Goal: Task Accomplishment & Management: Use online tool/utility

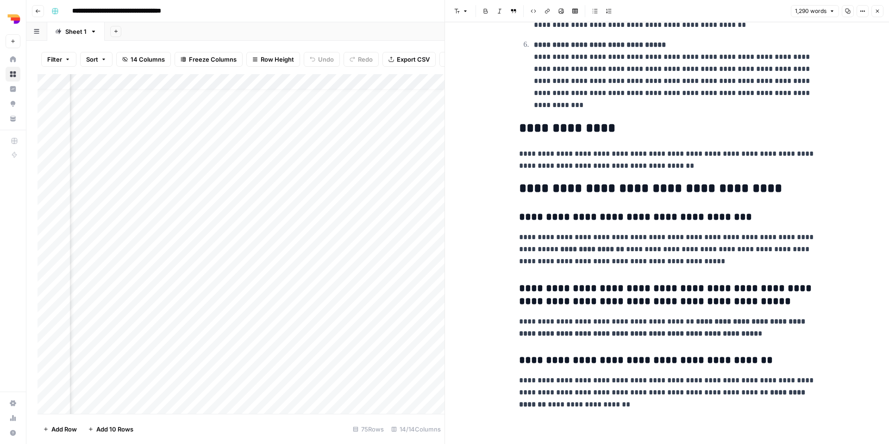
scroll to position [11, 256]
click at [880, 11] on icon "button" at bounding box center [878, 11] width 6 height 6
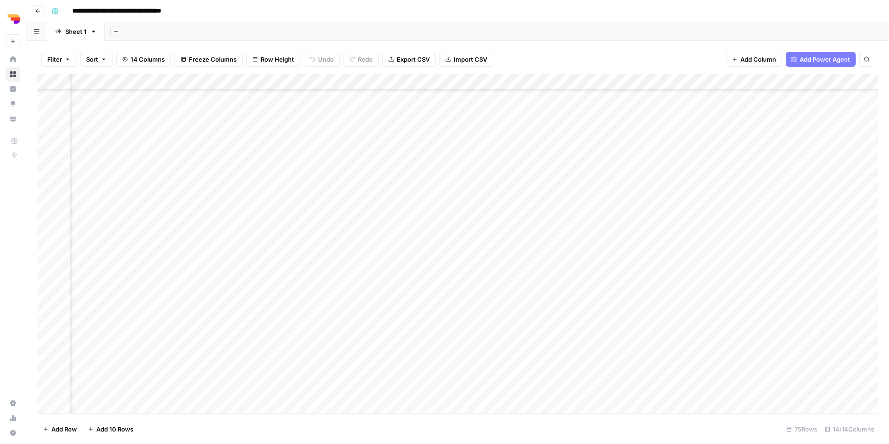
scroll to position [872, 515]
click at [581, 342] on div "Add Column" at bounding box center [458, 244] width 841 height 340
click at [649, 352] on div "Add Column" at bounding box center [458, 244] width 841 height 340
click at [589, 79] on div "Add Column" at bounding box center [458, 244] width 841 height 340
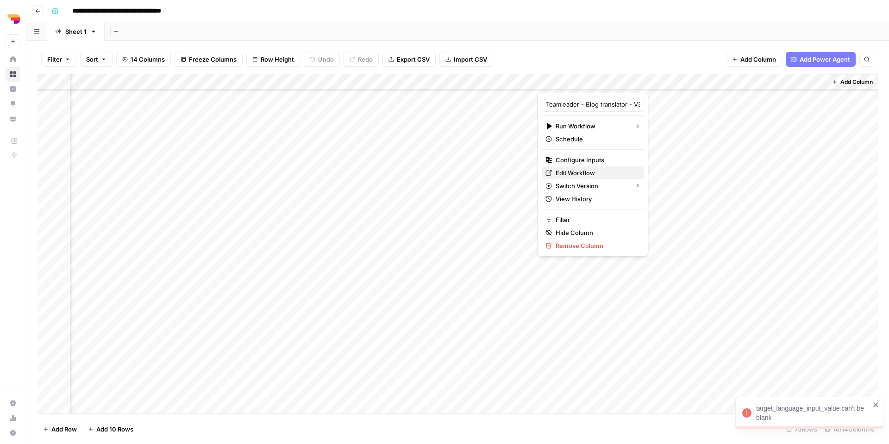
click at [589, 173] on span "Edit Workflow" at bounding box center [596, 172] width 81 height 9
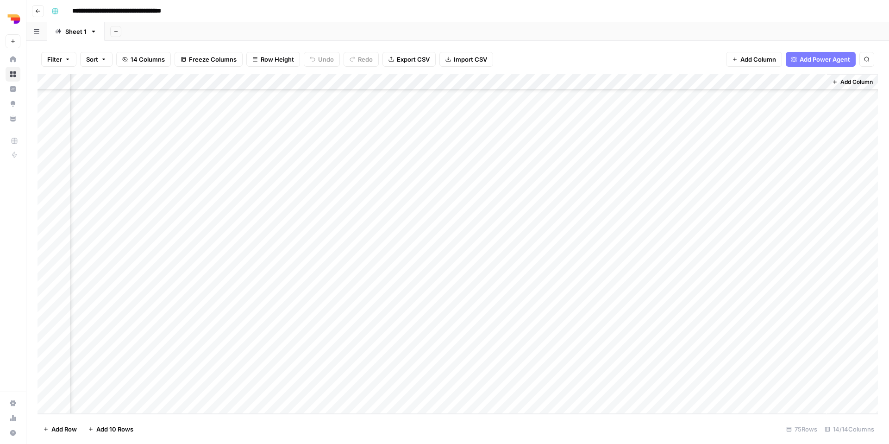
click at [589, 82] on div "Add Column" at bounding box center [458, 244] width 841 height 340
click at [585, 161] on span "Configure Inputs" at bounding box center [596, 159] width 81 height 9
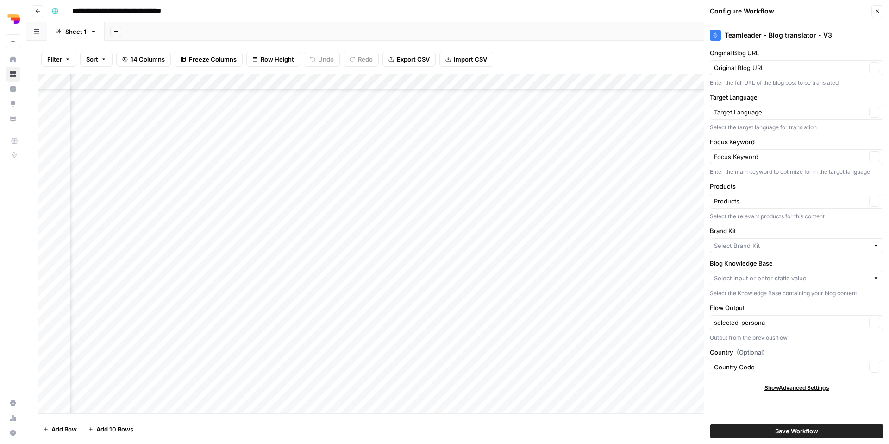
type input "Teamleader FR-BE Blogs"
type input "Teamleader"
click at [794, 279] on input "Blog Knowledge Base" at bounding box center [790, 277] width 152 height 9
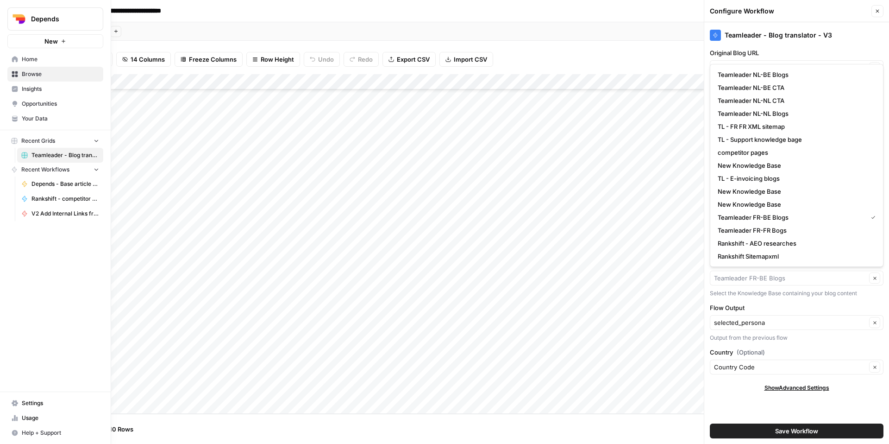
type input "Teamleader FR-BE Blogs"
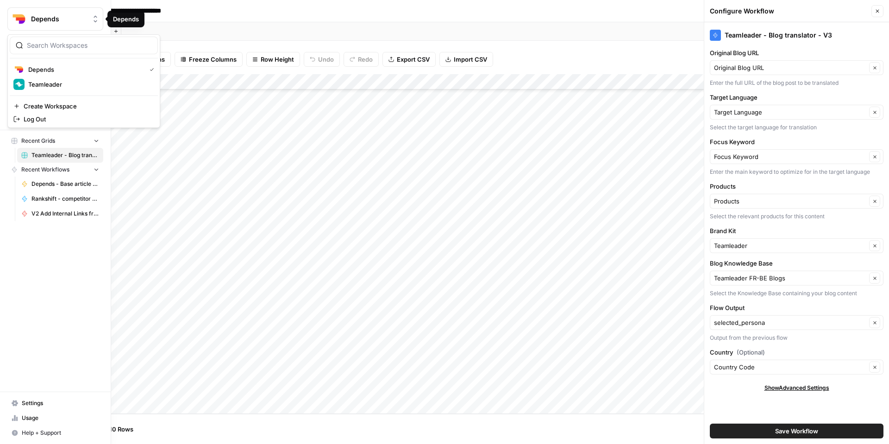
click at [16, 17] on img "Workspace: Depends" at bounding box center [19, 19] width 17 height 17
click at [54, 19] on span "Depends" at bounding box center [59, 18] width 56 height 9
click at [51, 56] on span "Home" at bounding box center [60, 59] width 77 height 8
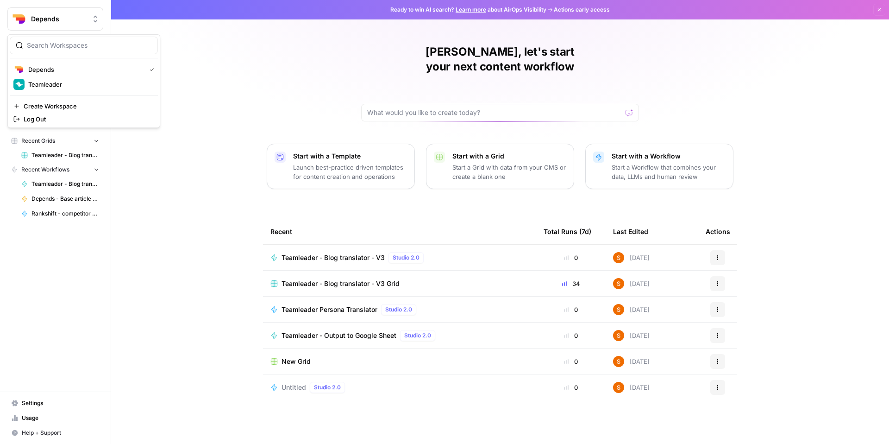
click at [53, 18] on span "Depends" at bounding box center [59, 18] width 56 height 9
click at [63, 3] on div "Depends New" at bounding box center [55, 24] width 111 height 48
click at [69, 73] on span "Browse" at bounding box center [60, 74] width 77 height 8
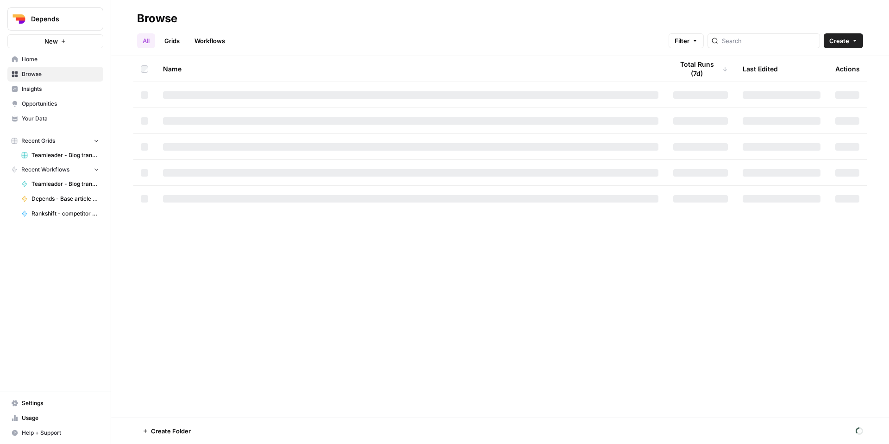
click at [60, 62] on span "Home" at bounding box center [60, 59] width 77 height 8
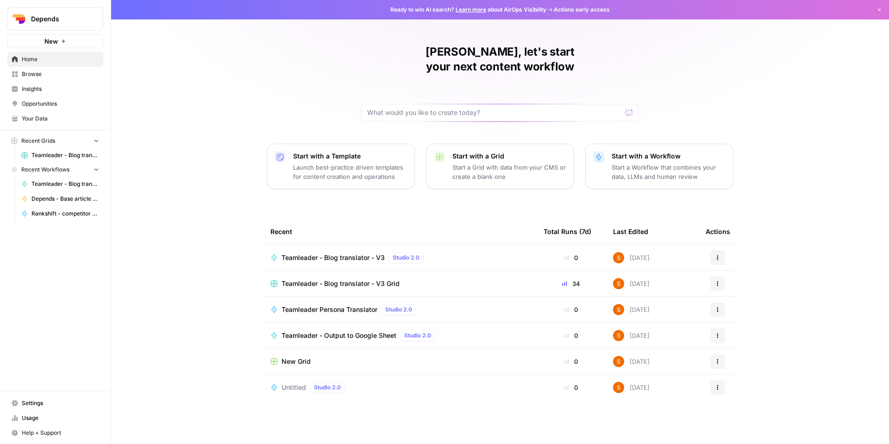
click at [71, 119] on span "Your Data" at bounding box center [60, 118] width 77 height 8
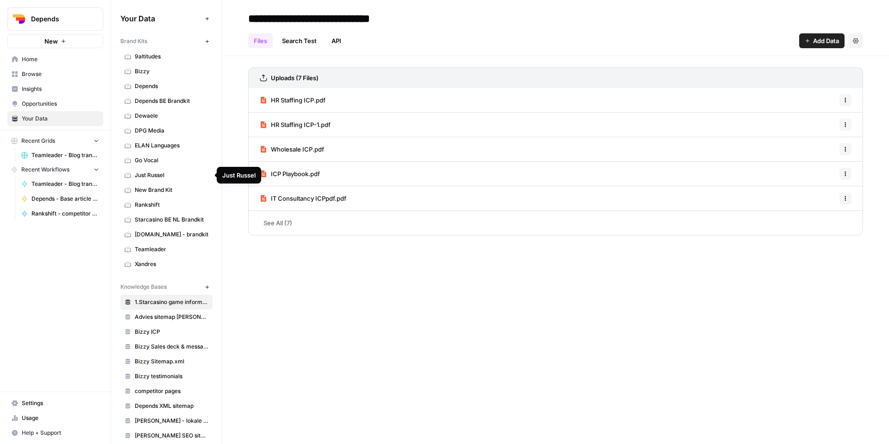
click at [175, 175] on span "Just Russel" at bounding box center [172, 175] width 74 height 8
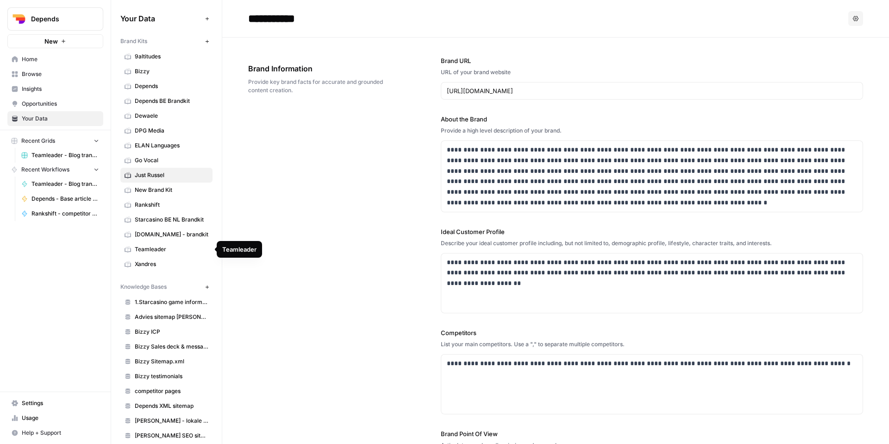
click at [173, 247] on span "Teamleader" at bounding box center [172, 249] width 74 height 8
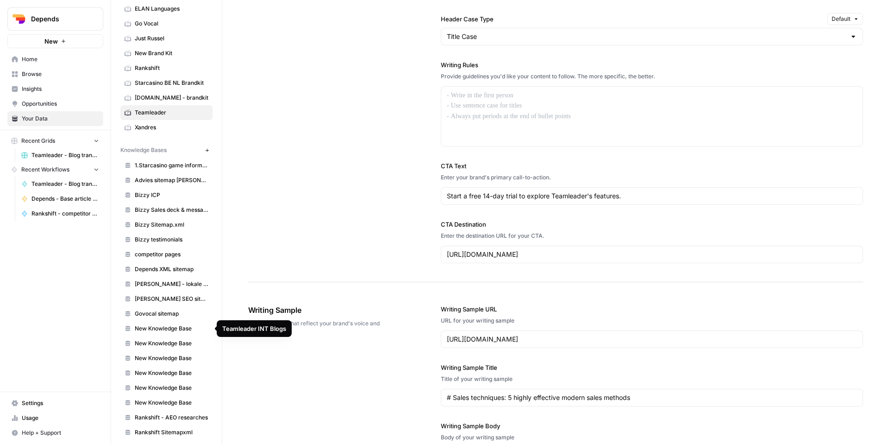
scroll to position [61, 0]
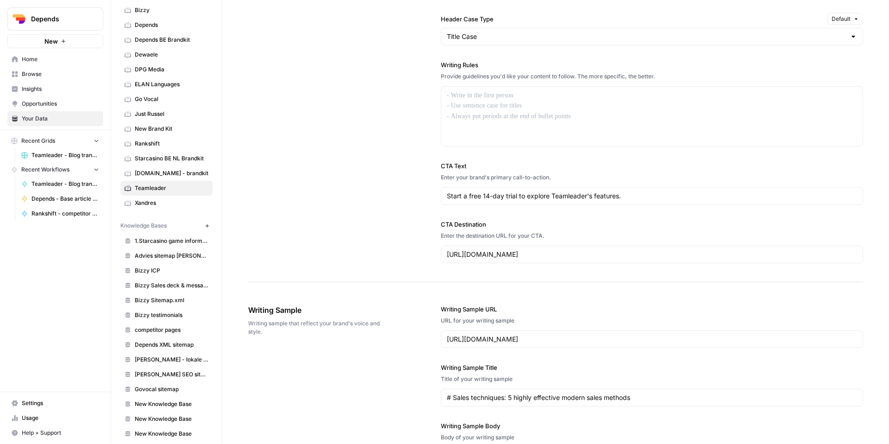
click at [68, 156] on span "Teamleader - Blog translator - V3 Grid" at bounding box center [66, 155] width 68 height 8
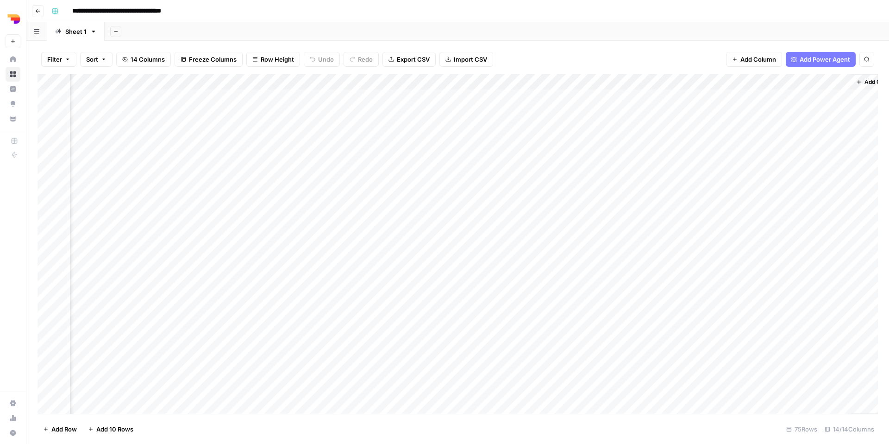
scroll to position [0, 515]
click at [590, 82] on div "Add Column" at bounding box center [458, 244] width 841 height 340
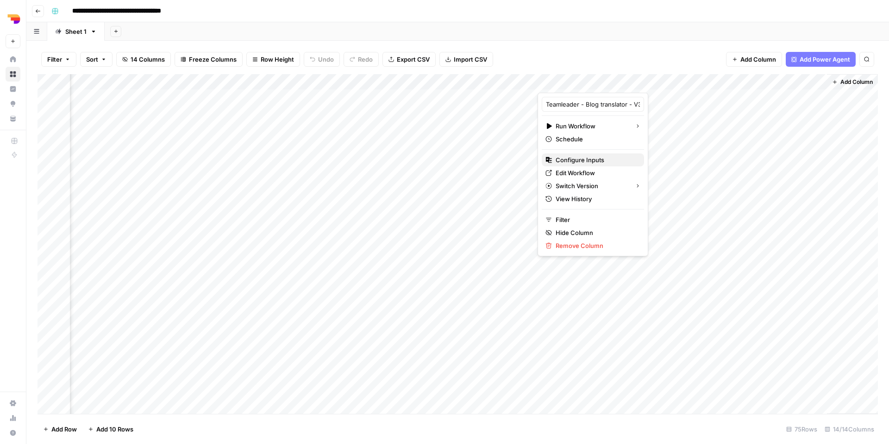
click at [590, 156] on span "Configure Inputs" at bounding box center [596, 159] width 81 height 9
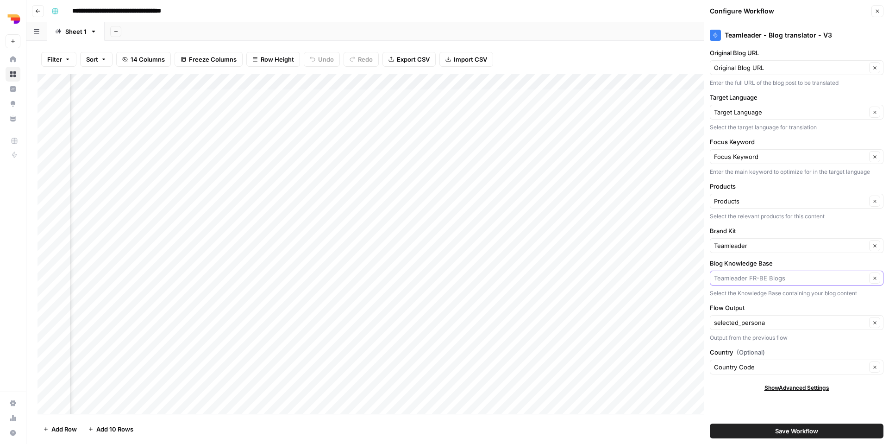
click at [803, 281] on input "Blog Knowledge Base" at bounding box center [790, 277] width 152 height 9
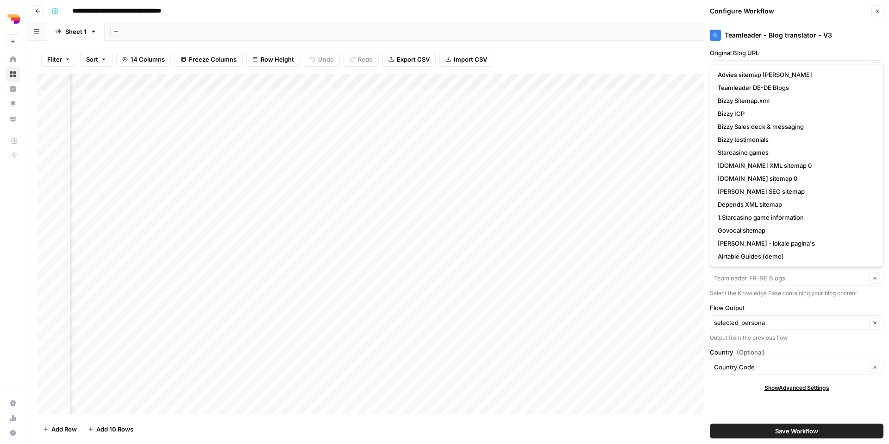
scroll to position [143, 0]
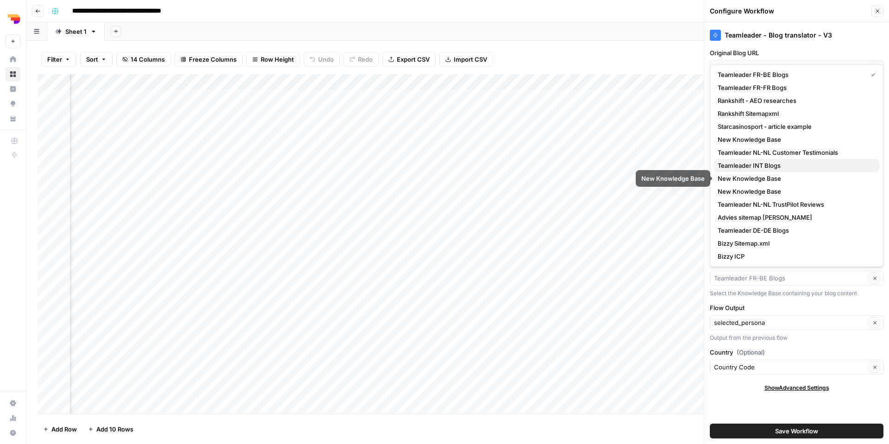
click at [796, 170] on span "Teamleader INT Blogs" at bounding box center [795, 165] width 154 height 9
type input "Teamleader INT Blogs"
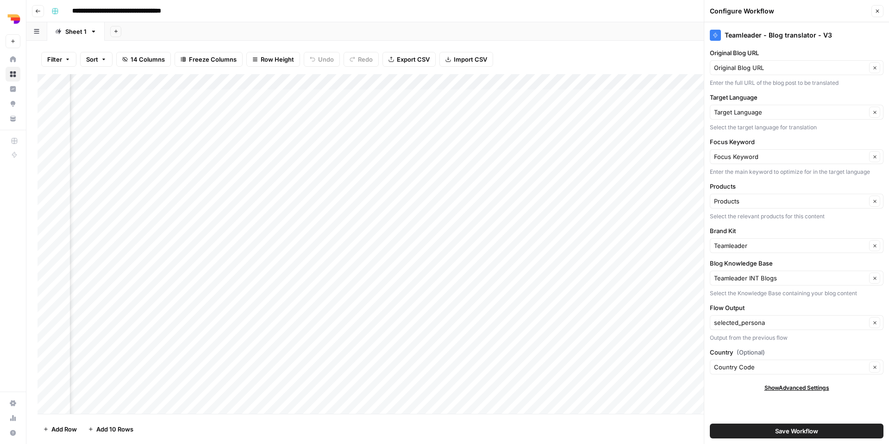
click at [818, 433] on span "Save Workflow" at bounding box center [797, 430] width 43 height 9
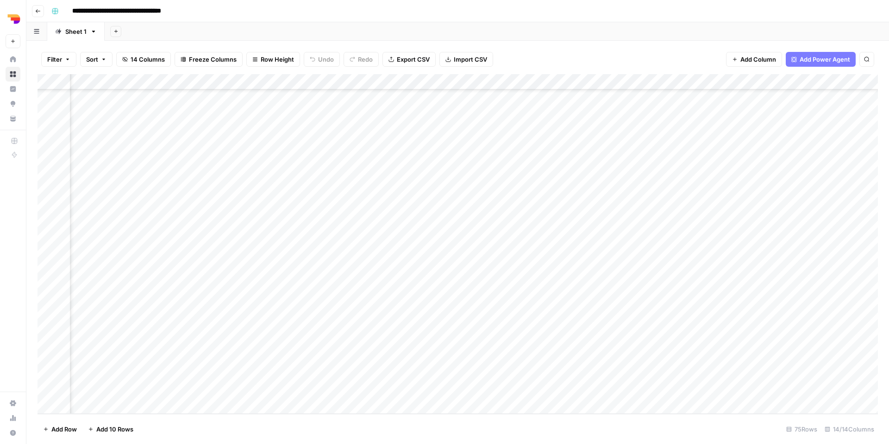
scroll to position [872, 329]
click at [548, 401] on div "Add Column" at bounding box center [458, 244] width 841 height 340
click at [547, 402] on div "Add Column" at bounding box center [458, 244] width 841 height 340
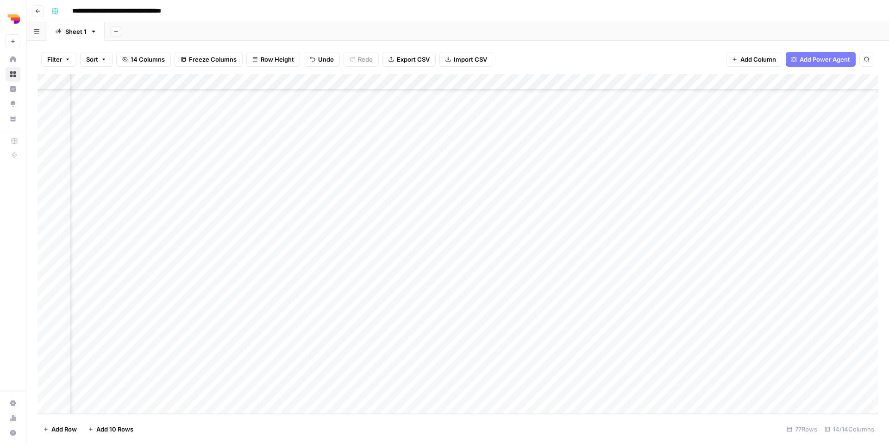
click at [545, 405] on div "Add Column" at bounding box center [458, 244] width 841 height 340
click at [269, 364] on div "Add Column" at bounding box center [458, 244] width 841 height 340
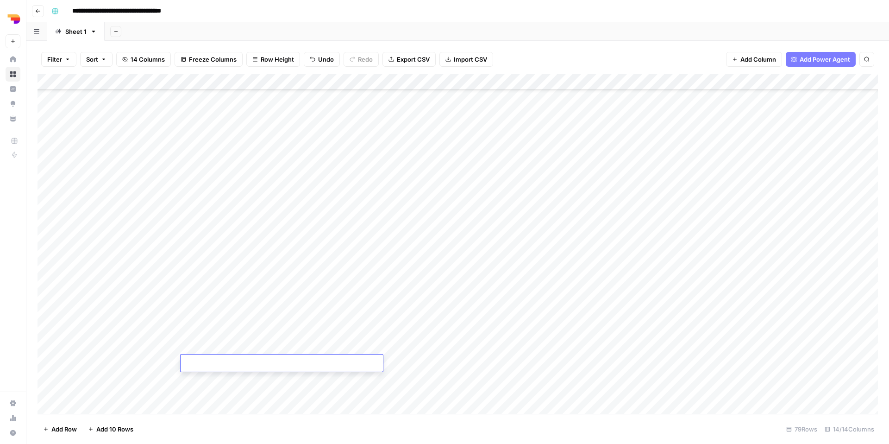
type textarea "**********"
click at [325, 385] on div "Add Column" at bounding box center [458, 244] width 841 height 340
click at [401, 361] on div "Add Column" at bounding box center [458, 244] width 841 height 340
paste textarea "**********"
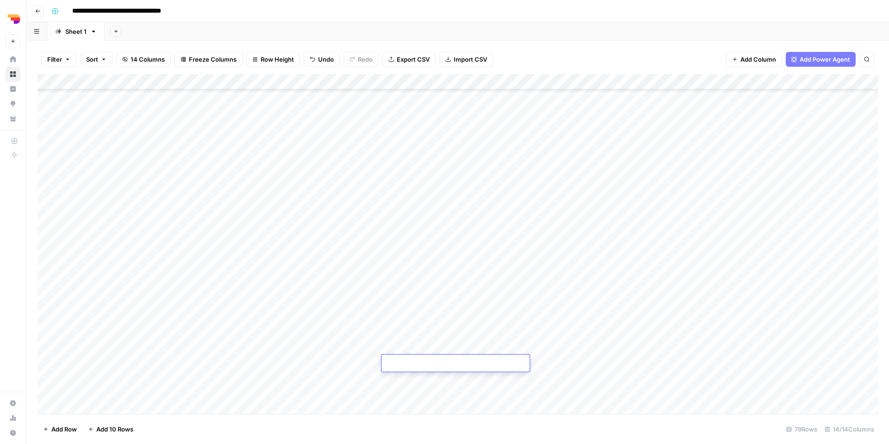
type textarea "**********"
click at [472, 388] on div "Add Column" at bounding box center [458, 244] width 841 height 340
click at [508, 365] on div "Add Column" at bounding box center [458, 244] width 841 height 340
click at [426, 361] on div "Add Column" at bounding box center [458, 244] width 841 height 340
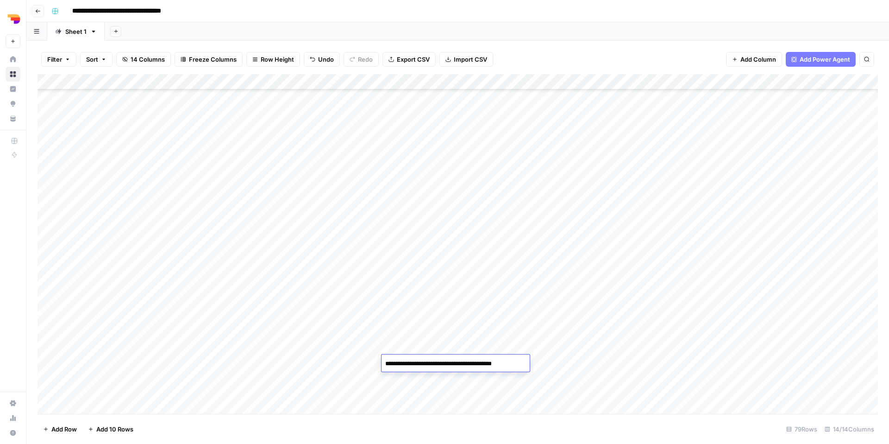
click at [394, 366] on textarea "**********" at bounding box center [456, 363] width 148 height 13
paste textarea "**********"
type textarea "**********"
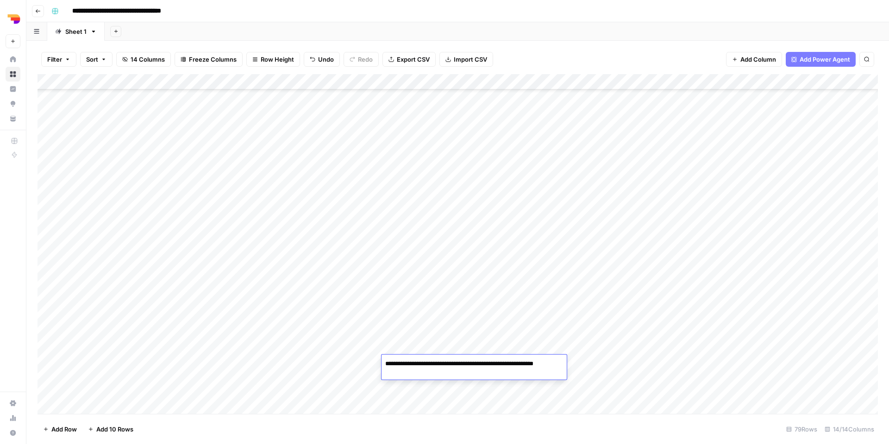
click at [590, 371] on div "Add Column" at bounding box center [458, 244] width 841 height 340
click at [484, 367] on div "Add Column" at bounding box center [458, 244] width 841 height 340
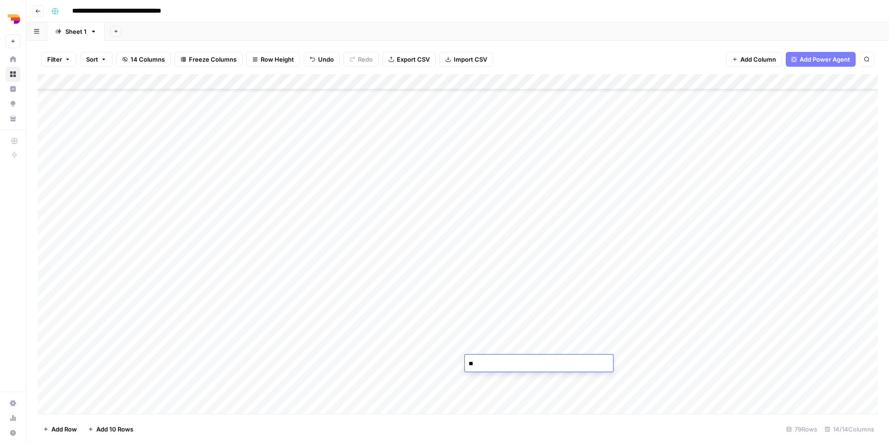
type textarea "*"
type textarea "**********"
click at [567, 400] on div "Add Column" at bounding box center [458, 244] width 841 height 340
click at [580, 362] on div "Add Column" at bounding box center [458, 244] width 841 height 340
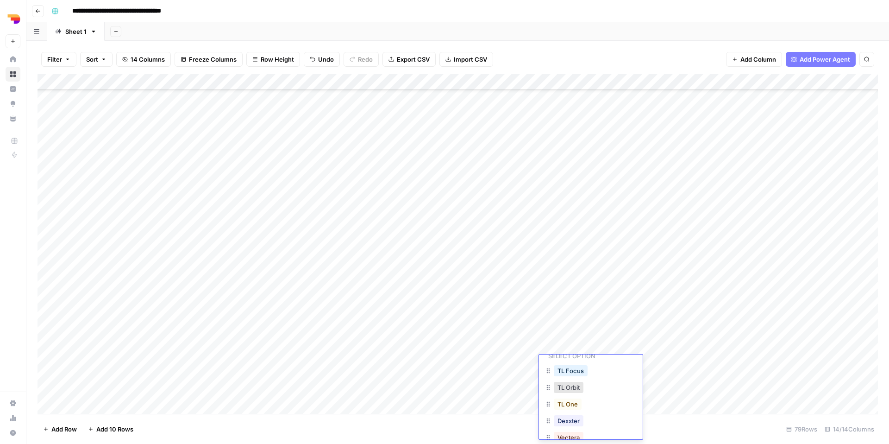
scroll to position [32, 0]
click at [575, 365] on button "TL Focus" at bounding box center [571, 366] width 34 height 11
click at [619, 365] on div "Add Column" at bounding box center [458, 244] width 841 height 340
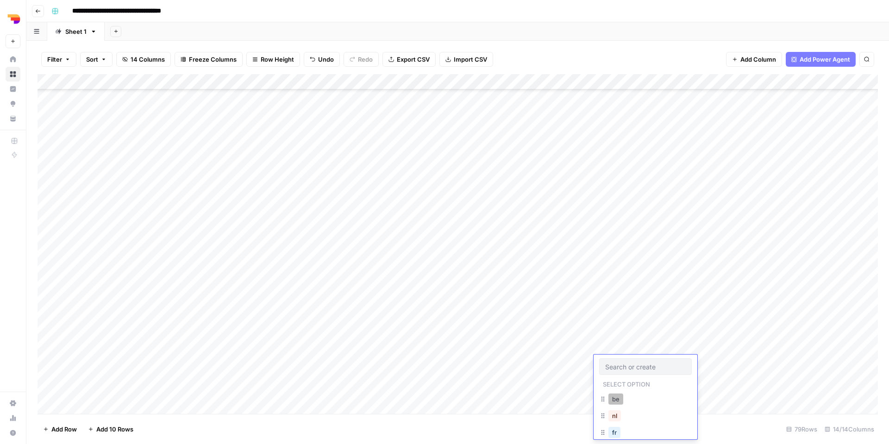
click at [620, 397] on button "be" at bounding box center [616, 398] width 15 height 11
click at [679, 365] on div "Add Column" at bounding box center [458, 244] width 841 height 340
click at [610, 364] on div "Add Column" at bounding box center [458, 244] width 841 height 340
click at [624, 362] on div "Add Column" at bounding box center [458, 244] width 841 height 340
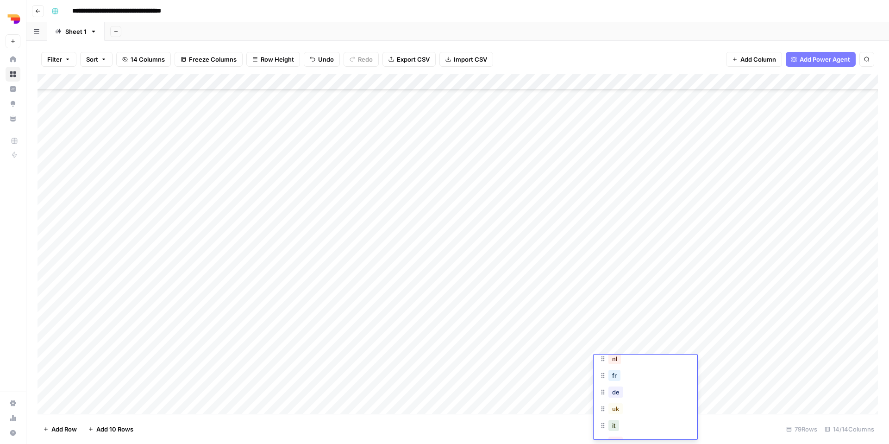
scroll to position [63, 0]
click at [617, 401] on button "uk" at bounding box center [616, 402] width 14 height 11
click at [694, 360] on div "Add Column" at bounding box center [458, 244] width 841 height 340
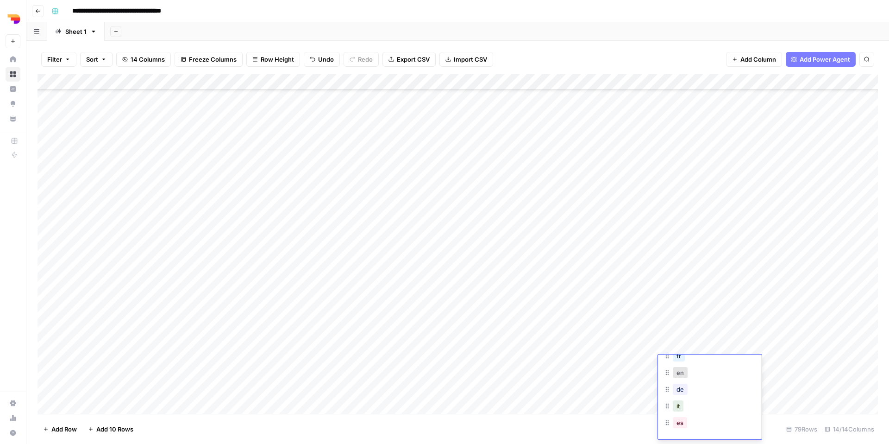
click at [700, 374] on div "en" at bounding box center [710, 373] width 93 height 17
click at [679, 374] on button "en" at bounding box center [680, 372] width 15 height 11
click at [760, 362] on div "Add Column" at bounding box center [458, 244] width 841 height 340
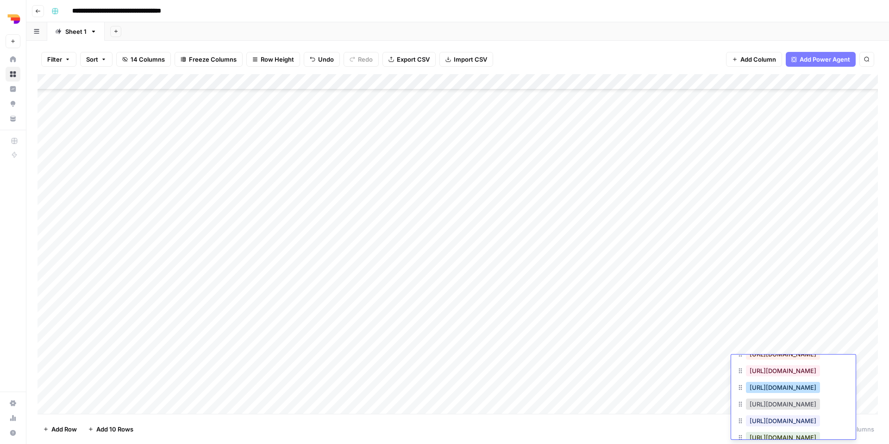
scroll to position [50, 0]
click at [785, 401] on button "https://www.teamleader.eu/sitemap.xml" at bounding box center [783, 401] width 74 height 11
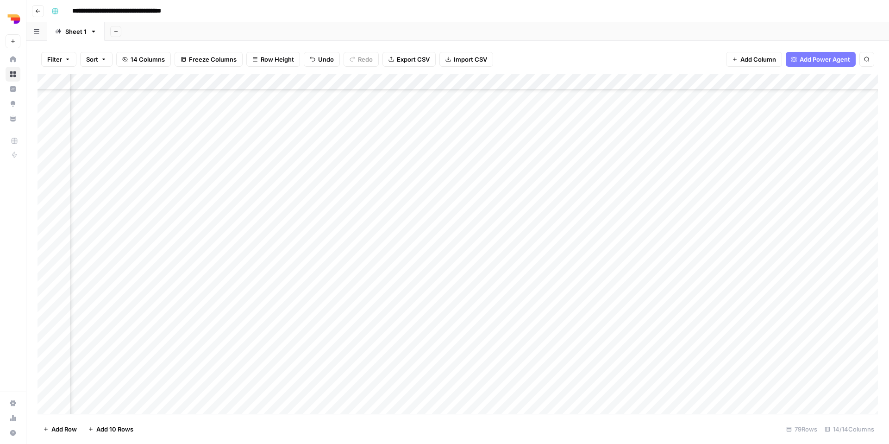
scroll to position [852, 292]
click at [615, 362] on div "Add Column" at bounding box center [458, 244] width 841 height 340
click at [712, 358] on div "Add Column" at bounding box center [458, 244] width 841 height 340
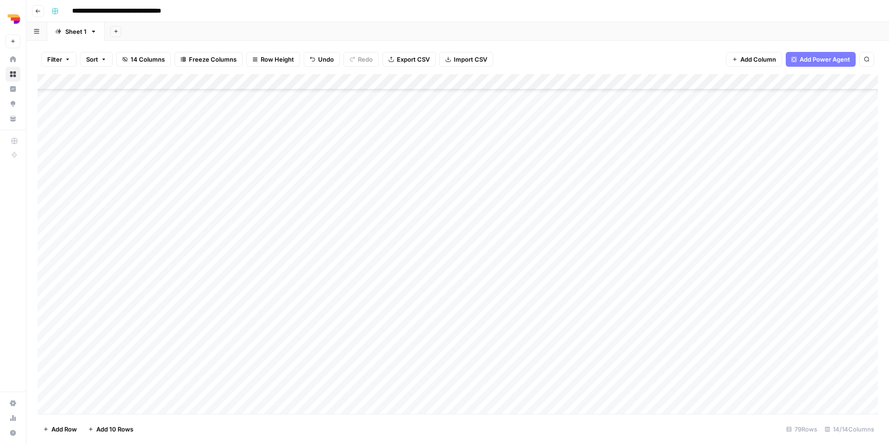
click at [295, 378] on div "Add Column" at bounding box center [458, 244] width 841 height 340
type textarea "**********"
click at [354, 403] on div "Add Column" at bounding box center [458, 244] width 841 height 340
click at [415, 378] on div "Add Column" at bounding box center [458, 244] width 841 height 340
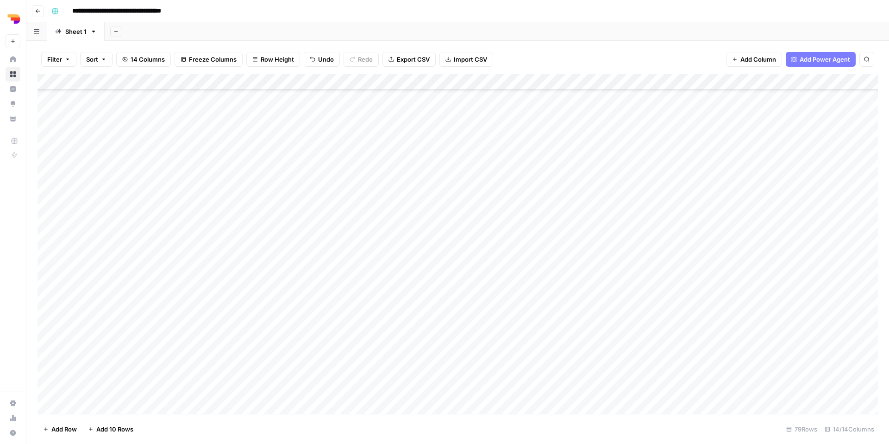
click at [415, 378] on div "Add Column" at bounding box center [458, 244] width 841 height 340
type textarea "**********"
click at [593, 398] on div "Add Column" at bounding box center [458, 244] width 841 height 340
click at [491, 376] on div "Add Column" at bounding box center [458, 244] width 841 height 340
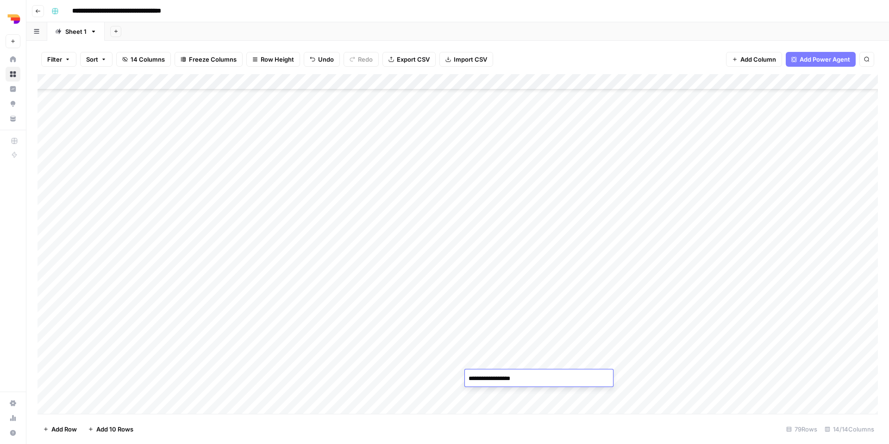
type textarea "**********"
click at [653, 380] on div "Add Column" at bounding box center [458, 244] width 841 height 340
click at [565, 378] on div "Add Column" at bounding box center [458, 244] width 841 height 340
click at [569, 415] on button "TL Focus" at bounding box center [571, 413] width 34 height 11
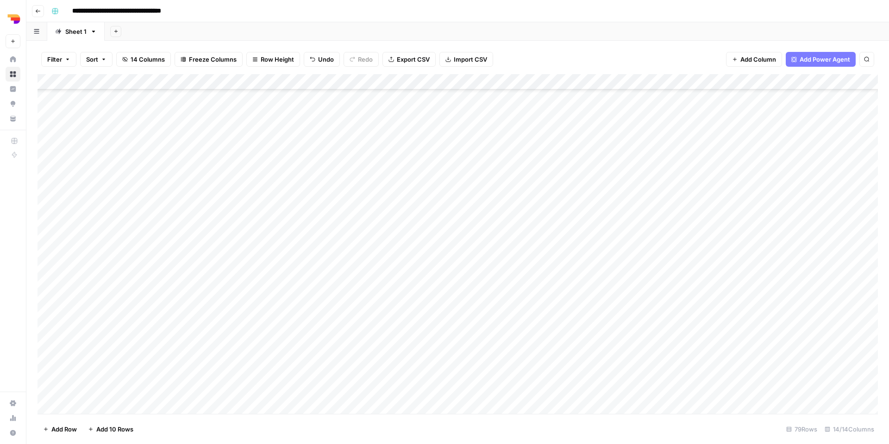
click at [612, 389] on div "Add Column" at bounding box center [458, 244] width 841 height 340
click at [612, 382] on div "Add Column" at bounding box center [458, 244] width 841 height 340
click at [619, 407] on button "uk" at bounding box center [616, 405] width 14 height 11
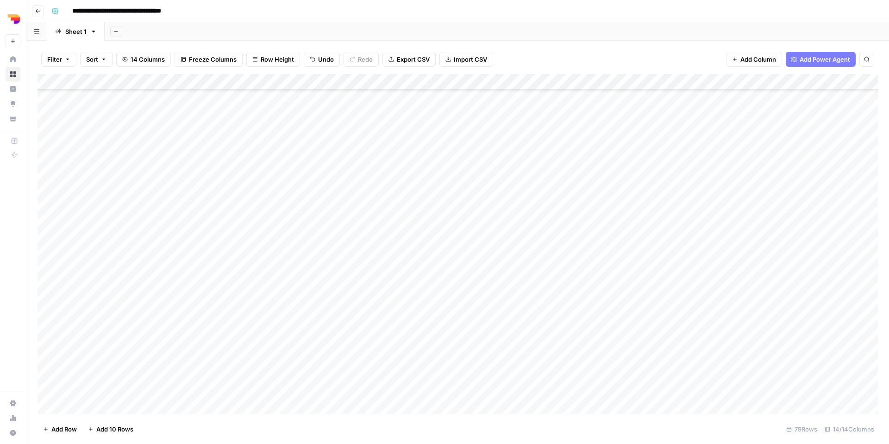
click at [559, 372] on div "Add Column" at bounding box center [458, 244] width 841 height 340
click at [573, 393] on button "TL Orbit" at bounding box center [569, 392] width 30 height 11
click at [678, 377] on div "Add Column" at bounding box center [458, 244] width 841 height 340
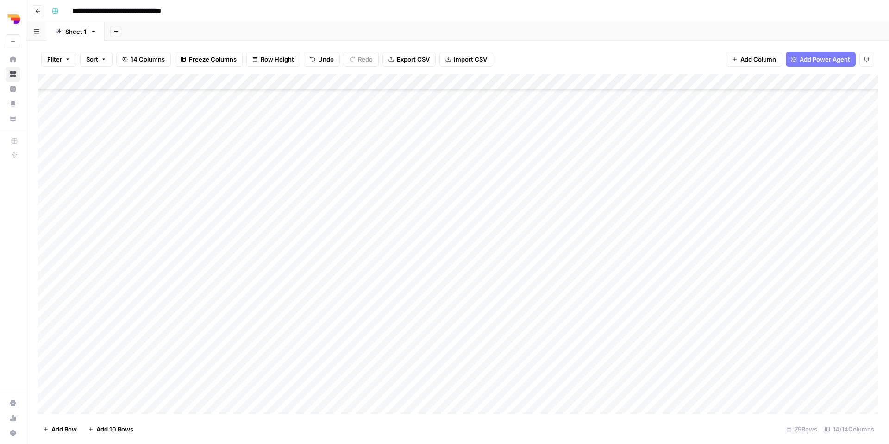
click at [678, 377] on div "Add Column" at bounding box center [458, 244] width 841 height 340
click at [684, 376] on button "en" at bounding box center [680, 372] width 15 height 11
click at [779, 380] on div "Add Column" at bounding box center [458, 244] width 841 height 340
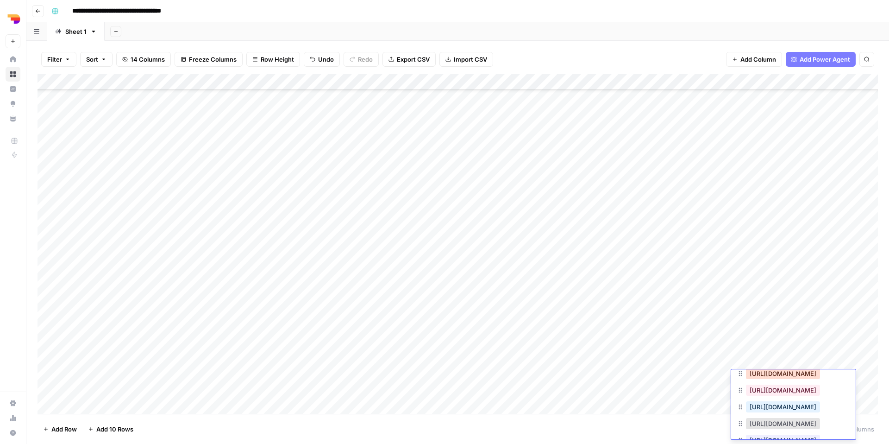
scroll to position [44, 0]
click at [777, 424] on button "https://www.teamleader.eu/sitemap.xml" at bounding box center [783, 421] width 74 height 11
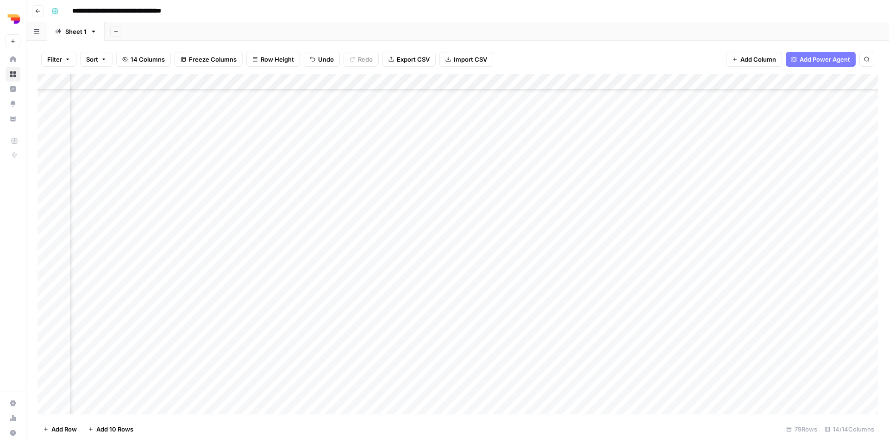
scroll to position [853, 261]
click at [643, 376] on div "Add Column" at bounding box center [458, 244] width 841 height 340
click at [333, 393] on div "Add Column" at bounding box center [458, 244] width 841 height 340
click at [408, 390] on div "Add Column" at bounding box center [458, 244] width 841 height 340
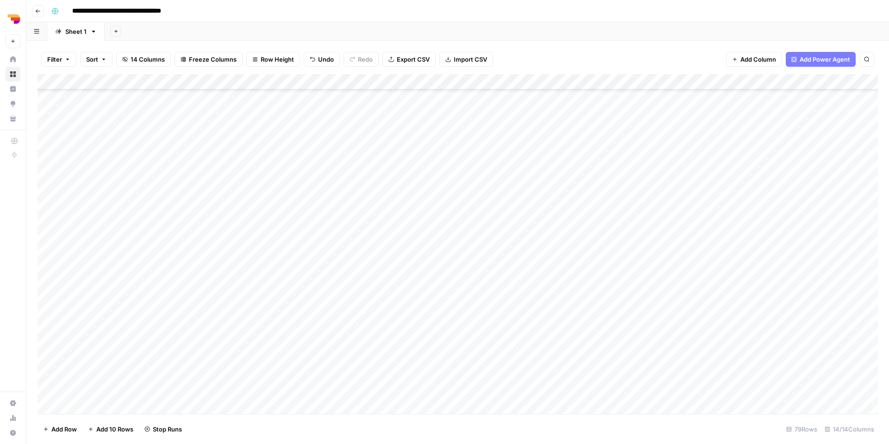
click at [408, 390] on div "Add Column" at bounding box center [458, 244] width 841 height 340
click at [408, 390] on textarea at bounding box center [456, 389] width 148 height 13
type textarea "**********"
click at [590, 397] on div "Add Column" at bounding box center [458, 244] width 841 height 340
click at [517, 385] on div "Add Column" at bounding box center [458, 244] width 841 height 340
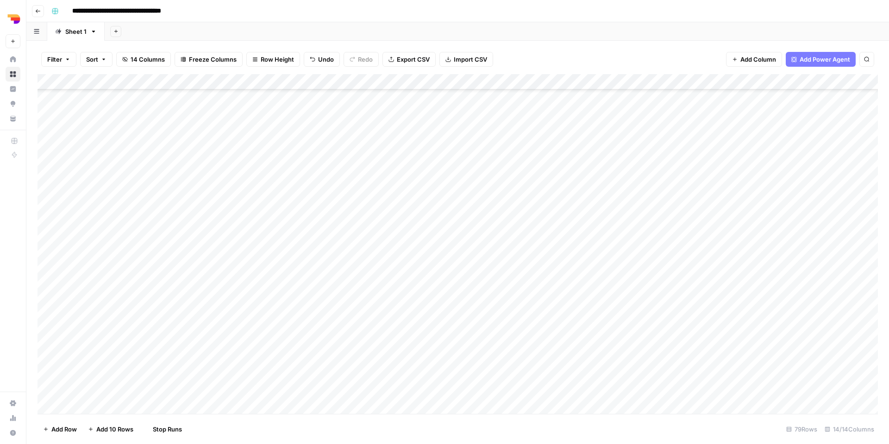
click at [517, 385] on div "Add Column" at bounding box center [458, 244] width 841 height 340
type textarea "**********"
click at [681, 386] on div "Add Column" at bounding box center [458, 244] width 841 height 340
click at [558, 390] on div "Add Column" at bounding box center [458, 244] width 841 height 340
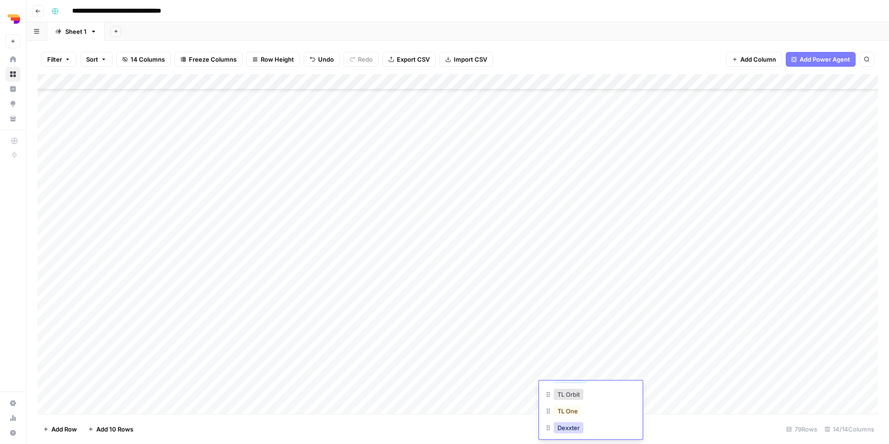
scroll to position [26, 0]
click at [576, 418] on button "TL Orbit" at bounding box center [569, 415] width 30 height 11
click at [643, 383] on div "Add Column" at bounding box center [458, 244] width 841 height 340
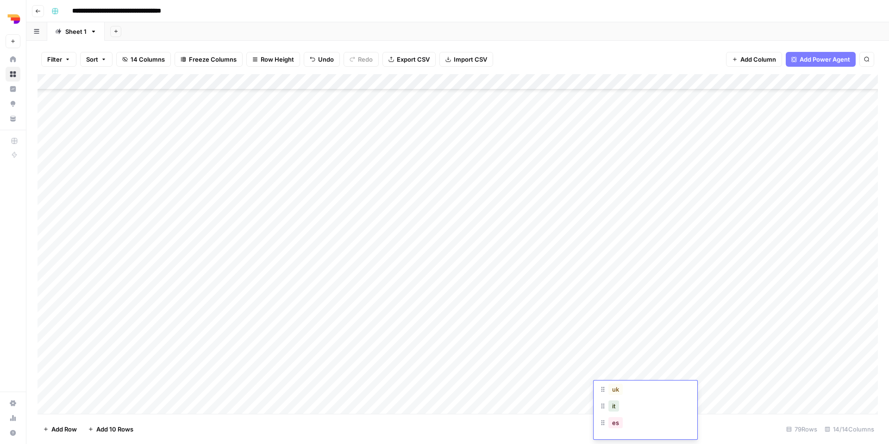
click at [623, 394] on div "uk" at bounding box center [616, 389] width 18 height 13
click at [615, 392] on button "uk" at bounding box center [616, 389] width 14 height 11
click at [690, 391] on div "Add Column" at bounding box center [458, 244] width 841 height 340
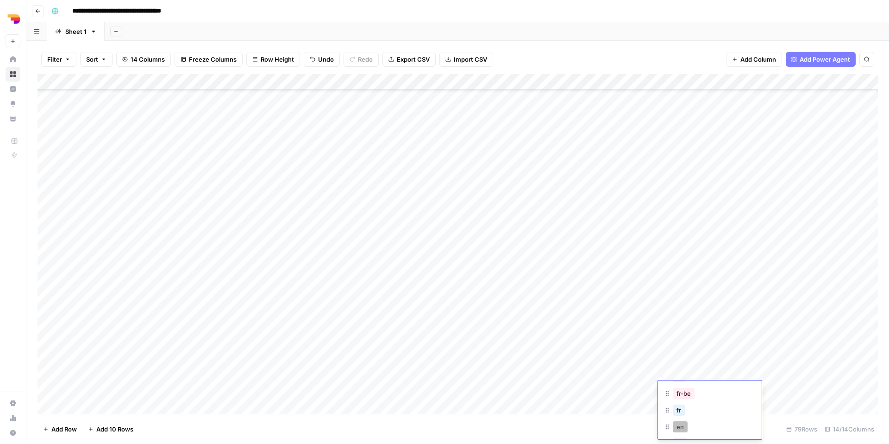
click at [682, 432] on button "en" at bounding box center [680, 426] width 15 height 11
click at [752, 392] on div "Add Column" at bounding box center [458, 244] width 841 height 340
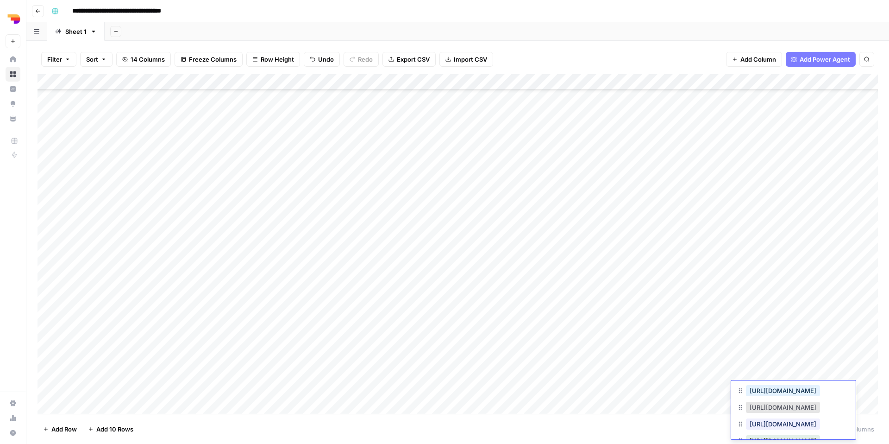
scroll to position [85, 0]
click at [768, 406] on button "https://www.teamleader.eu/sitemap.xml" at bounding box center [783, 406] width 74 height 11
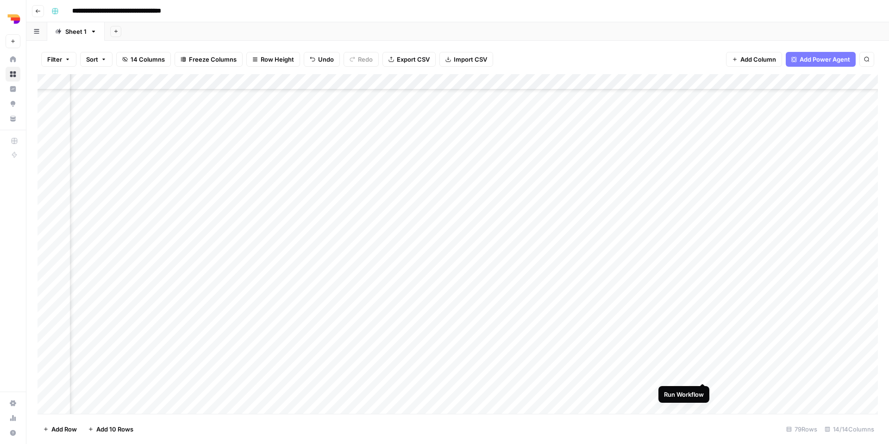
click at [700, 372] on div "Add Column" at bounding box center [458, 244] width 841 height 340
click at [617, 354] on div "Add Column" at bounding box center [458, 244] width 841 height 340
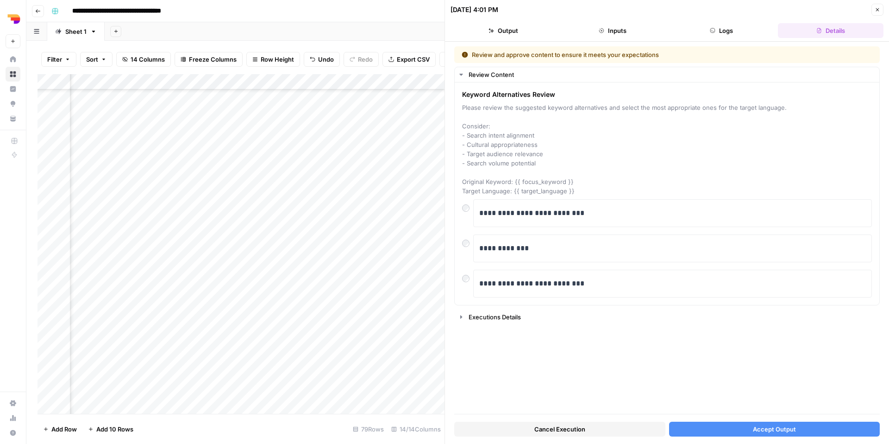
click at [737, 432] on button "Accept Output" at bounding box center [774, 429] width 211 height 15
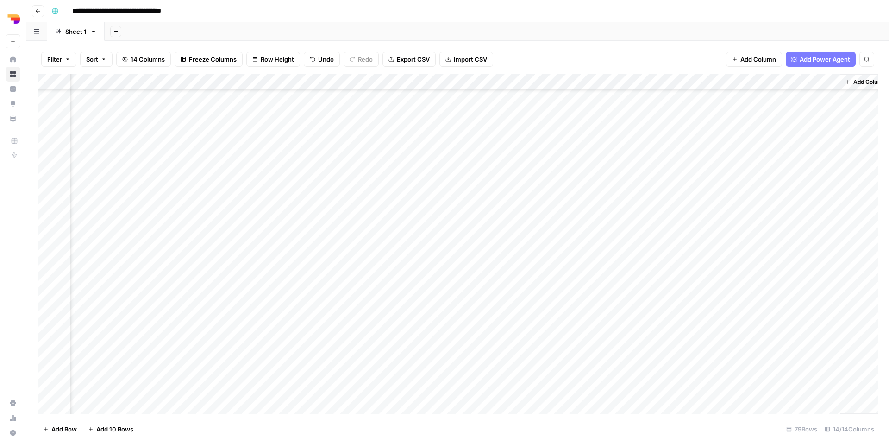
scroll to position [858, 515]
click at [590, 374] on div "Add Column" at bounding box center [458, 244] width 841 height 340
click at [424, 387] on div "Add Column" at bounding box center [458, 244] width 841 height 340
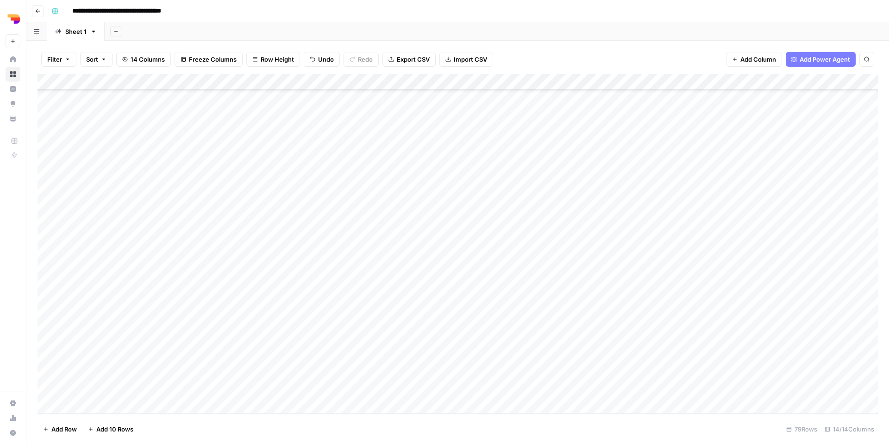
click at [327, 329] on div "Add Column" at bounding box center [458, 244] width 841 height 340
type textarea "**********"
click at [416, 331] on div "Add Column" at bounding box center [458, 244] width 841 height 340
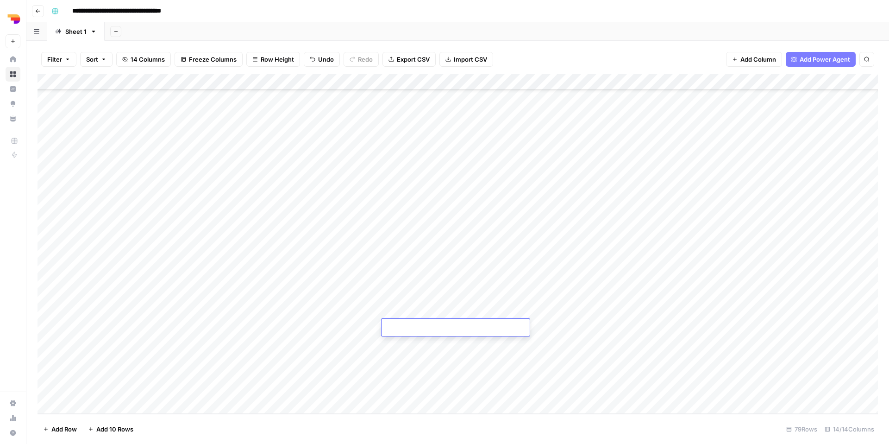
click at [416, 331] on textarea at bounding box center [456, 328] width 148 height 13
type textarea "**********"
click at [530, 353] on div "Add Column" at bounding box center [458, 244] width 841 height 340
click at [517, 330] on div "Add Column" at bounding box center [458, 244] width 841 height 340
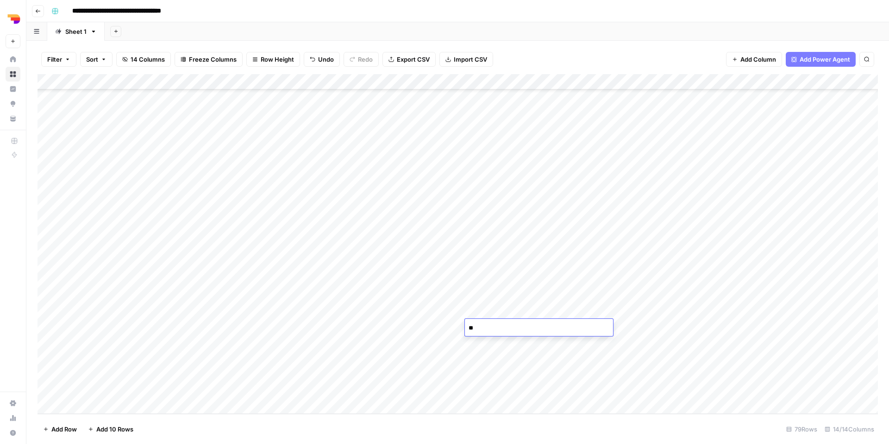
type textarea "*"
type textarea "**********"
click at [579, 369] on div "Add Column" at bounding box center [458, 244] width 841 height 340
click at [573, 319] on div "Add Column" at bounding box center [458, 244] width 841 height 340
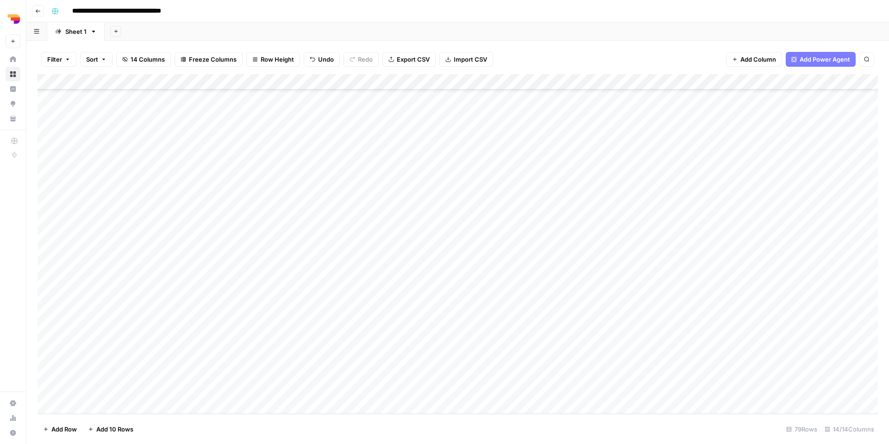
click at [569, 333] on div "Add Column" at bounding box center [458, 244] width 841 height 340
click at [577, 379] on button "TL Orbit" at bounding box center [569, 379] width 30 height 11
click at [626, 329] on div "Add Column" at bounding box center [458, 244] width 841 height 340
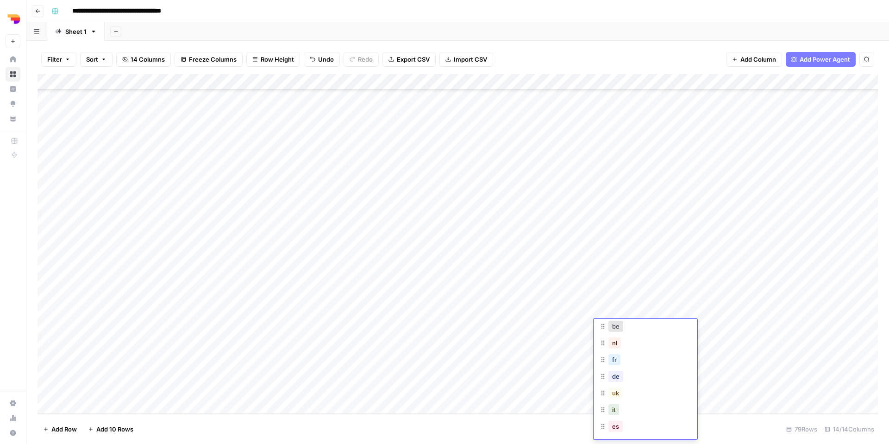
scroll to position [40, 0]
click at [618, 393] on button "uk" at bounding box center [616, 390] width 14 height 11
click at [693, 329] on div "Add Column" at bounding box center [458, 244] width 841 height 340
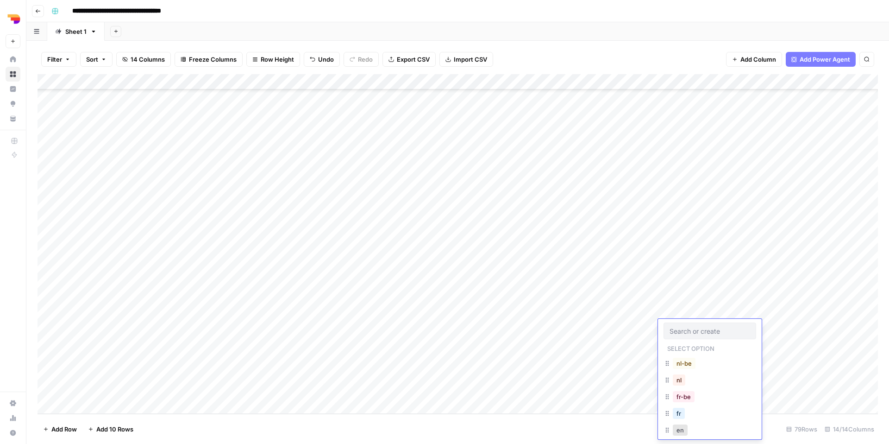
scroll to position [15, 0]
click at [679, 426] on button "de" at bounding box center [680, 431] width 15 height 11
click at [691, 325] on div "Add Column" at bounding box center [458, 244] width 841 height 340
click at [684, 435] on button "en" at bounding box center [680, 429] width 15 height 11
click at [794, 322] on div "Add Column" at bounding box center [458, 244] width 841 height 340
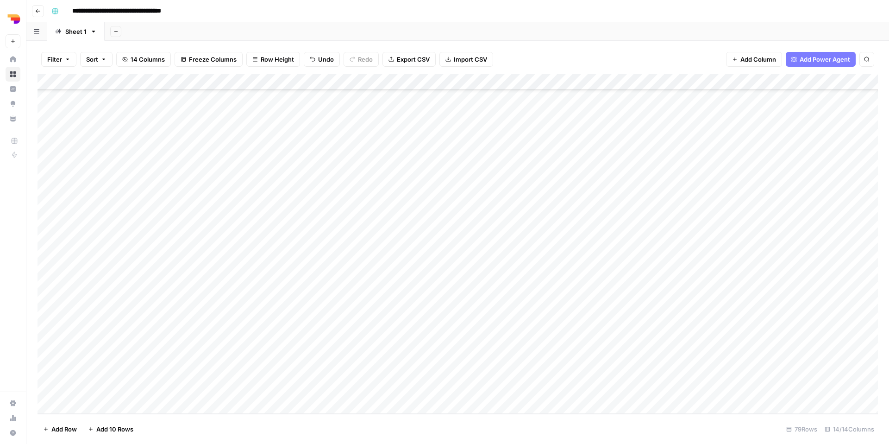
click at [794, 322] on div "Add Column" at bounding box center [458, 244] width 841 height 340
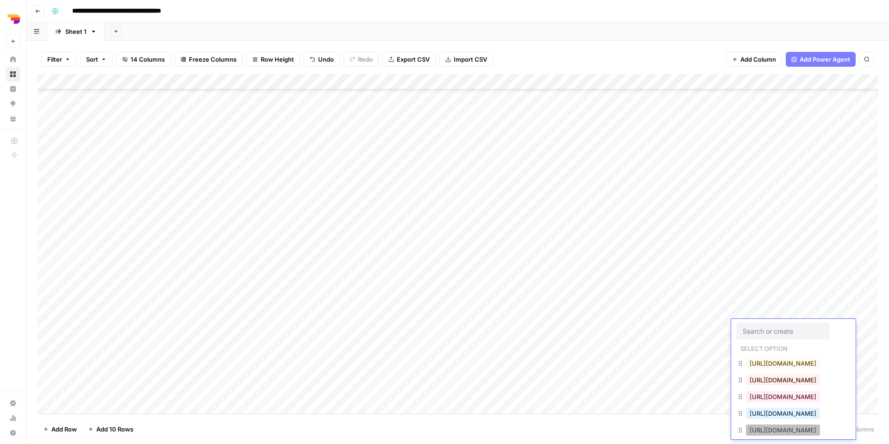
click at [801, 431] on button "https://www.teamleader.eu/sitemap.xml" at bounding box center [783, 429] width 74 height 11
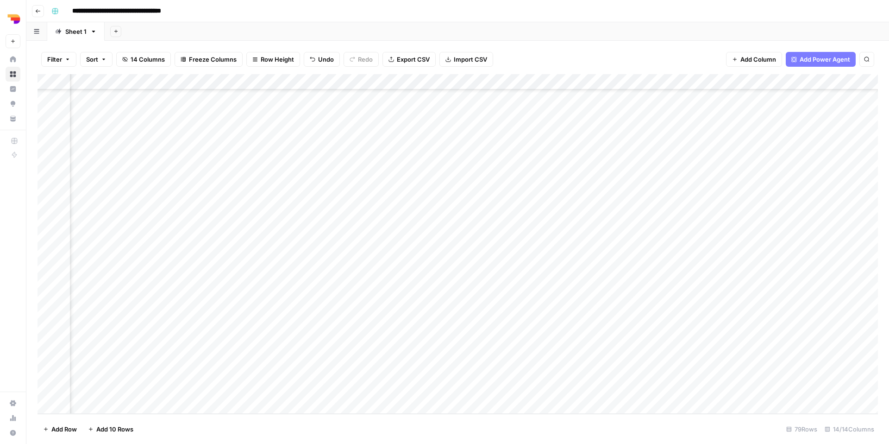
scroll to position [935, 416]
click at [492, 327] on div "Add Column" at bounding box center [458, 244] width 841 height 340
click at [699, 294] on div "Add Column" at bounding box center [458, 244] width 841 height 340
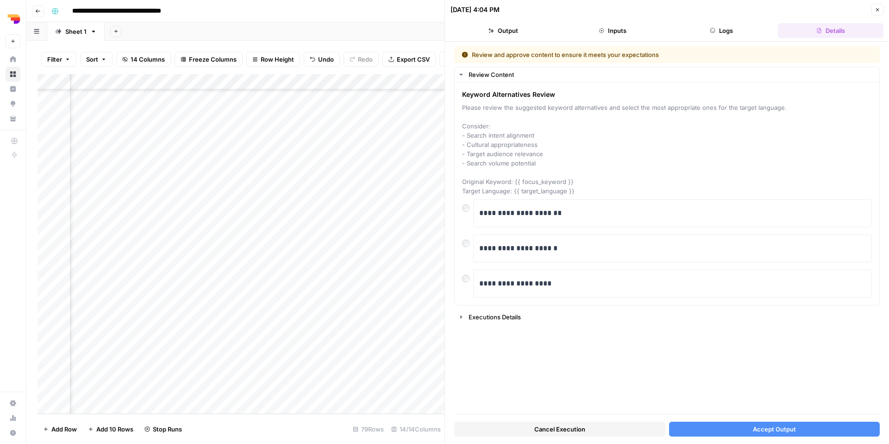
click at [701, 431] on button "Accept Output" at bounding box center [774, 429] width 211 height 15
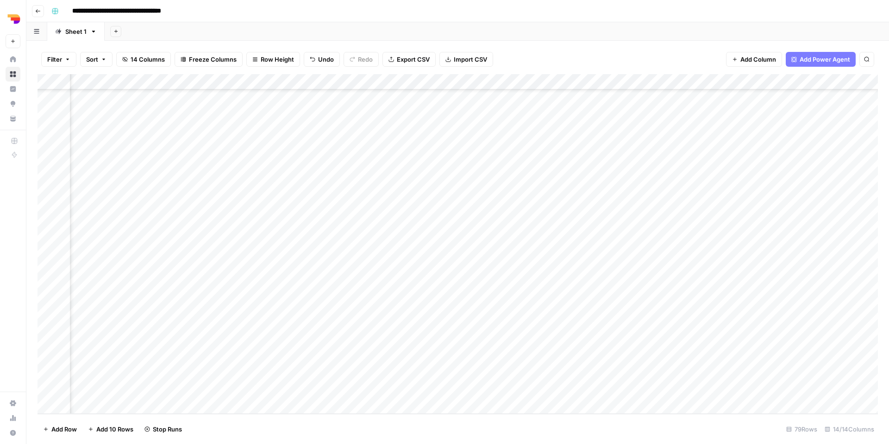
scroll to position [935, 0]
click at [316, 347] on div "Add Column" at bounding box center [458, 244] width 841 height 340
type textarea "**********"
click at [420, 336] on div "Add Column" at bounding box center [458, 244] width 841 height 340
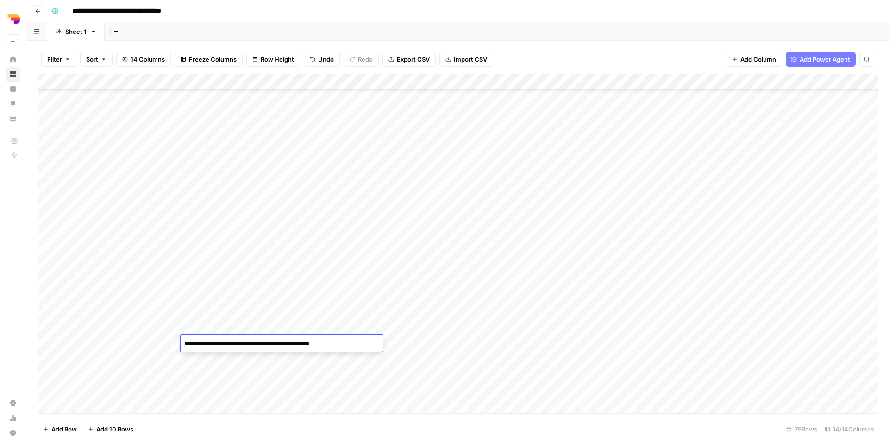
click at [420, 336] on div "Add Column" at bounding box center [458, 244] width 841 height 340
type textarea "**********"
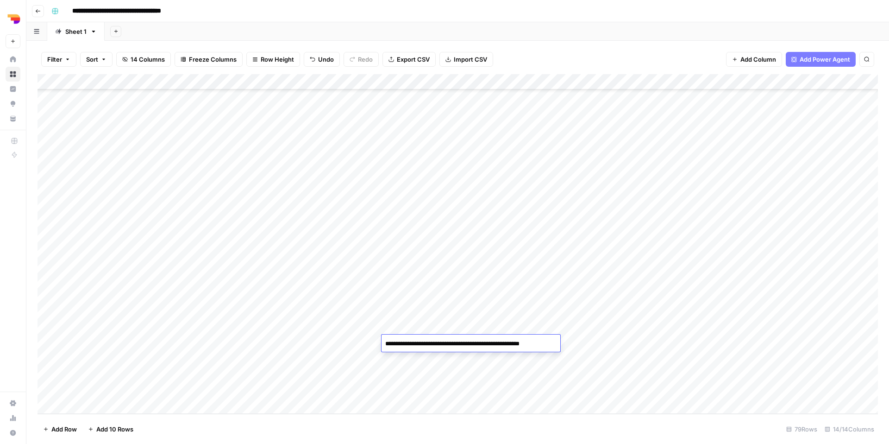
click at [523, 403] on div "Add Column" at bounding box center [458, 244] width 841 height 340
click at [493, 335] on div "Add Column" at bounding box center [458, 244] width 841 height 340
click at [490, 329] on div "Add Column" at bounding box center [458, 244] width 841 height 340
type textarea "**********"
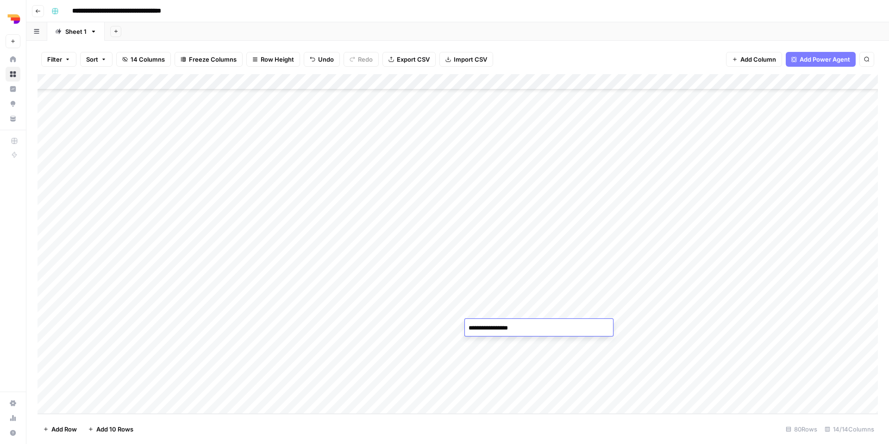
click at [569, 361] on div "Add Column" at bounding box center [458, 244] width 841 height 340
click at [578, 329] on div "Add Column" at bounding box center [458, 244] width 841 height 340
click at [579, 380] on button "TL Orbit" at bounding box center [569, 379] width 30 height 11
click at [621, 326] on div "Add Column" at bounding box center [458, 244] width 841 height 340
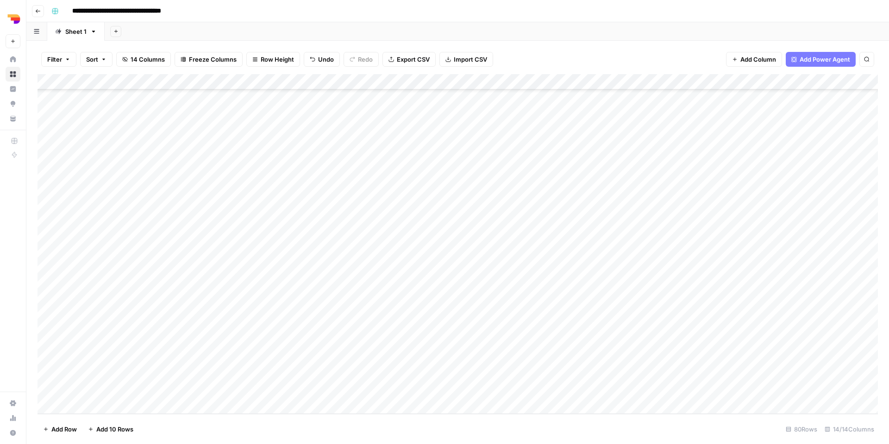
click at [621, 326] on div "Add Column" at bounding box center [458, 244] width 841 height 340
click at [617, 429] on button "uk" at bounding box center [616, 429] width 14 height 11
click at [669, 320] on div "Add Column" at bounding box center [458, 244] width 841 height 340
click at [683, 429] on button "en" at bounding box center [680, 429] width 15 height 11
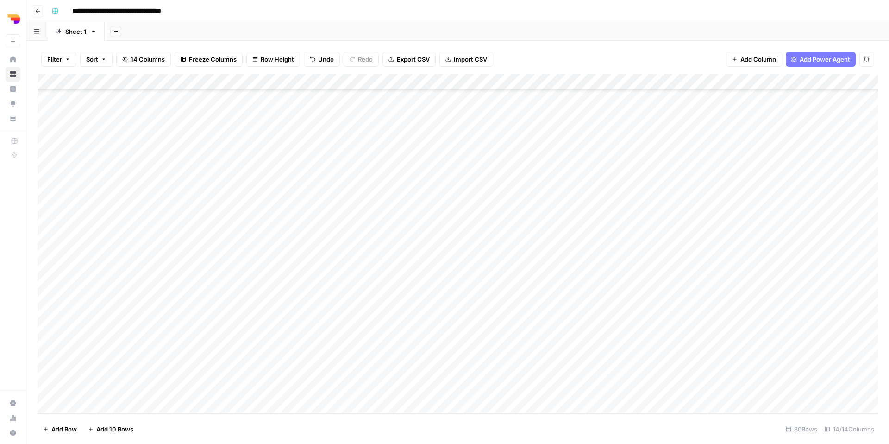
click at [768, 324] on div "Add Column" at bounding box center [458, 244] width 841 height 340
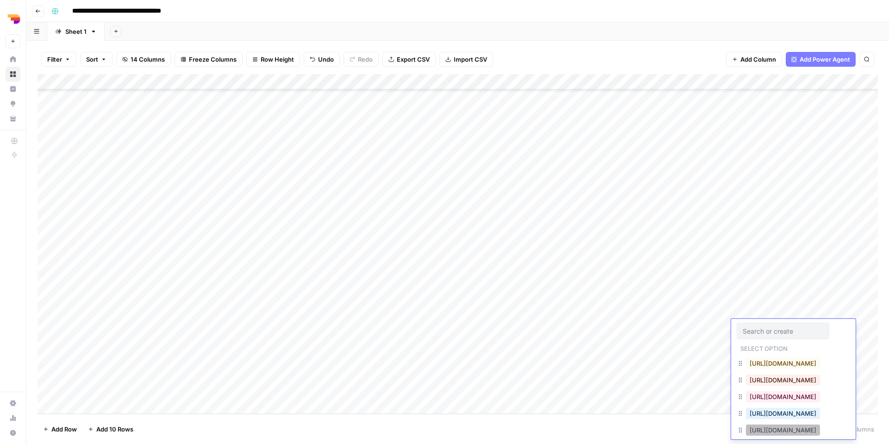
click at [776, 430] on button "https://www.teamleader.eu/sitemap.xml" at bounding box center [783, 429] width 74 height 11
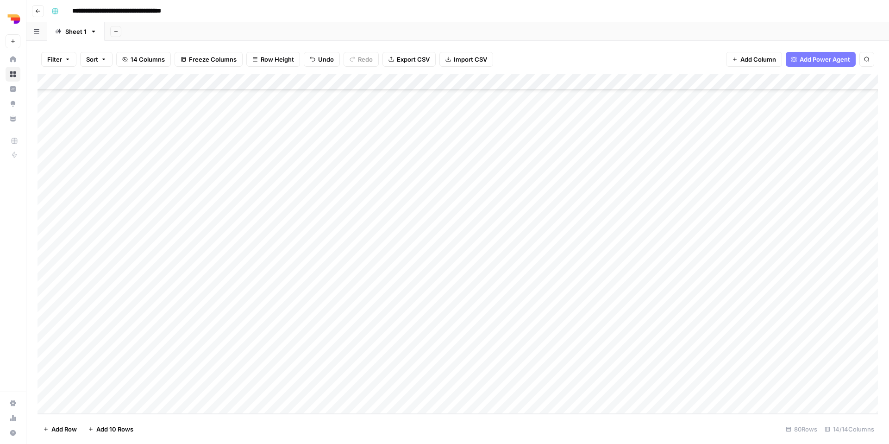
click at [729, 395] on div "Add Column" at bounding box center [458, 244] width 841 height 340
click at [717, 409] on div "Add Column" at bounding box center [458, 244] width 841 height 340
click at [622, 401] on div "Add Column" at bounding box center [458, 244] width 841 height 340
click at [561, 407] on div "Add Column" at bounding box center [458, 244] width 841 height 340
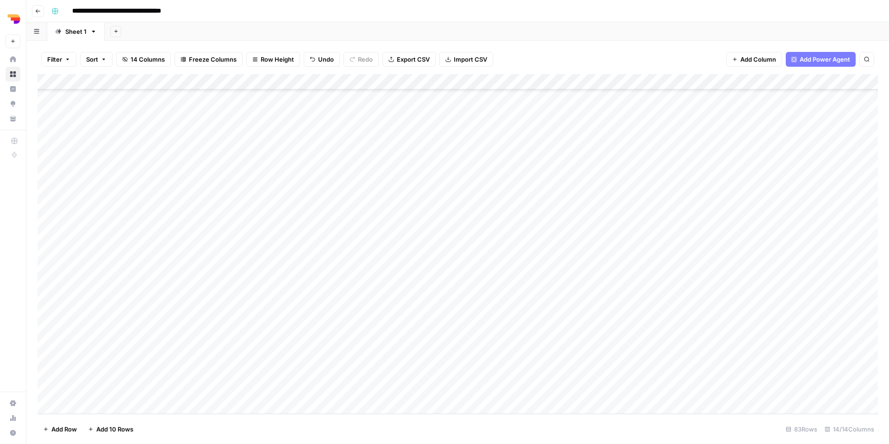
click at [509, 409] on div "Add Column" at bounding box center [458, 244] width 841 height 340
click at [429, 405] on div "Add Column" at bounding box center [458, 244] width 841 height 340
click at [589, 349] on div "Add Column" at bounding box center [458, 244] width 841 height 340
click at [767, 313] on div "Add Column" at bounding box center [458, 244] width 841 height 340
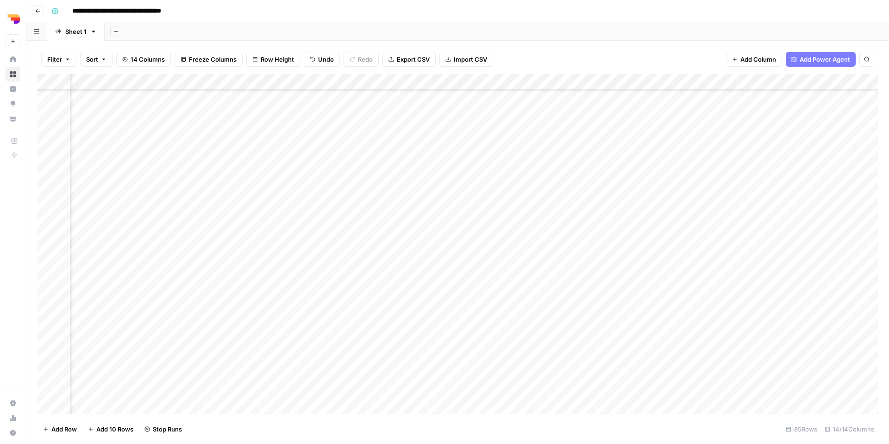
click at [768, 331] on div "Add Column" at bounding box center [458, 244] width 841 height 340
click at [348, 361] on div "Add Column" at bounding box center [458, 244] width 841 height 340
type textarea "**********"
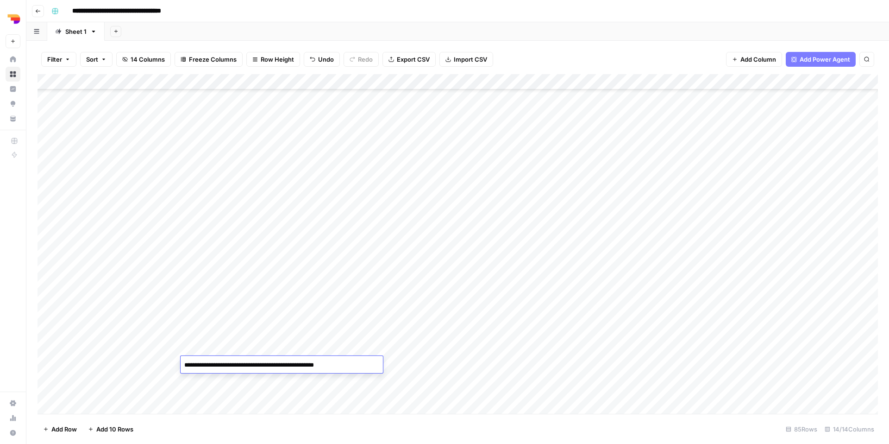
click at [391, 364] on div "Add Column" at bounding box center [458, 244] width 841 height 340
click at [441, 368] on div "Add Column" at bounding box center [458, 244] width 841 height 340
click at [441, 368] on textarea at bounding box center [456, 365] width 148 height 13
type textarea "**********"
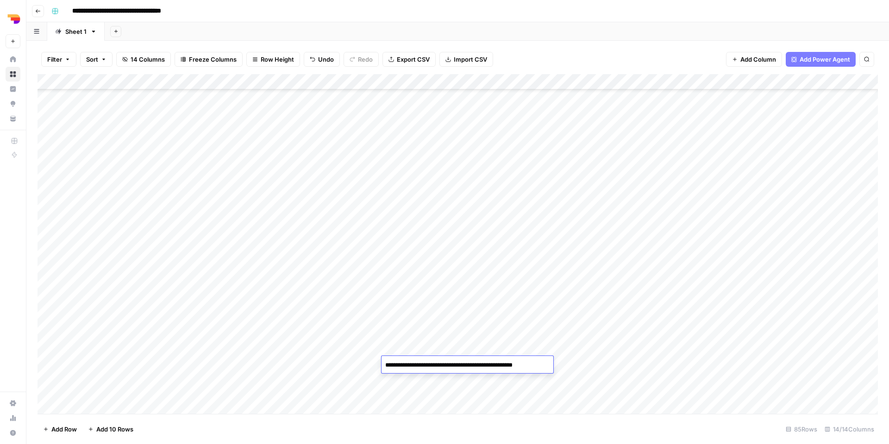
click at [508, 397] on div "Add Column" at bounding box center [458, 244] width 841 height 340
click at [498, 365] on div "Add Column" at bounding box center [458, 244] width 841 height 340
type textarea "**********"
click at [590, 397] on div "Add Column" at bounding box center [458, 244] width 841 height 340
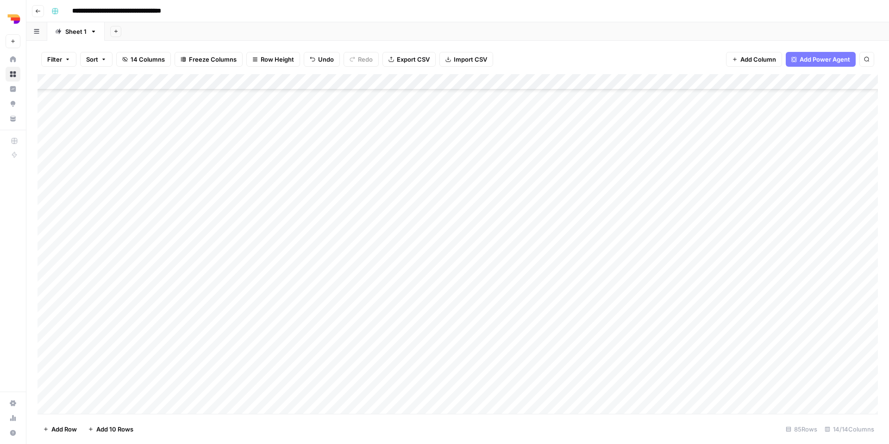
click at [584, 370] on div "Add Column" at bounding box center [458, 244] width 841 height 340
click at [573, 419] on button "TL Orbit" at bounding box center [569, 416] width 30 height 11
click at [633, 358] on div "Add Column" at bounding box center [458, 244] width 841 height 340
click at [632, 359] on div "Add Column" at bounding box center [458, 244] width 841 height 340
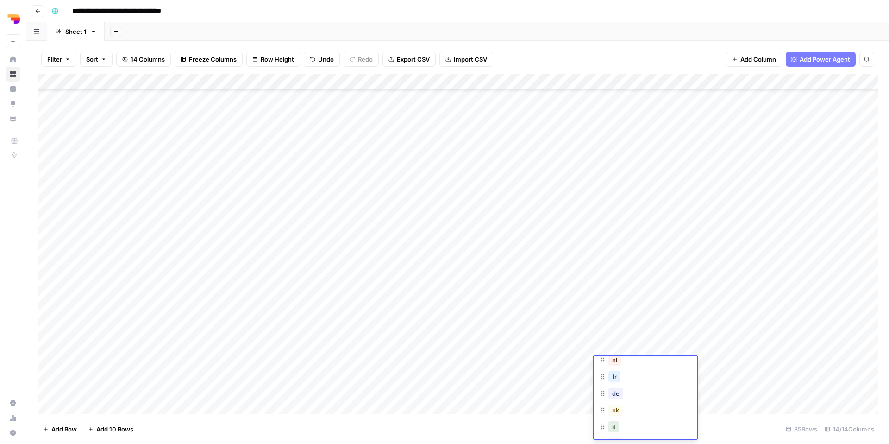
scroll to position [78, 0]
click at [620, 394] on button "uk" at bounding box center [616, 389] width 14 height 11
click at [675, 263] on div "Add Column" at bounding box center [458, 244] width 841 height 340
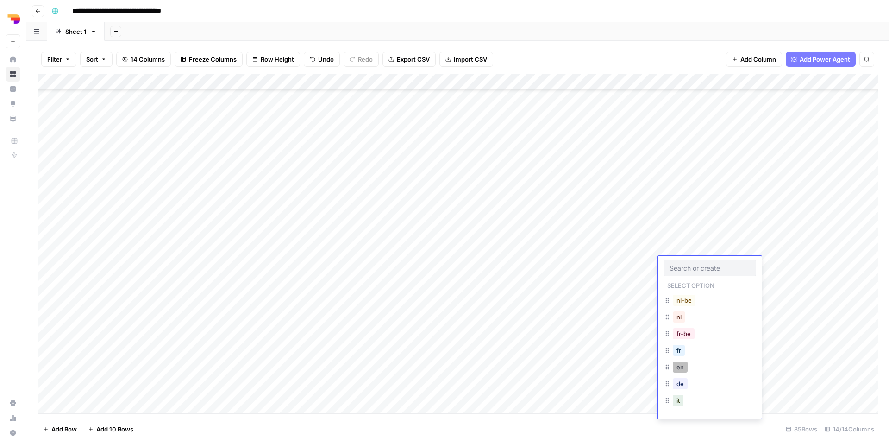
click at [680, 369] on button "en" at bounding box center [680, 366] width 15 height 11
click at [773, 260] on div "Add Column" at bounding box center [458, 244] width 841 height 340
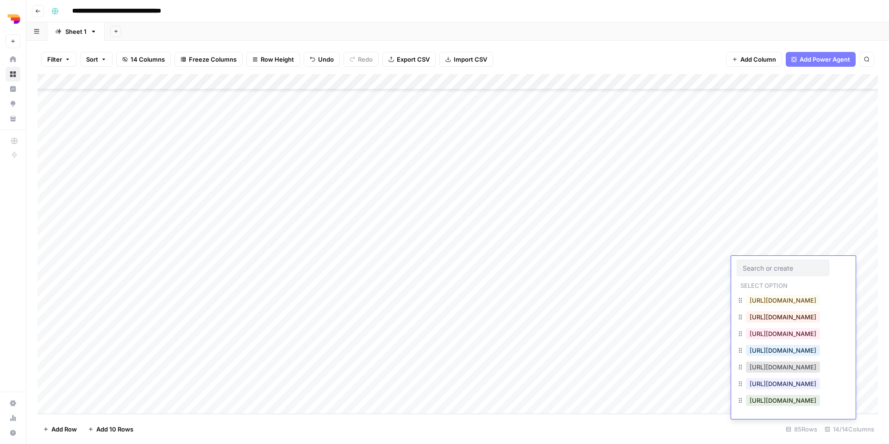
click at [791, 373] on div "https://www.teamleader.eu/sitemap.xml" at bounding box center [783, 366] width 78 height 13
click at [793, 368] on button "https://www.teamleader.eu/sitemap.xml" at bounding box center [783, 366] width 74 height 11
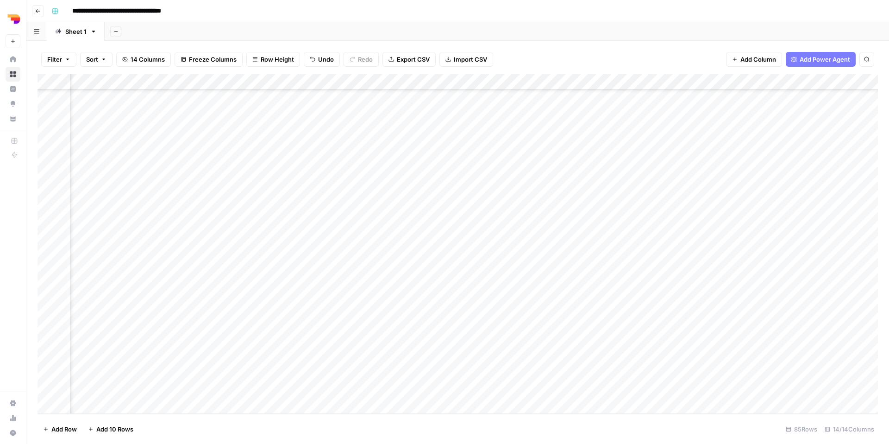
scroll to position [1030, 347]
click at [564, 261] on div "Add Column" at bounding box center [458, 244] width 841 height 340
click at [735, 246] on div "Add Column" at bounding box center [458, 244] width 841 height 340
click at [841, 215] on div "Add Column" at bounding box center [458, 244] width 841 height 340
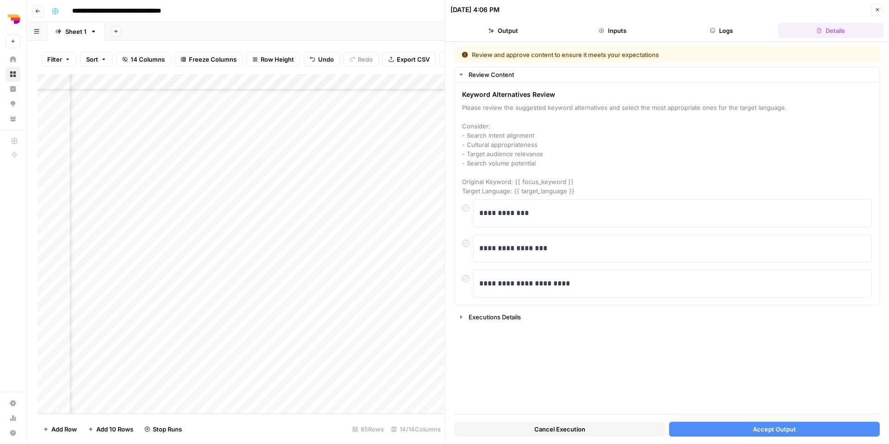
click at [706, 434] on button "Accept Output" at bounding box center [774, 429] width 211 height 15
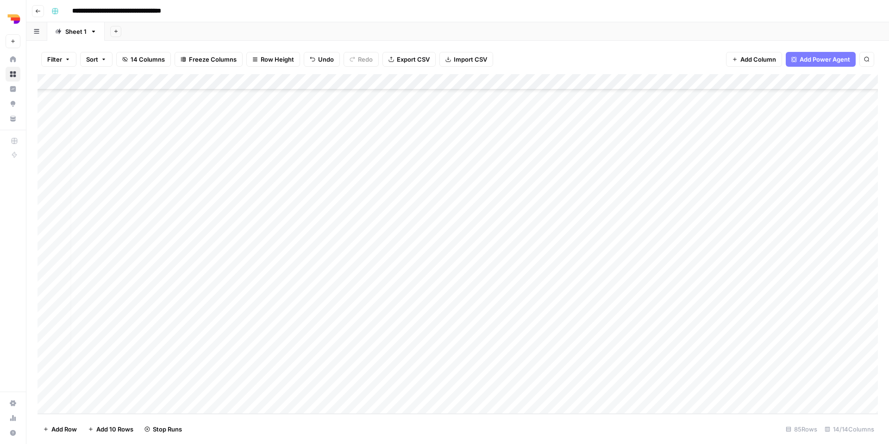
scroll to position [1030, 0]
click at [271, 279] on div "Add Column" at bounding box center [458, 244] width 841 height 340
type textarea "**********"
click at [436, 277] on div "Add Column" at bounding box center [458, 244] width 841 height 340
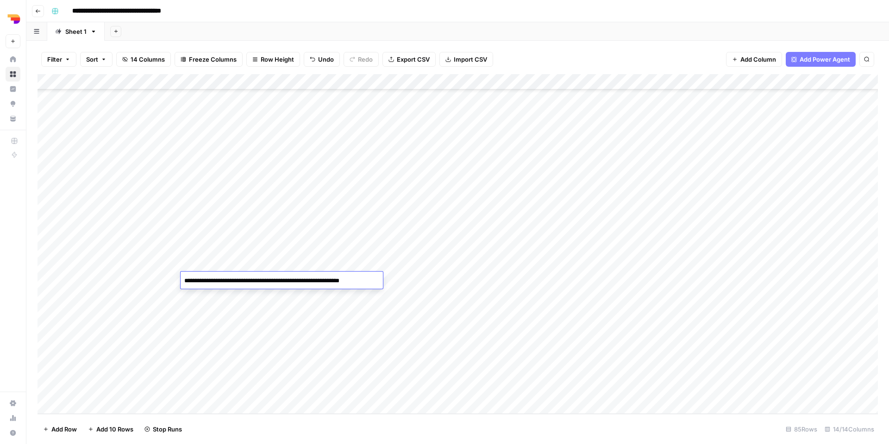
click at [436, 277] on div "Add Column" at bounding box center [458, 244] width 841 height 340
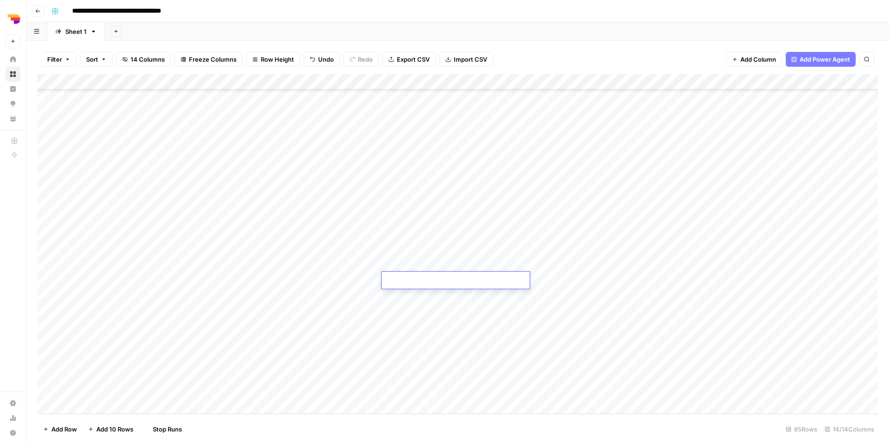
click at [436, 277] on textarea at bounding box center [456, 280] width 148 height 13
type textarea "**********"
click at [500, 353] on div "Add Column" at bounding box center [458, 244] width 841 height 340
click at [498, 279] on div "Add Column" at bounding box center [458, 244] width 841 height 340
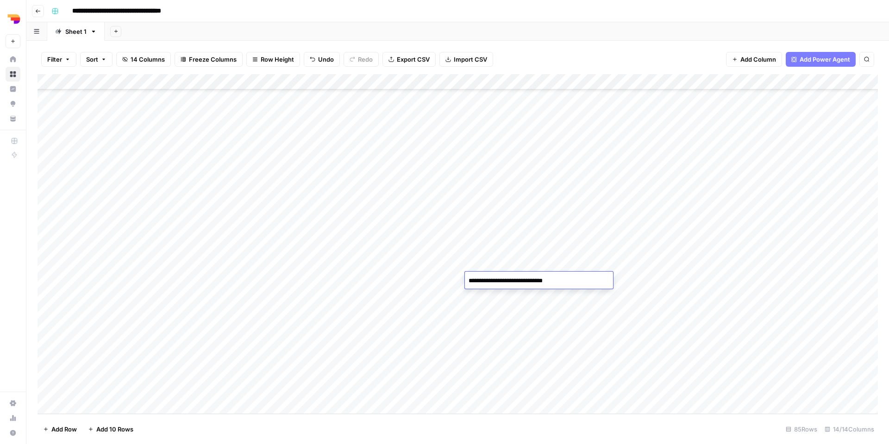
type textarea "**********"
click at [517, 332] on div "Add Column" at bounding box center [458, 244] width 841 height 340
click at [580, 281] on div "Add Column" at bounding box center [458, 244] width 841 height 340
click at [568, 330] on button "TL Orbit" at bounding box center [569, 332] width 30 height 11
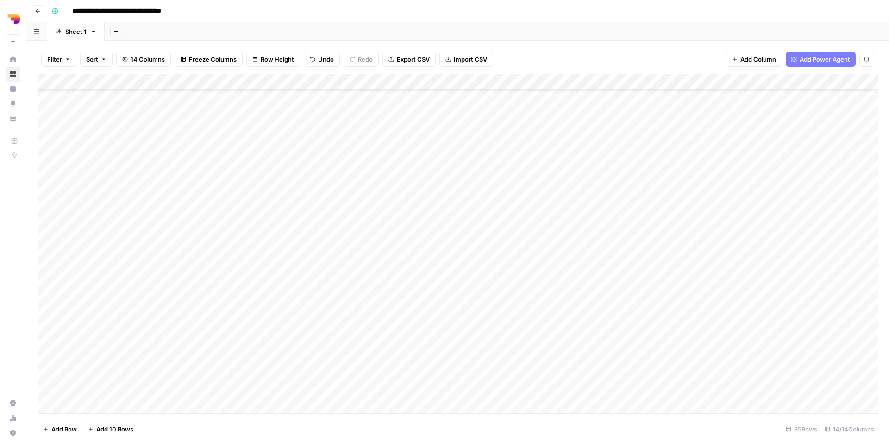
click at [617, 286] on div "Add Column" at bounding box center [458, 244] width 841 height 340
click at [618, 388] on button "uk" at bounding box center [616, 382] width 14 height 11
click at [684, 286] on div "Add Column" at bounding box center [458, 244] width 841 height 340
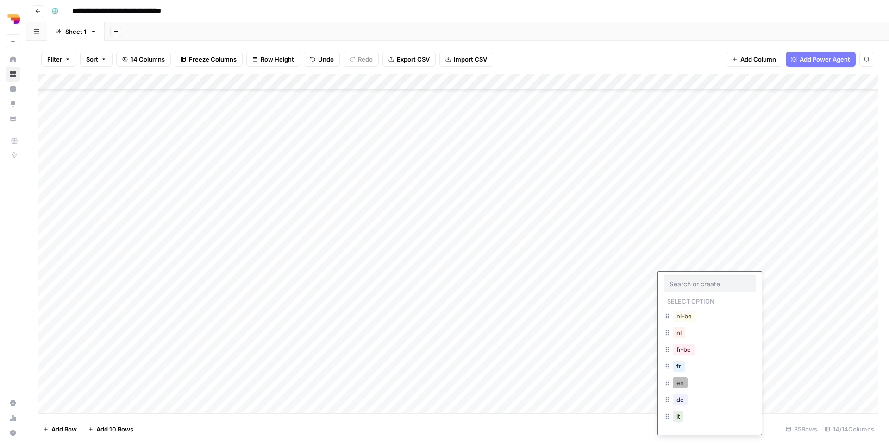
click at [679, 382] on button "en" at bounding box center [680, 382] width 15 height 11
click at [777, 275] on div "Add Column" at bounding box center [458, 244] width 841 height 340
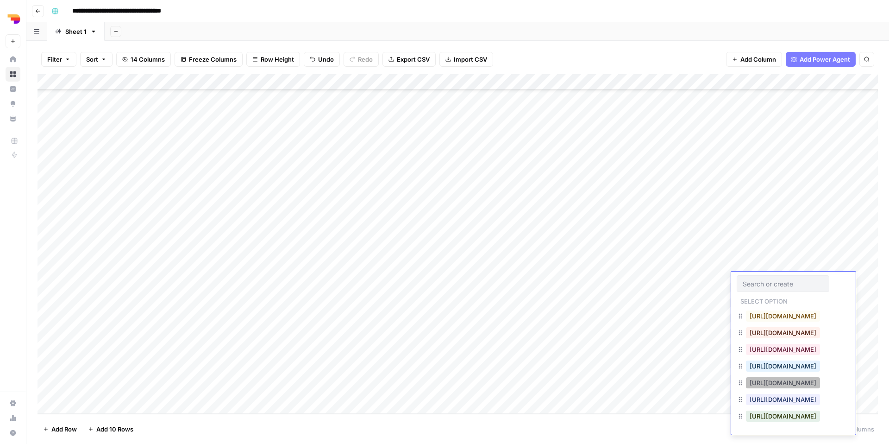
click at [794, 378] on button "https://www.teamleader.eu/sitemap.xml" at bounding box center [783, 382] width 74 height 11
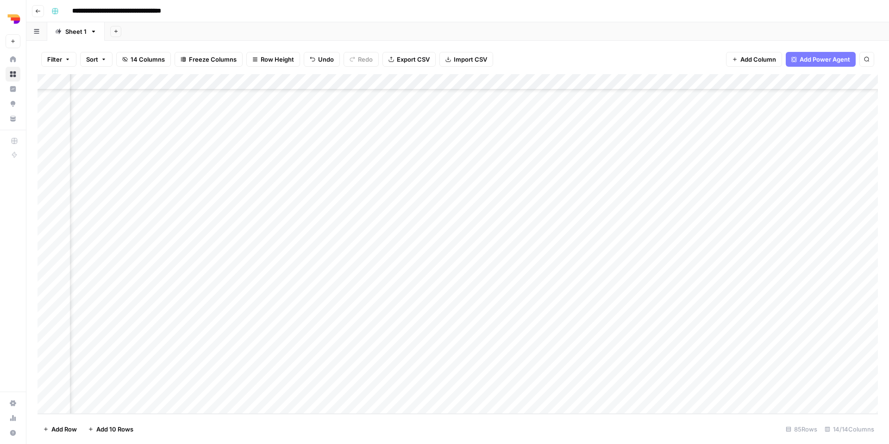
scroll to position [1030, 355]
click at [549, 278] on div "Add Column" at bounding box center [458, 244] width 841 height 340
click at [759, 233] on div "Add Column" at bounding box center [458, 244] width 841 height 340
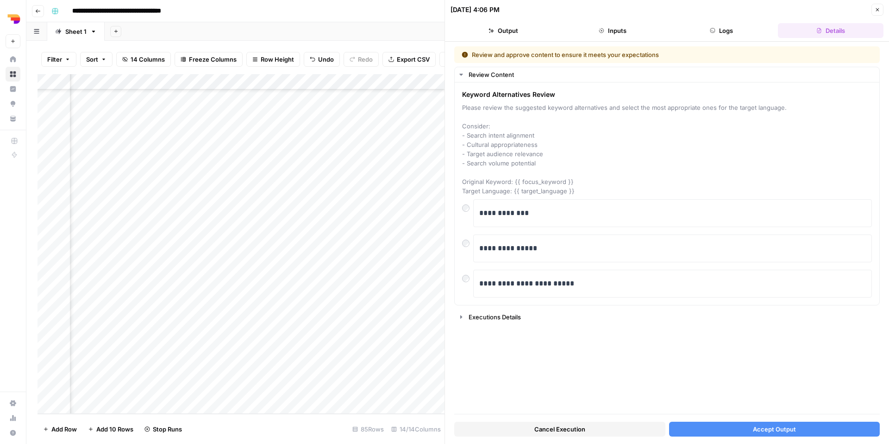
click at [723, 430] on button "Accept Output" at bounding box center [774, 429] width 211 height 15
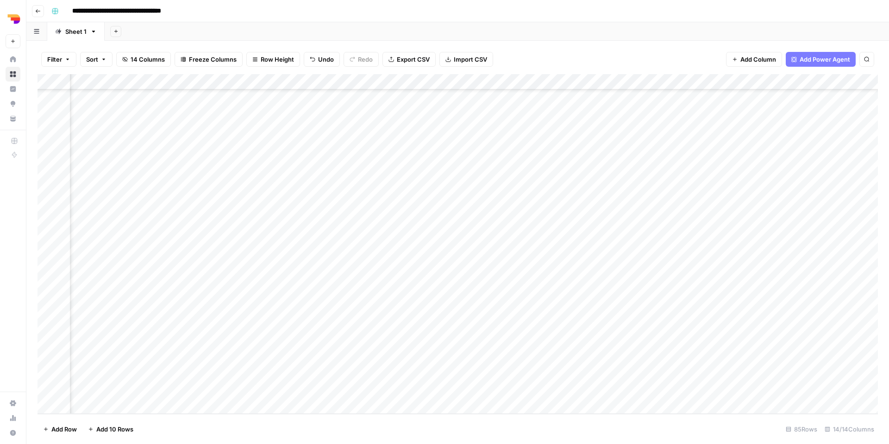
scroll to position [1030, 514]
click at [592, 216] on div "Add Column" at bounding box center [458, 244] width 841 height 340
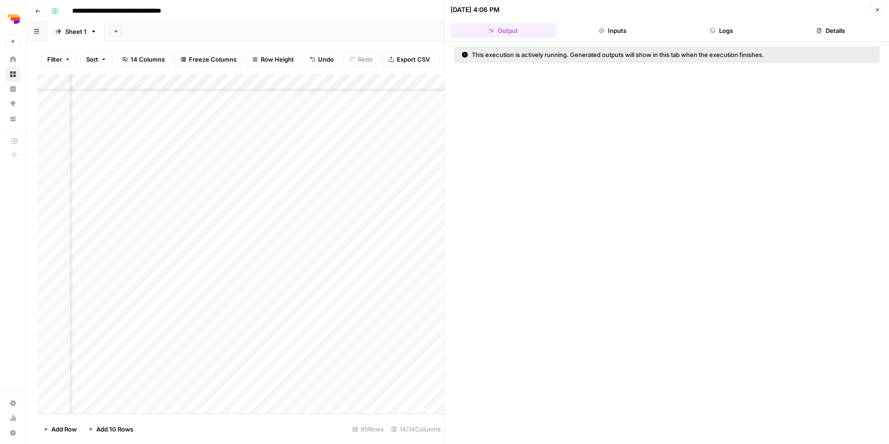
click at [732, 25] on button "Logs" at bounding box center [722, 30] width 106 height 15
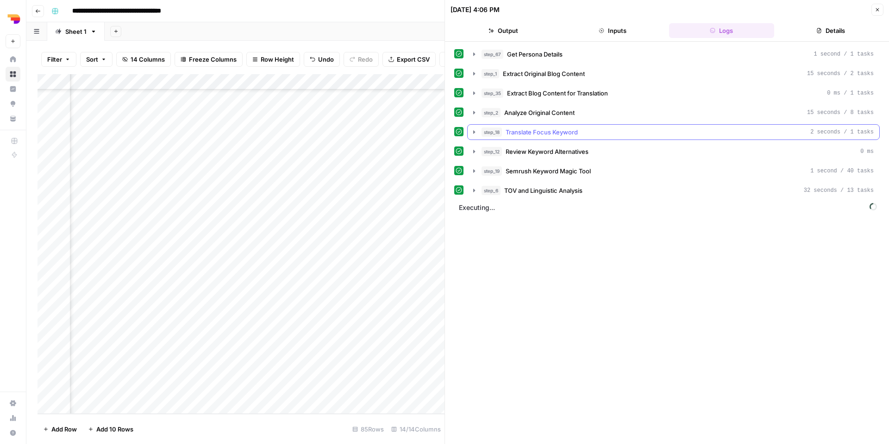
click at [472, 128] on icon "button" at bounding box center [474, 131] width 7 height 7
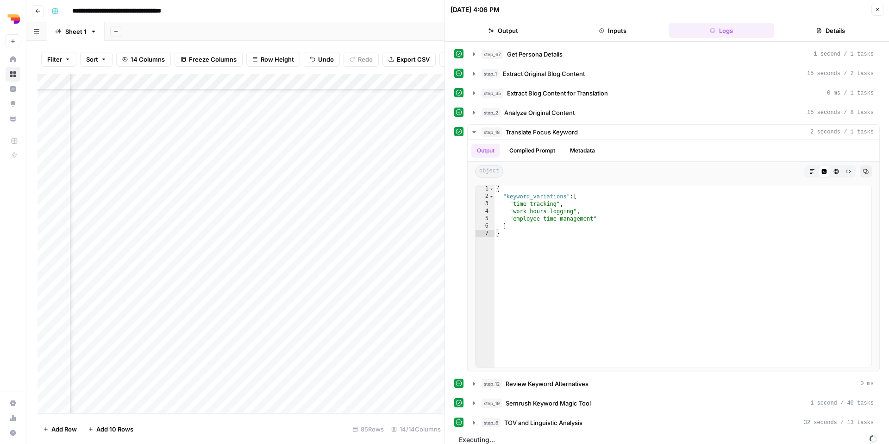
click at [323, 179] on div "Add Column" at bounding box center [241, 244] width 407 height 340
click at [876, 12] on icon "button" at bounding box center [878, 10] width 6 height 6
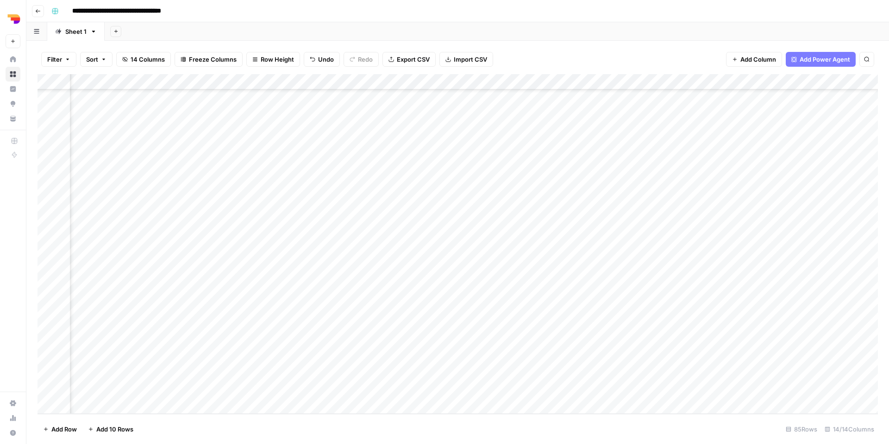
scroll to position [1030, 353]
click at [746, 231] on div "Add Column" at bounding box center [458, 244] width 841 height 340
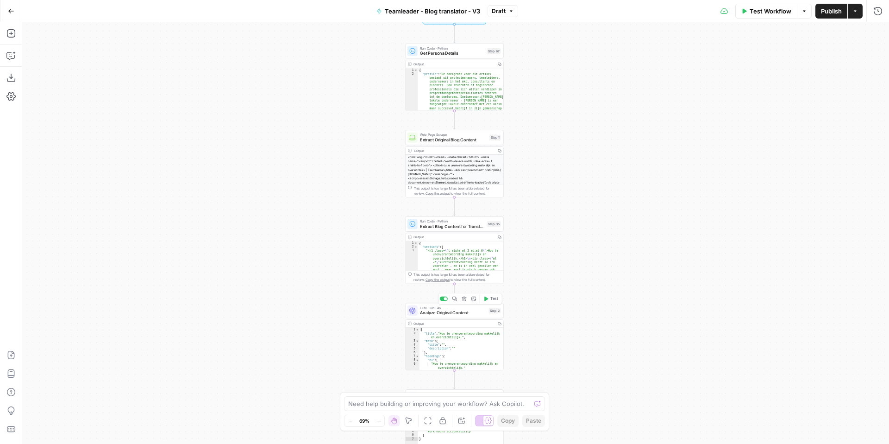
click at [423, 309] on span "Analyze Original Content" at bounding box center [453, 312] width 66 height 6
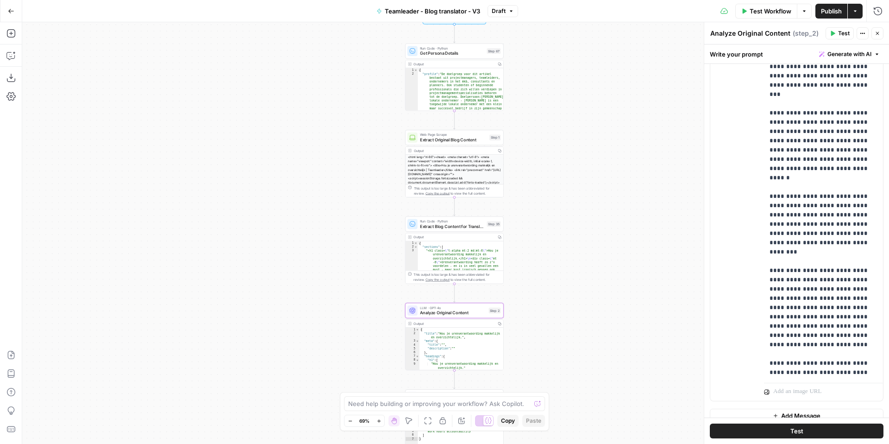
scroll to position [218, 0]
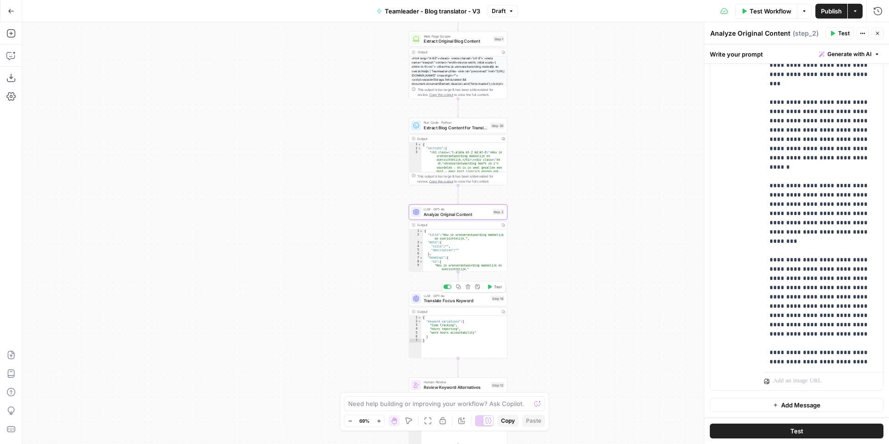
click at [459, 303] on span "Translate Focus Keyword" at bounding box center [456, 300] width 65 height 6
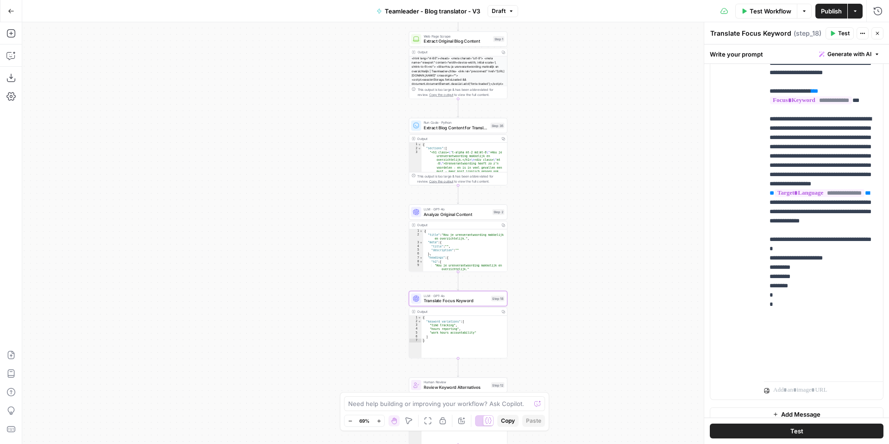
scroll to position [671, 0]
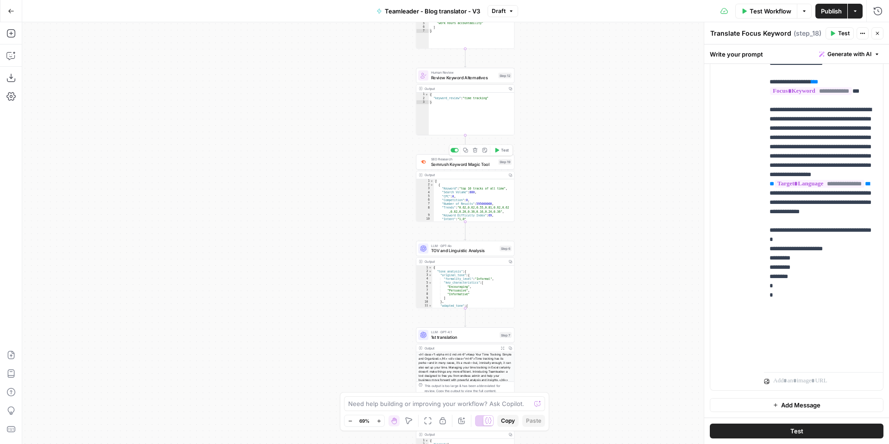
click at [463, 168] on div "SEO Research Semrush Keyword Magic Tool Step 19 Copy step Delete step Add Note …" at bounding box center [465, 161] width 99 height 15
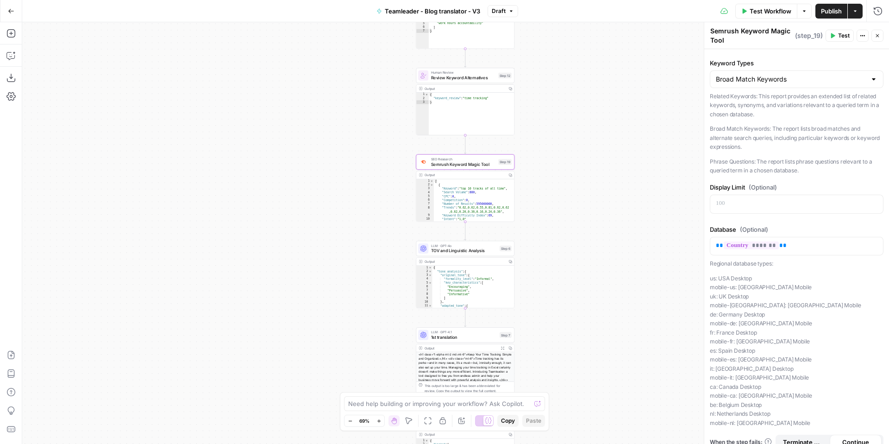
scroll to position [65, 0]
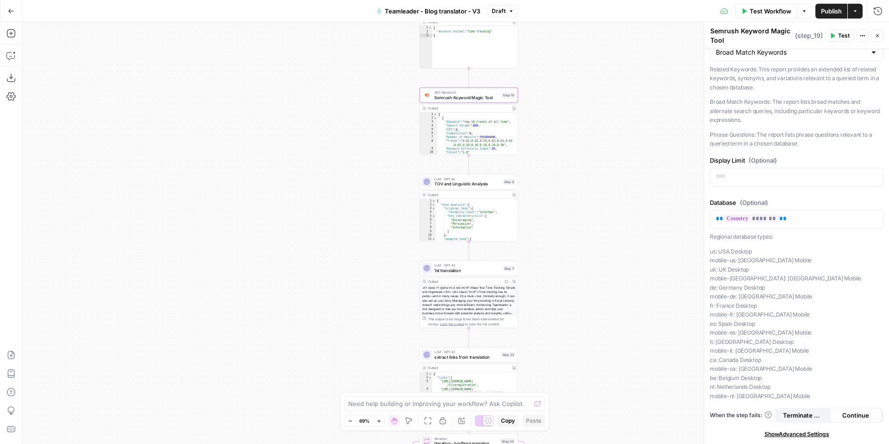
click at [443, 188] on div "LLM · GPT-4o TOV and Linguistic Analysis Step 6 Copy step Delete step Add Note …" at bounding box center [469, 181] width 99 height 15
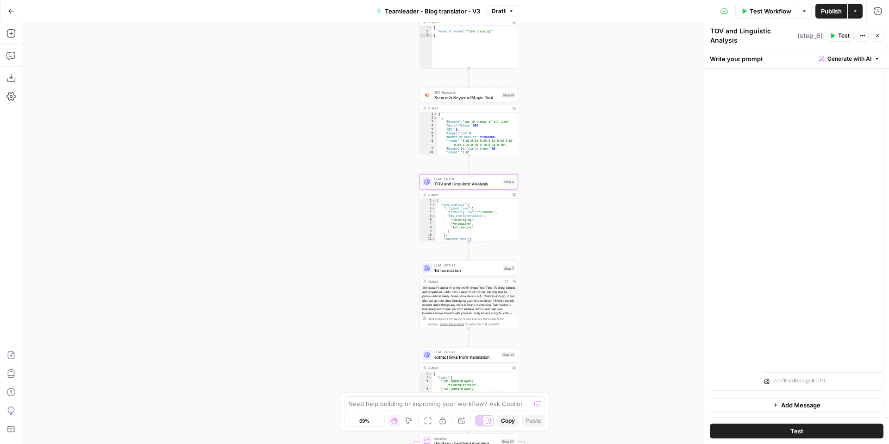
scroll to position [1770, 0]
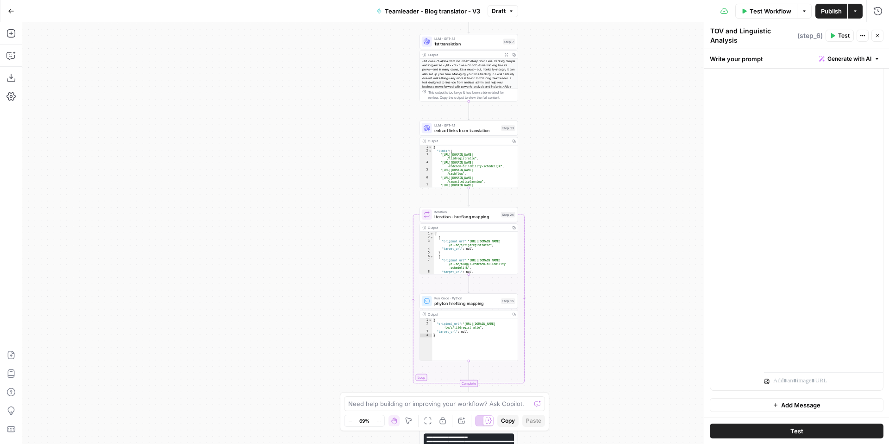
click at [467, 130] on span "extract links from translation" at bounding box center [467, 130] width 64 height 6
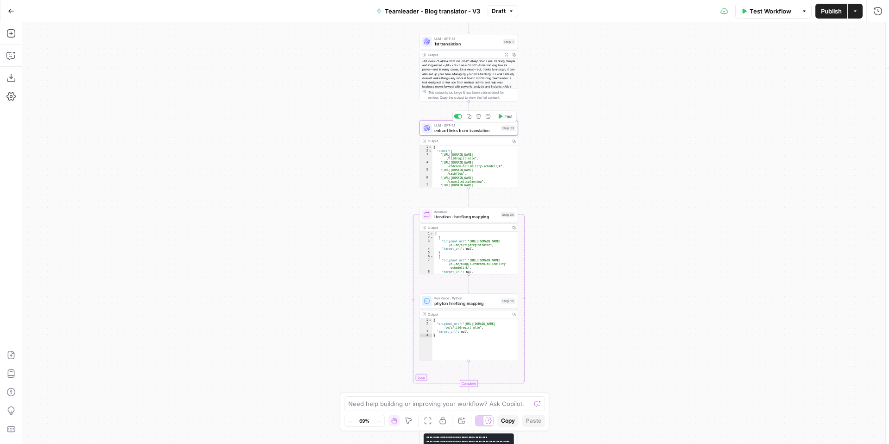
type textarea "extract links from translation"
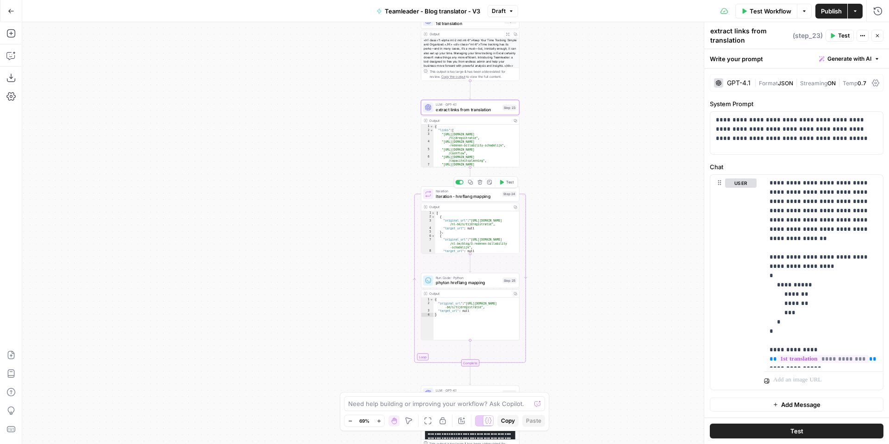
click at [454, 200] on div "Iteration Iteration - hreflang mapping Step 24 Copy step Delete step Add Note T…" at bounding box center [470, 193] width 99 height 15
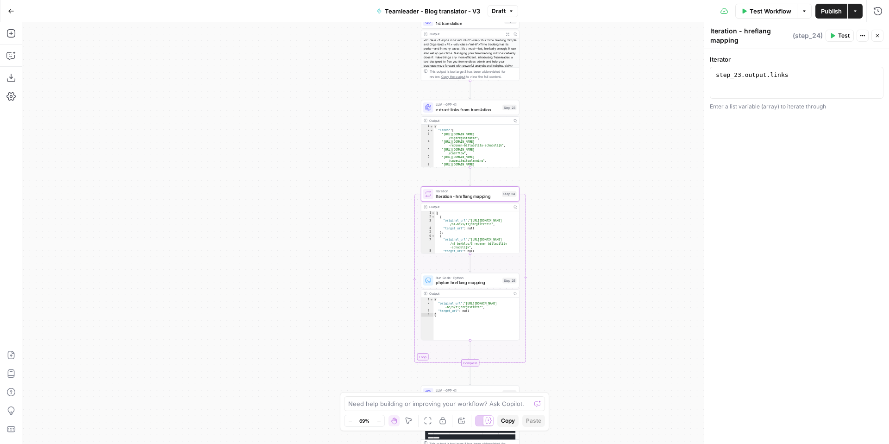
click at [468, 286] on div "Run Code · Python phyton hreflang mapping Step 25 Copy step Delete step Add Not…" at bounding box center [470, 280] width 99 height 15
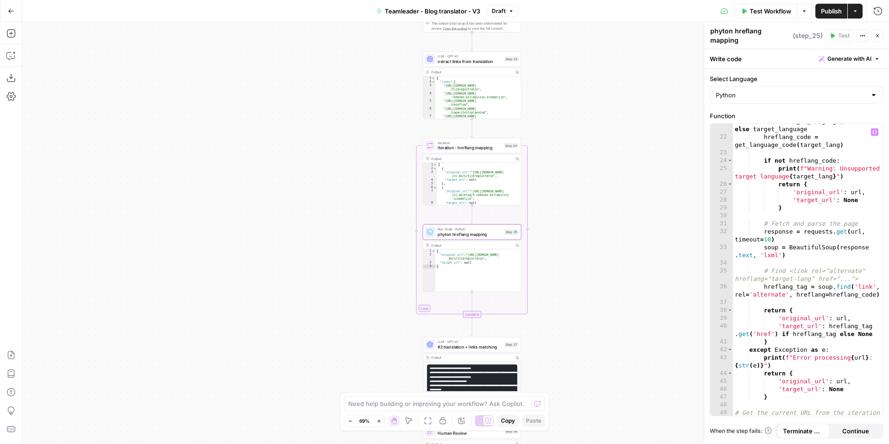
scroll to position [215, 0]
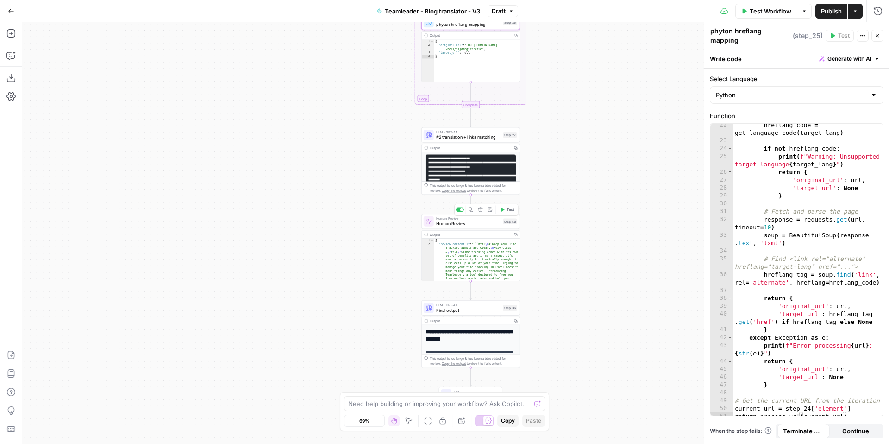
click at [462, 226] on span "Human Review" at bounding box center [468, 224] width 64 height 6
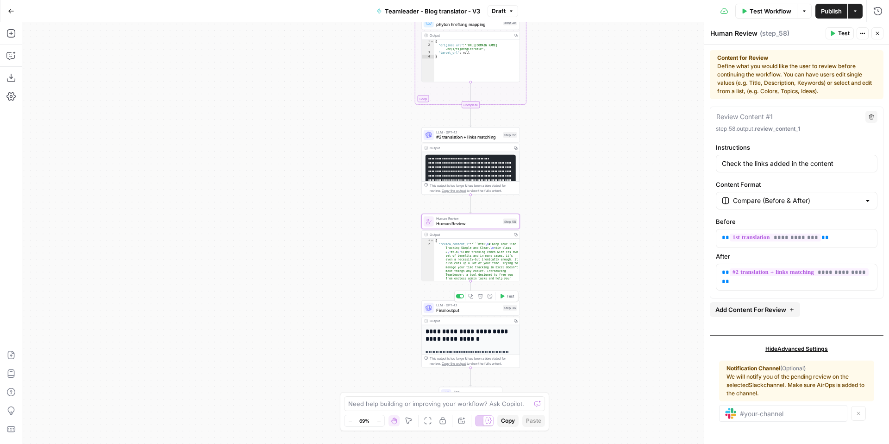
click at [495, 306] on span "LLM · GPT-4.1" at bounding box center [468, 305] width 64 height 5
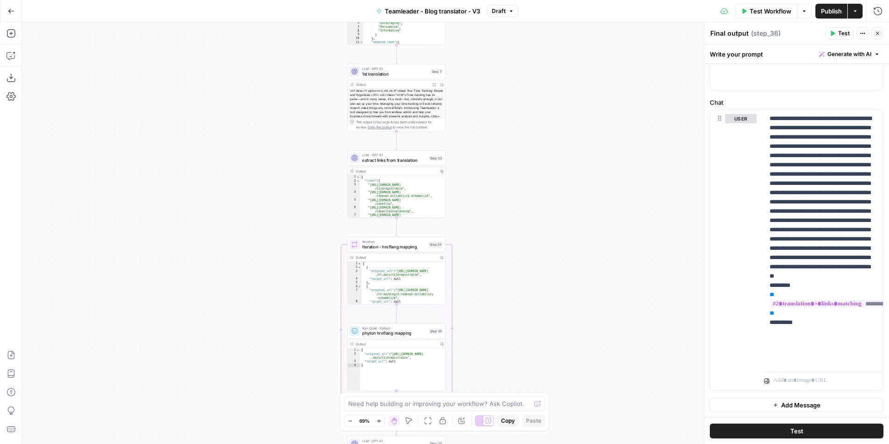
scroll to position [340, 0]
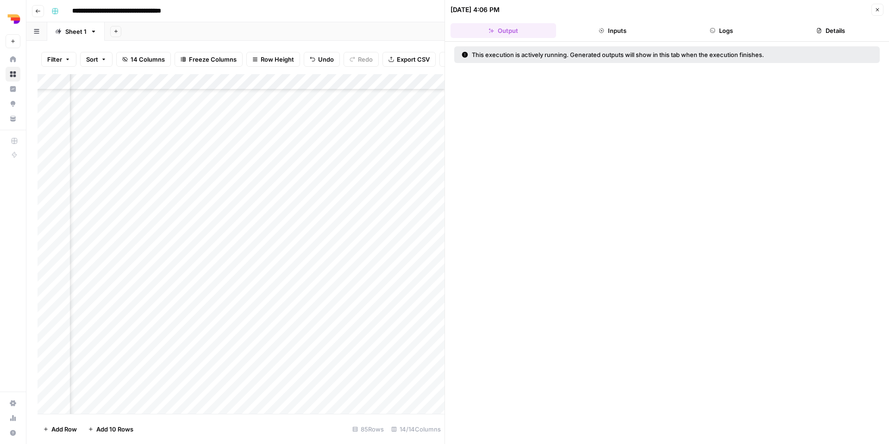
scroll to position [1030, 353]
click at [620, 34] on button "Inputs" at bounding box center [613, 30] width 106 height 15
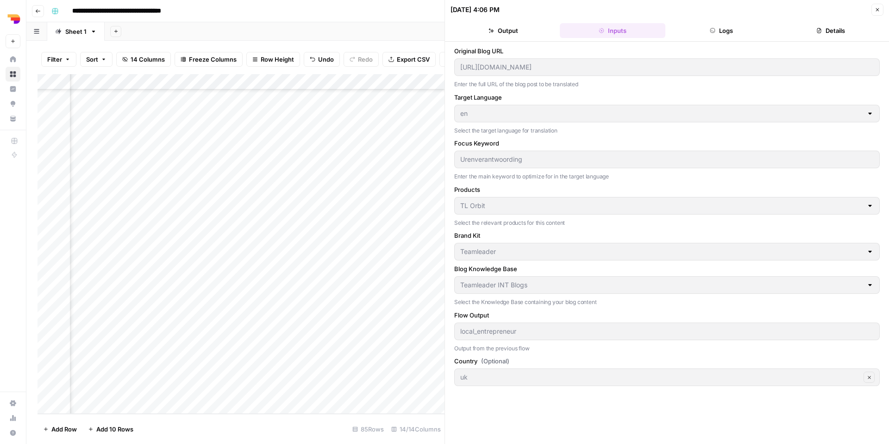
click at [700, 34] on button "Logs" at bounding box center [722, 30] width 106 height 15
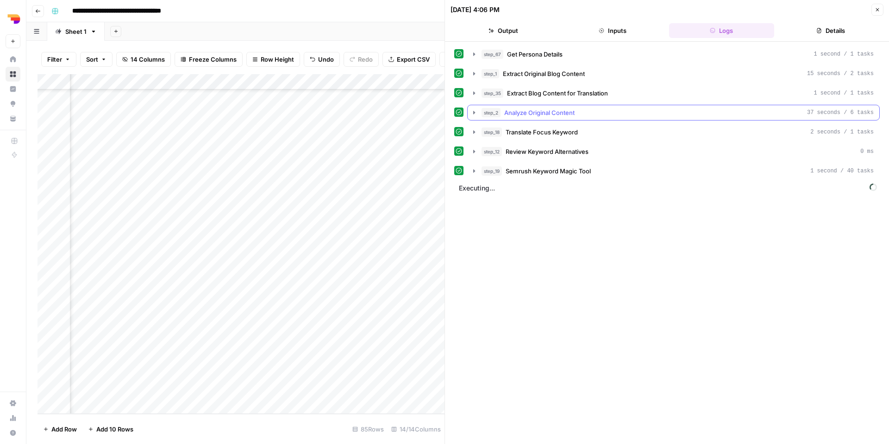
click at [471, 116] on icon "button" at bounding box center [474, 112] width 7 height 7
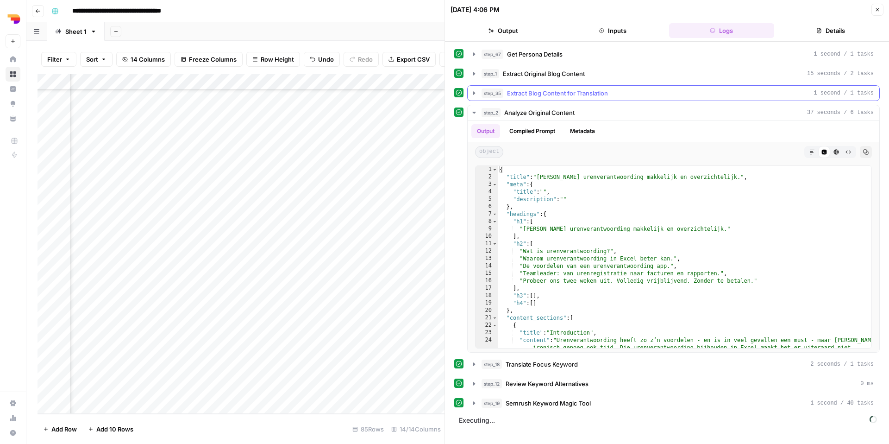
click at [472, 96] on icon "button" at bounding box center [474, 92] width 7 height 7
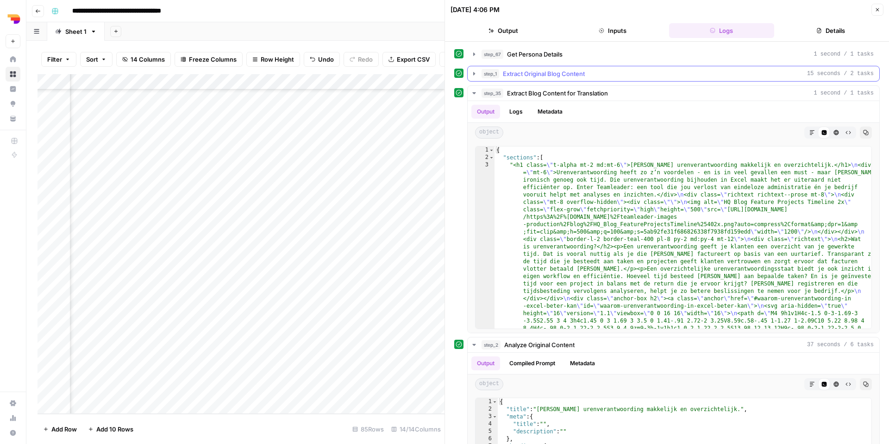
click at [471, 78] on button "step_1 Extract Original Blog Content 15 seconds / 2 tasks" at bounding box center [674, 73] width 412 height 15
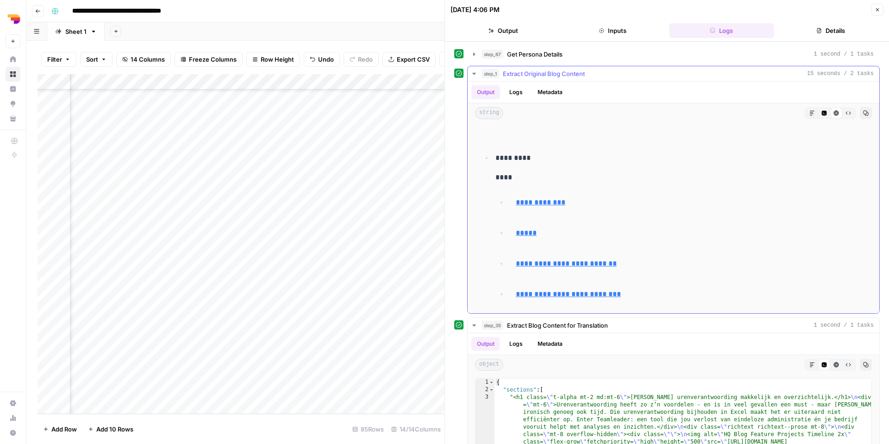
click at [471, 78] on button "step_1 Extract Original Blog Content 15 seconds / 2 tasks" at bounding box center [674, 73] width 412 height 15
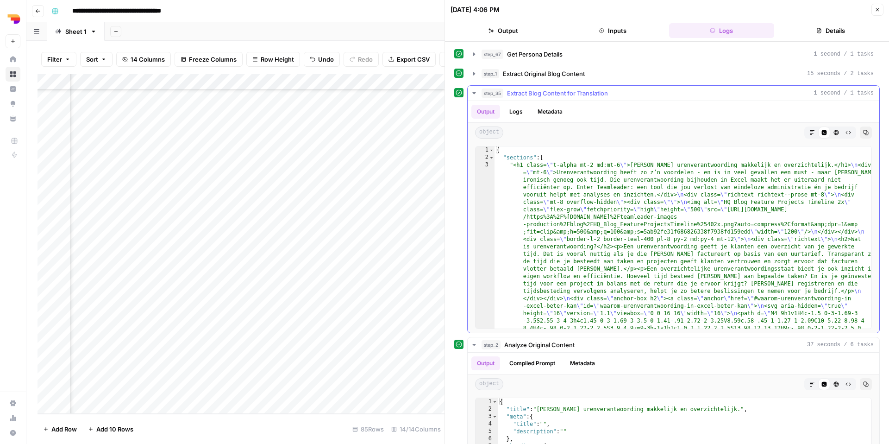
click at [476, 96] on icon "button" at bounding box center [474, 92] width 7 height 7
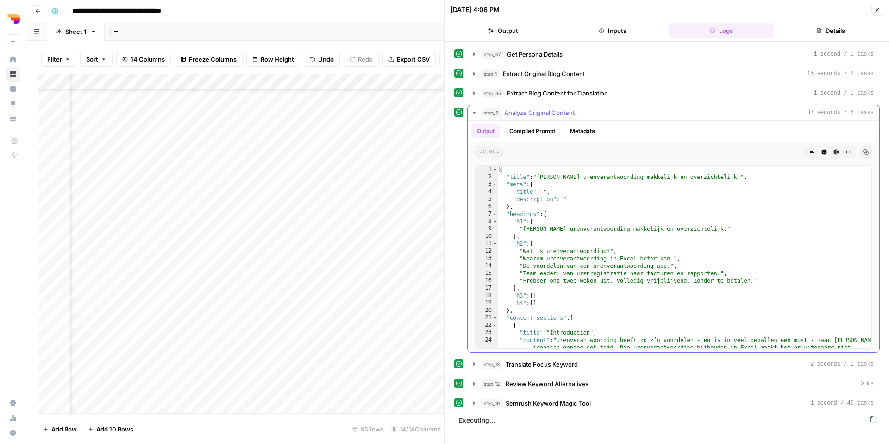
click at [475, 111] on icon "button" at bounding box center [474, 112] width 7 height 7
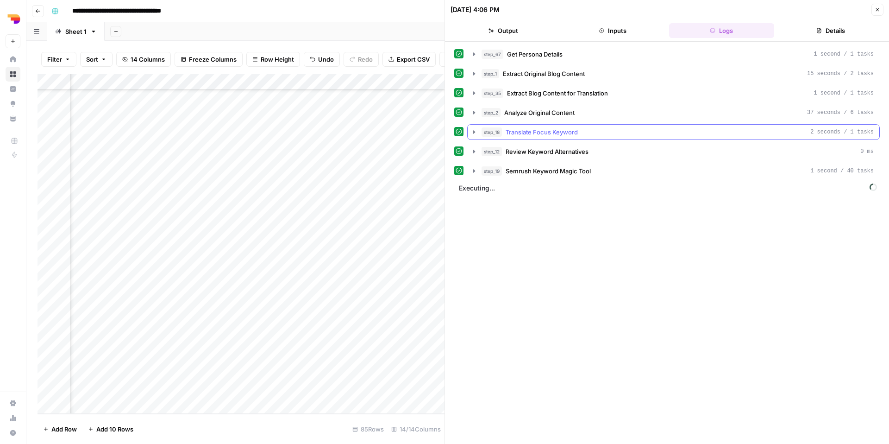
click at [478, 139] on div "step_18 Translate Focus Keyword 2 seconds / 1 tasks" at bounding box center [673, 132] width 413 height 16
click at [475, 136] on button "step_18 Translate Focus Keyword 2 seconds / 1 tasks" at bounding box center [674, 132] width 412 height 15
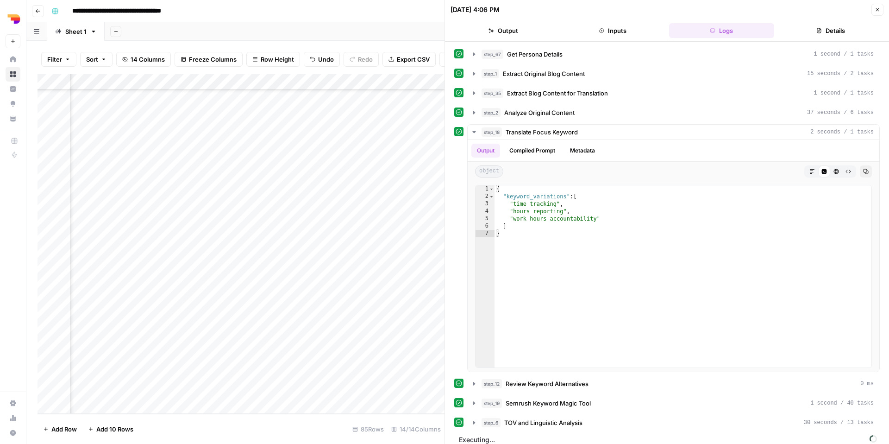
scroll to position [1030, 340]
click at [873, 5] on button "Close" at bounding box center [878, 10] width 12 height 12
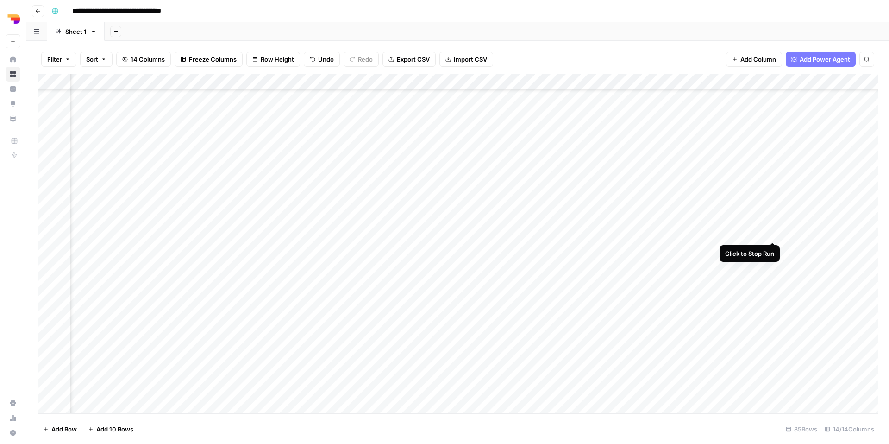
click at [774, 232] on div "Add Column" at bounding box center [458, 244] width 841 height 340
click at [773, 232] on div "Add Column" at bounding box center [458, 244] width 841 height 340
click at [773, 248] on div "Add Column" at bounding box center [458, 244] width 841 height 340
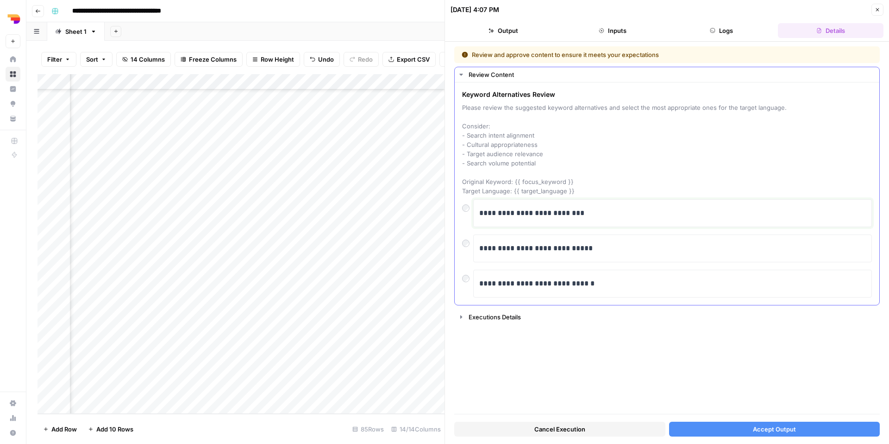
click at [520, 213] on p "**********" at bounding box center [672, 213] width 387 height 12
click at [737, 431] on button "Accept Output" at bounding box center [774, 429] width 211 height 15
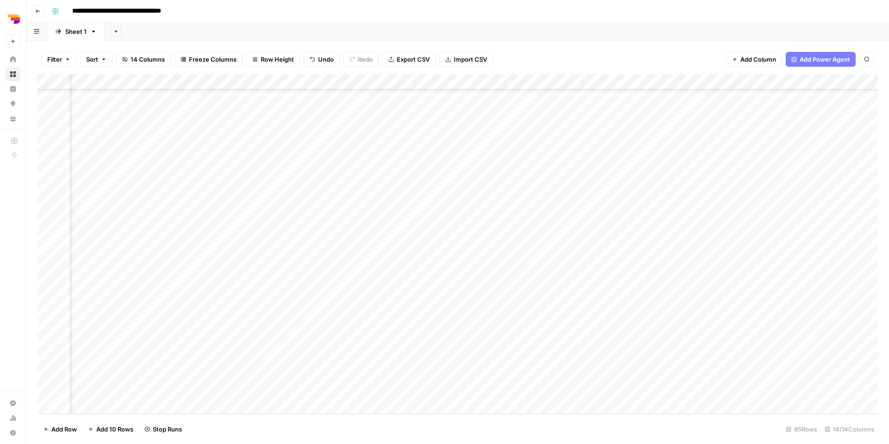
click at [755, 266] on div "Add Column" at bounding box center [458, 244] width 841 height 340
click at [748, 279] on div "Add Column" at bounding box center [458, 244] width 841 height 340
click at [765, 231] on div "Add Column" at bounding box center [458, 244] width 841 height 340
click at [769, 231] on div "Add Column" at bounding box center [458, 244] width 841 height 340
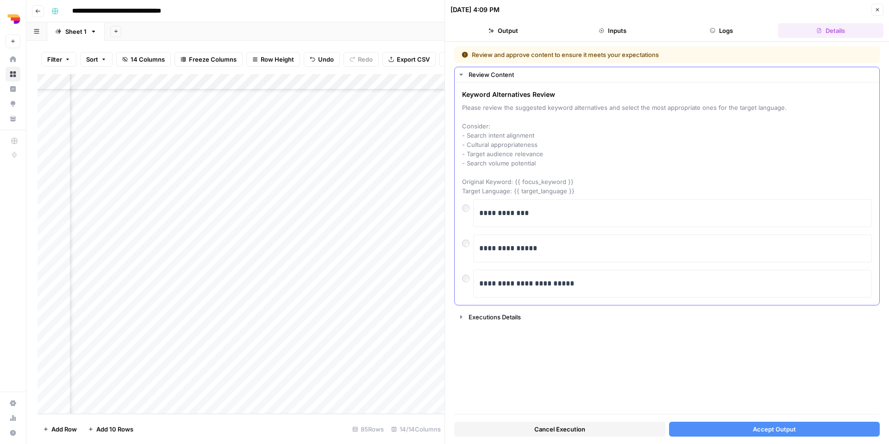
click at [470, 249] on div "**********" at bounding box center [667, 248] width 410 height 28
click at [470, 242] on div at bounding box center [467, 240] width 11 height 13
click at [719, 430] on button "Accept Output" at bounding box center [774, 429] width 211 height 15
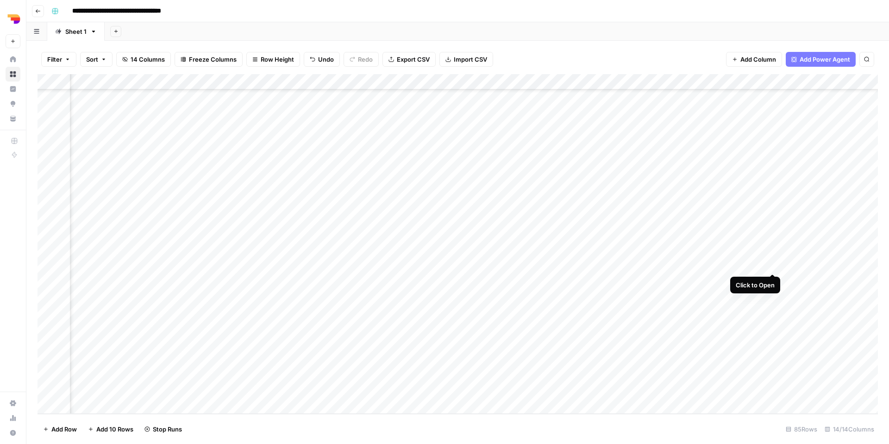
click at [774, 265] on div "Add Column" at bounding box center [458, 244] width 841 height 340
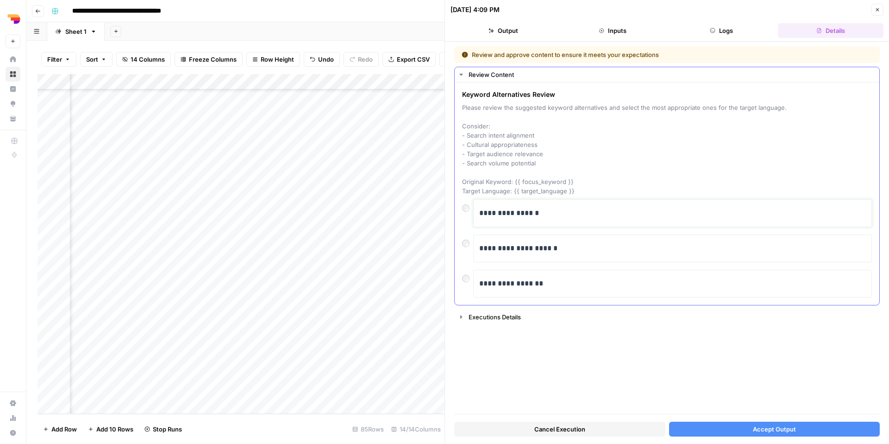
click at [503, 215] on p "**********" at bounding box center [672, 213] width 387 height 12
click at [757, 433] on span "Accept Output" at bounding box center [774, 428] width 43 height 9
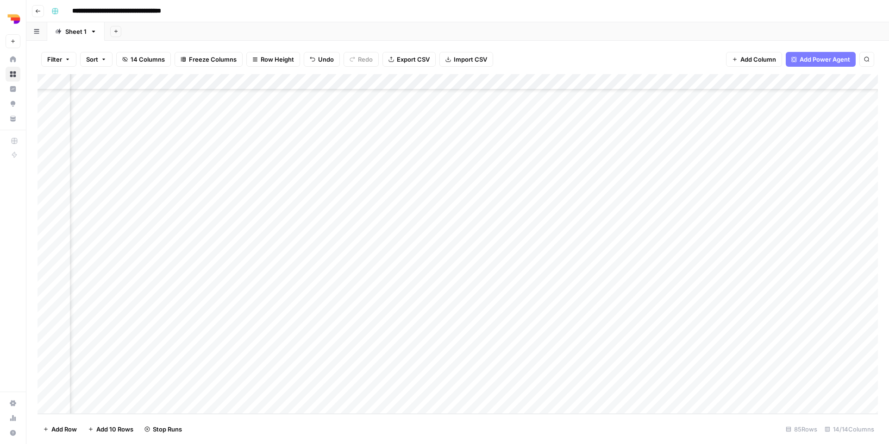
click at [165, 279] on div "Add Column" at bounding box center [458, 244] width 841 height 340
click at [165, 279] on textarea "**********" at bounding box center [199, 280] width 148 height 13
click at [210, 313] on div "Add Column" at bounding box center [458, 244] width 841 height 340
click at [771, 278] on div "Add Column" at bounding box center [458, 244] width 841 height 340
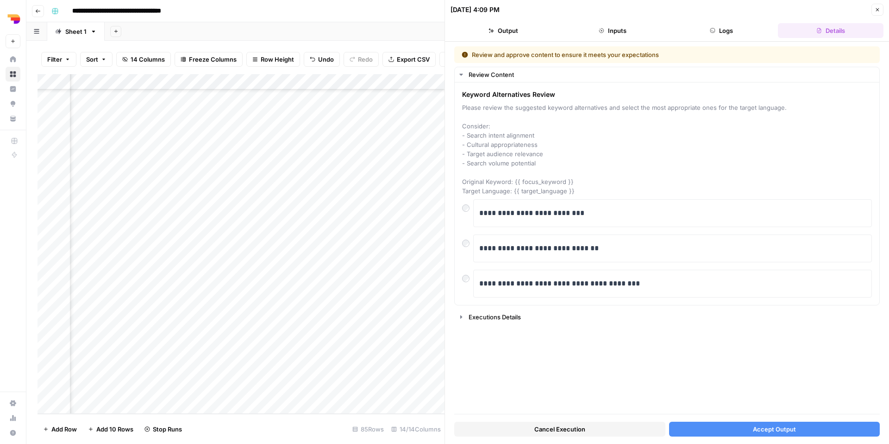
click at [711, 429] on button "Accept Output" at bounding box center [774, 429] width 211 height 15
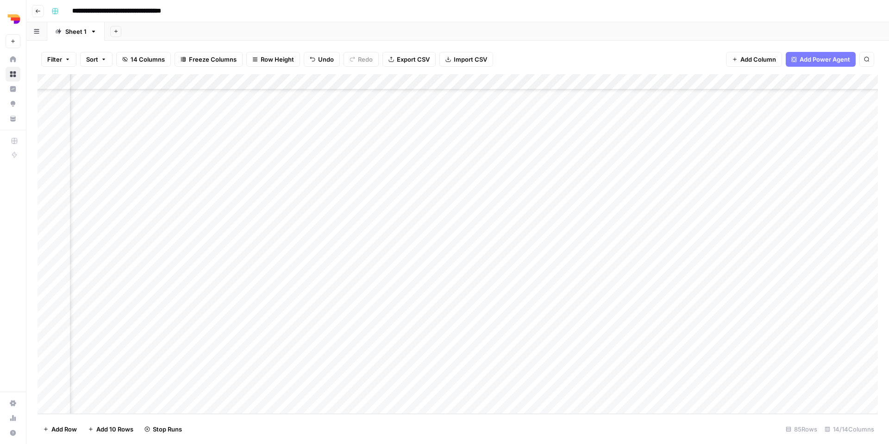
scroll to position [1030, 0]
click at [296, 297] on div "Add Column" at bounding box center [458, 244] width 841 height 340
type textarea "**********"
click at [423, 296] on div "Add Column" at bounding box center [458, 244] width 841 height 340
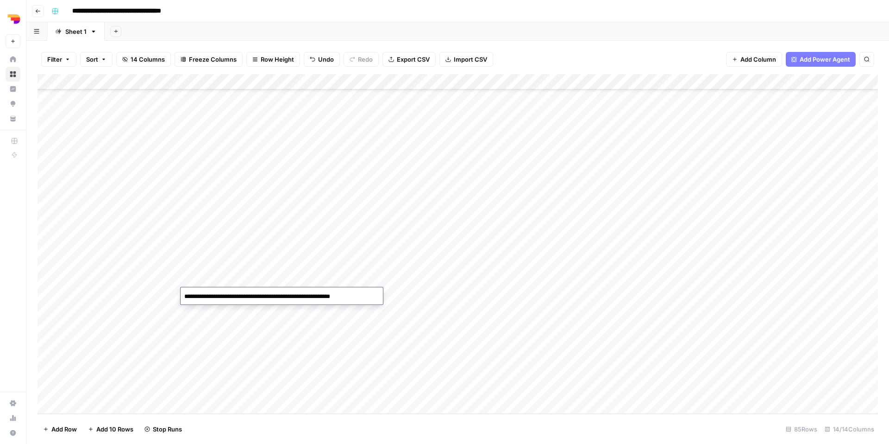
click at [423, 296] on div "Add Column" at bounding box center [458, 244] width 841 height 340
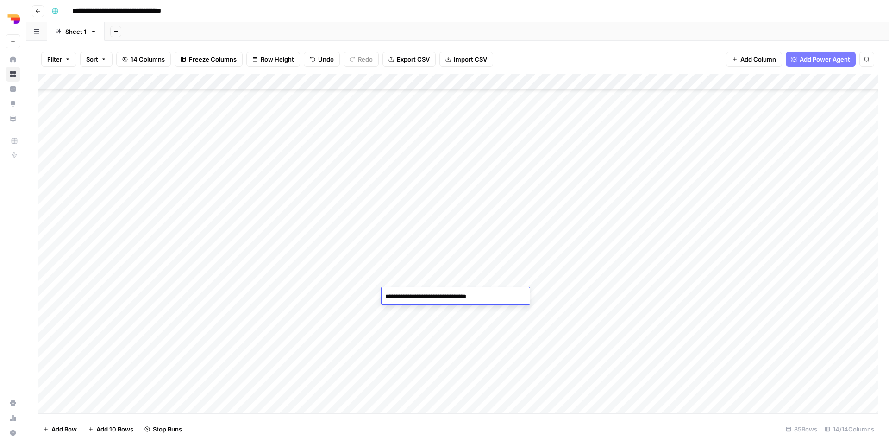
type textarea "**********"
click at [562, 330] on div "Add Column" at bounding box center [458, 244] width 841 height 340
click at [494, 291] on div "Add Column" at bounding box center [458, 244] width 841 height 340
type textarea "**********"
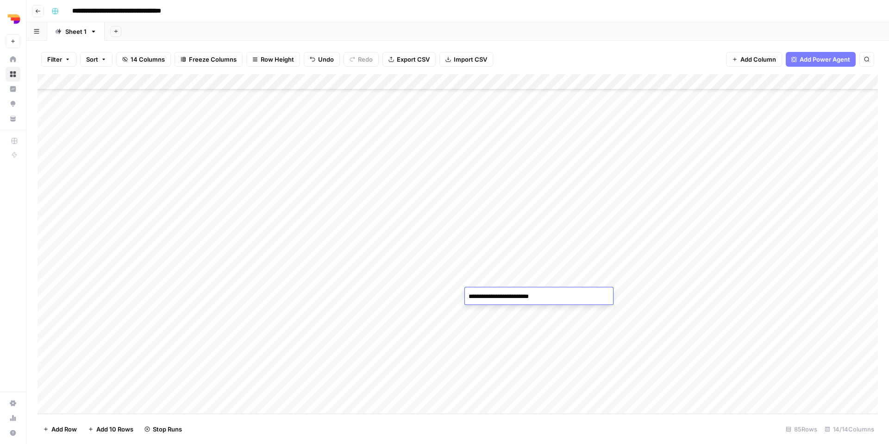
click at [586, 334] on div "Add Column" at bounding box center [458, 244] width 841 height 340
click at [573, 301] on div "Add Column" at bounding box center [458, 244] width 841 height 340
click at [574, 349] on button "TL Orbit" at bounding box center [569, 348] width 30 height 11
click at [618, 301] on div "Add Column" at bounding box center [458, 244] width 841 height 340
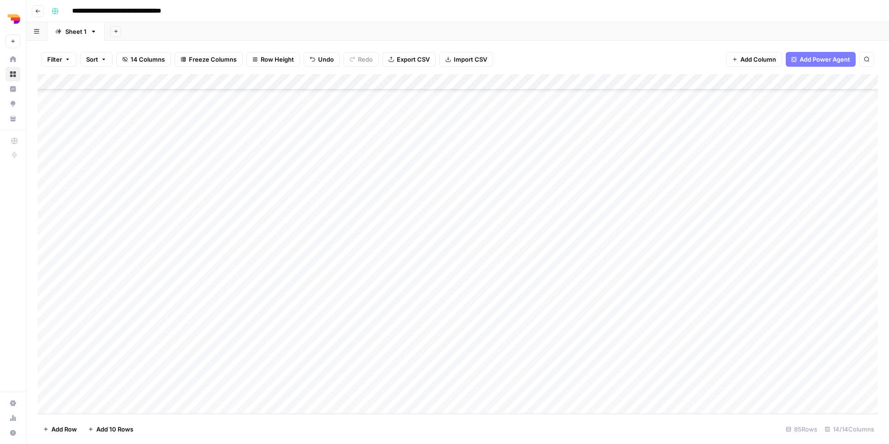
click at [618, 301] on div "Add Column" at bounding box center [458, 244] width 841 height 340
click at [618, 399] on button "uk" at bounding box center [616, 398] width 14 height 11
click at [687, 290] on div "Add Column" at bounding box center [458, 244] width 841 height 340
click at [680, 403] on button "en" at bounding box center [680, 398] width 15 height 11
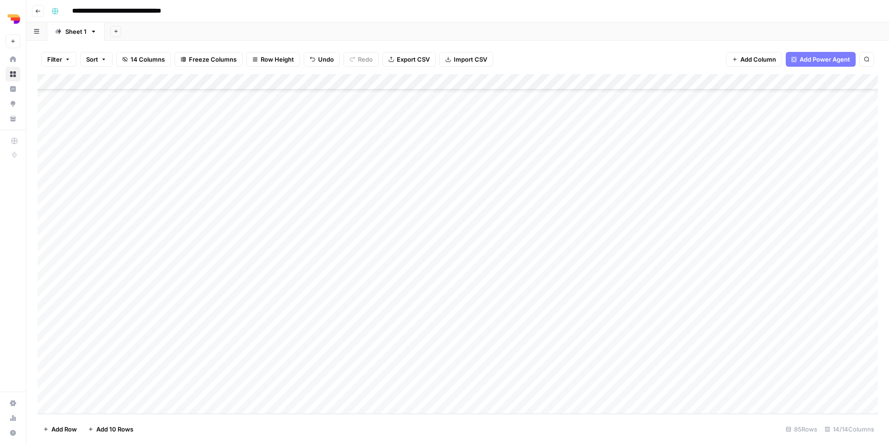
click at [765, 298] on div "Add Column" at bounding box center [458, 244] width 841 height 340
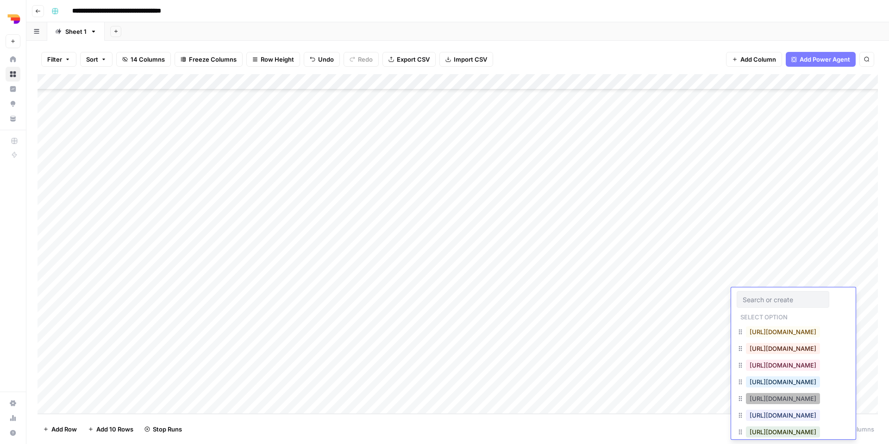
scroll to position [15, 0]
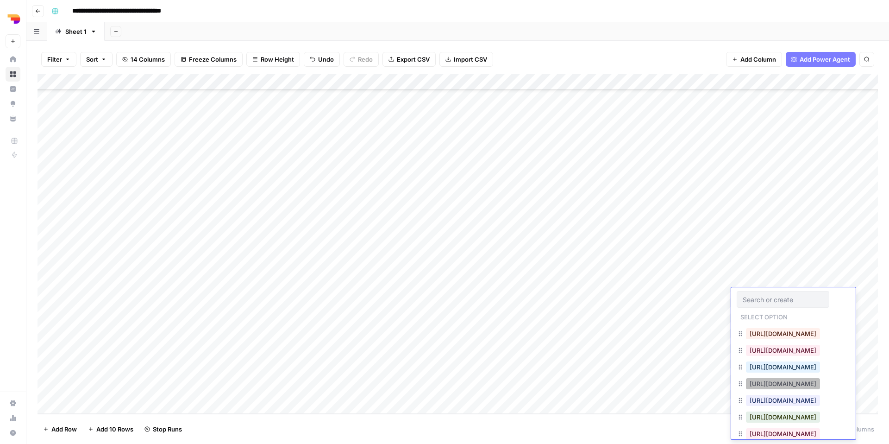
click at [784, 381] on button "https://www.teamleader.eu/sitemap.xml" at bounding box center [783, 383] width 74 height 11
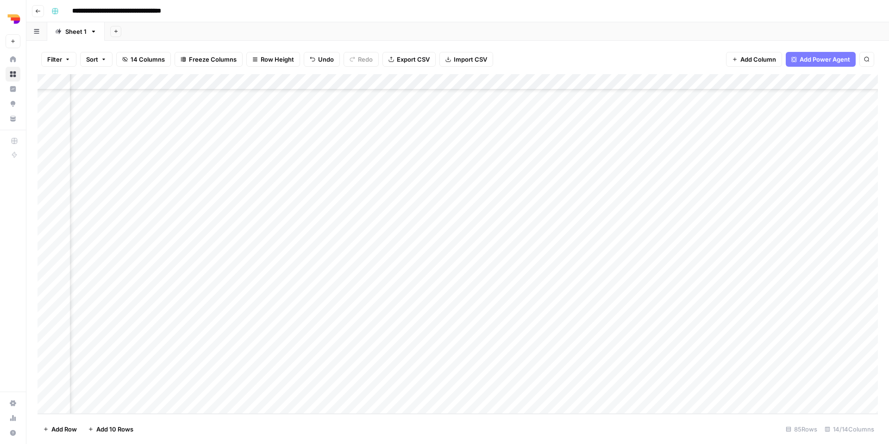
scroll to position [1030, 307]
click at [597, 296] on div "Add Column" at bounding box center [458, 244] width 841 height 340
click at [807, 200] on div "Add Column" at bounding box center [458, 244] width 841 height 340
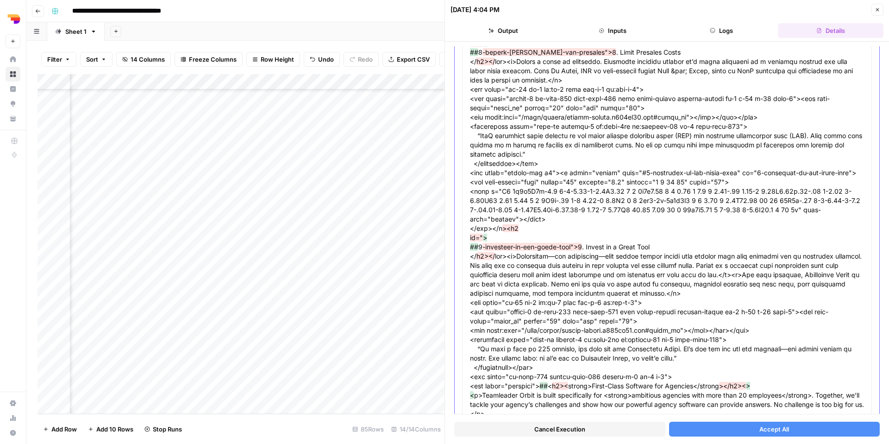
scroll to position [1735, 0]
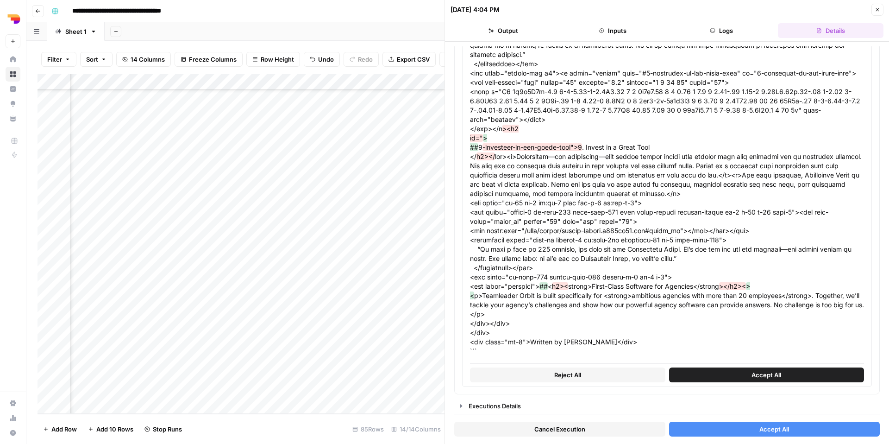
click at [769, 435] on button "Accept All" at bounding box center [774, 429] width 211 height 15
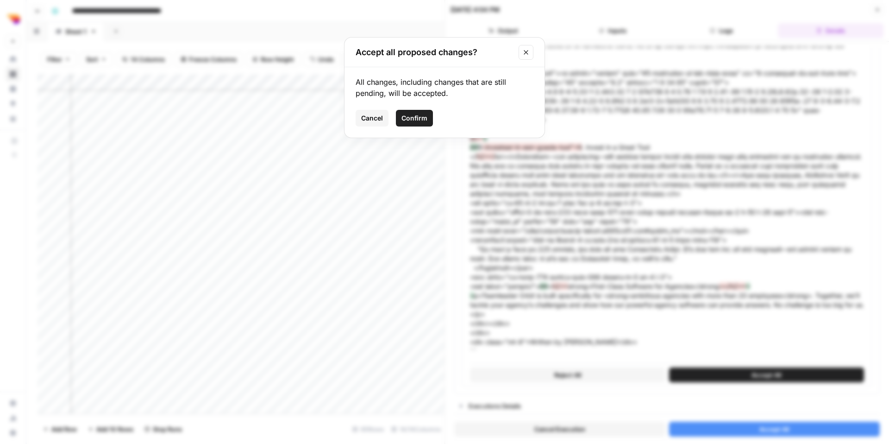
click at [409, 113] on span "Confirm" at bounding box center [415, 117] width 26 height 9
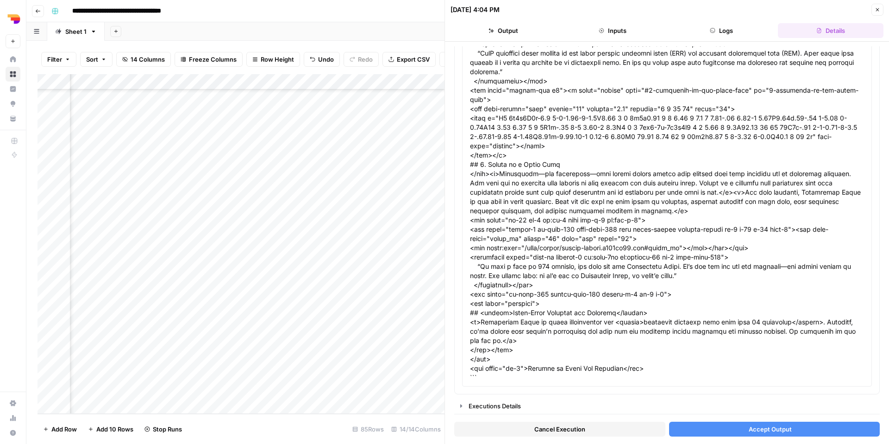
scroll to position [1609, 0]
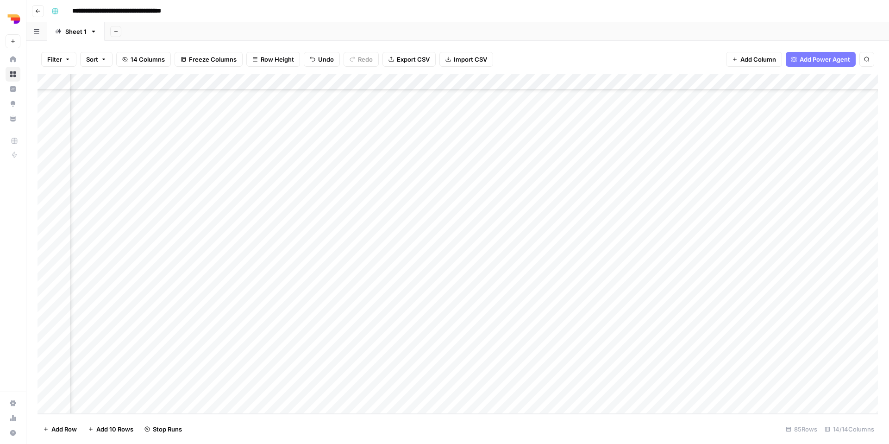
click at [805, 216] on div "Add Column" at bounding box center [458, 244] width 841 height 340
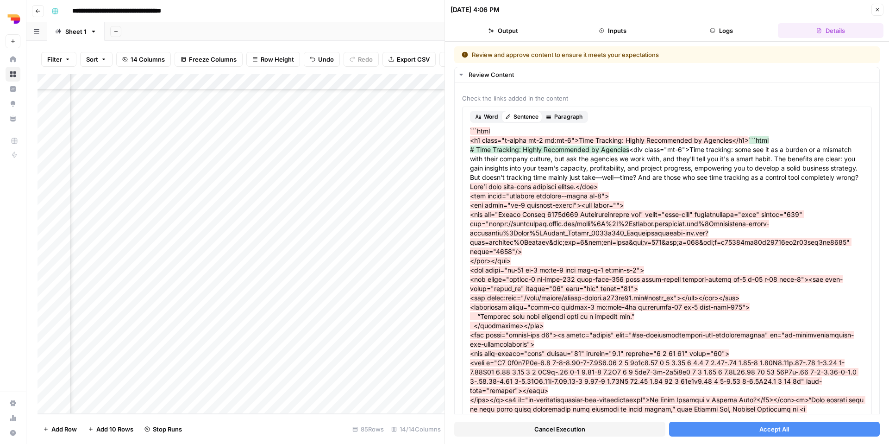
click at [770, 429] on span "Accept All" at bounding box center [775, 428] width 30 height 9
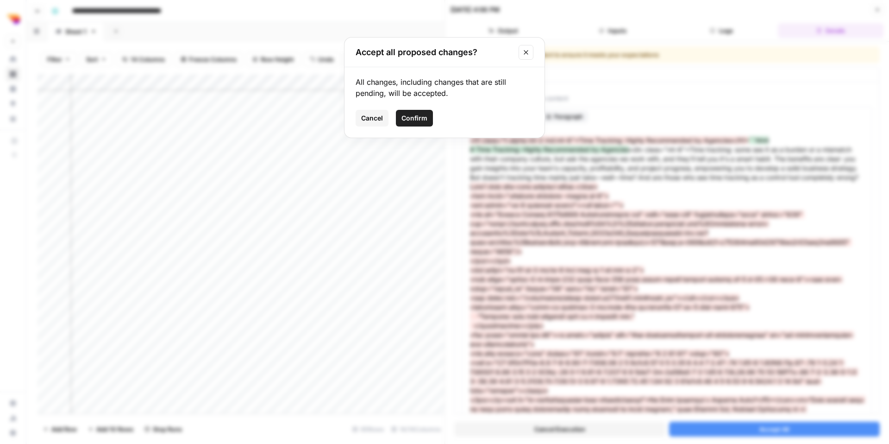
click at [407, 118] on span "Confirm" at bounding box center [415, 117] width 26 height 9
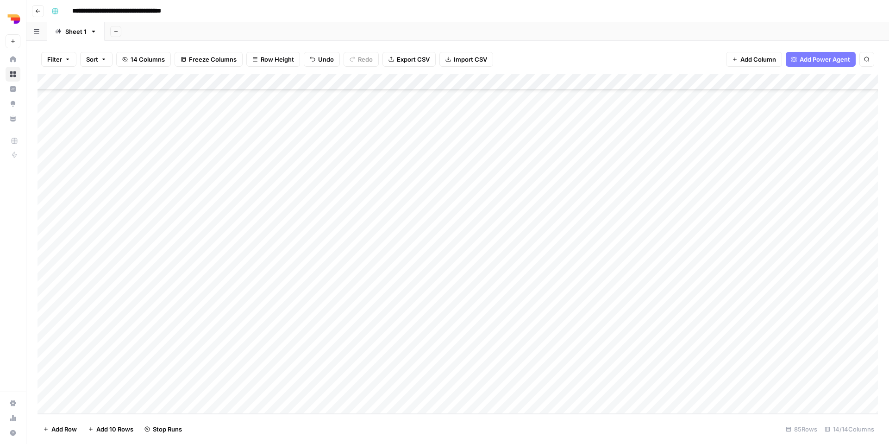
scroll to position [1030, 0]
click at [276, 314] on div "Add Column" at bounding box center [458, 244] width 841 height 340
type textarea "**********"
click at [418, 310] on div "Add Column" at bounding box center [458, 244] width 841 height 340
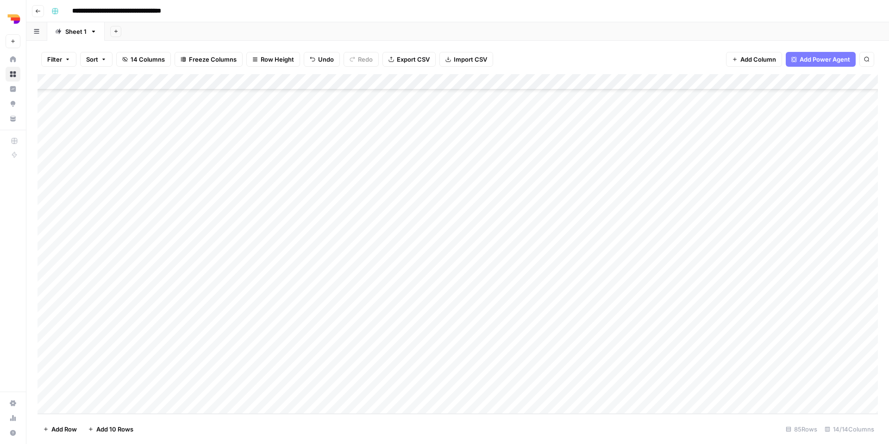
click at [418, 310] on div "Add Column" at bounding box center [458, 244] width 841 height 340
type textarea "**********"
click at [543, 339] on div "Add Column" at bounding box center [458, 244] width 841 height 340
click at [502, 308] on div "Add Column" at bounding box center [458, 244] width 841 height 340
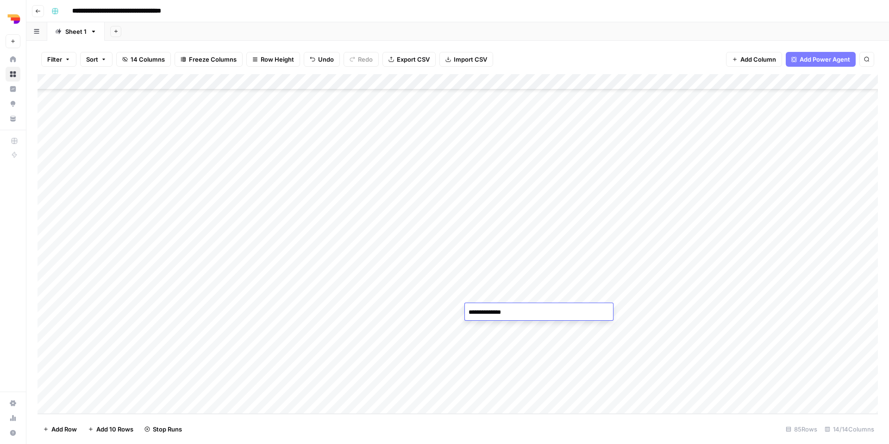
type textarea "**********"
click at [583, 353] on div "Add Column" at bounding box center [458, 244] width 841 height 340
click at [568, 308] on div "Add Column" at bounding box center [458, 244] width 841 height 340
click at [563, 363] on button "TL Orbit" at bounding box center [569, 364] width 30 height 11
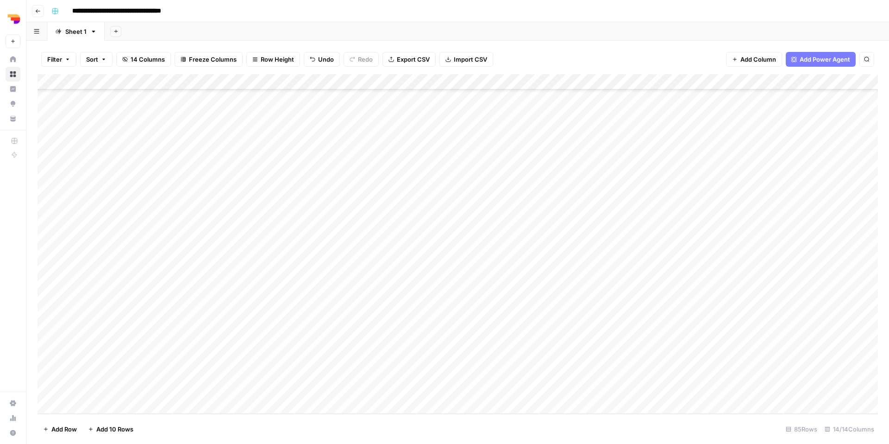
click at [609, 309] on div "Add Column" at bounding box center [458, 244] width 841 height 340
click at [616, 416] on button "uk" at bounding box center [616, 414] width 14 height 11
click at [678, 312] on div "Add Column" at bounding box center [458, 244] width 841 height 340
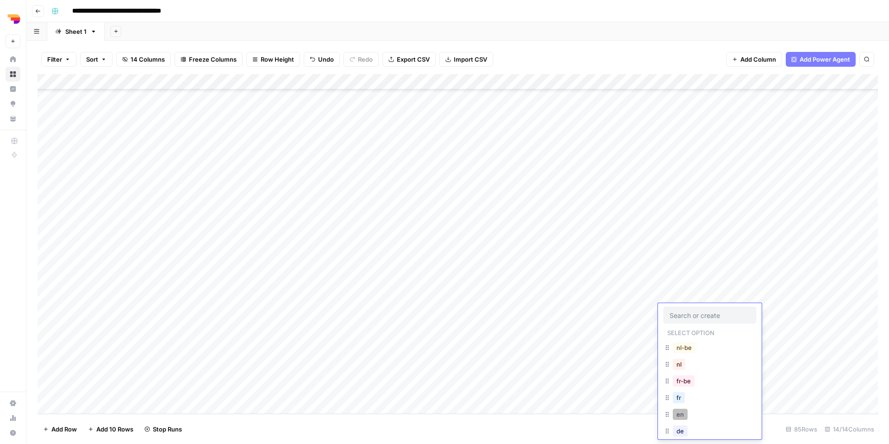
click at [683, 411] on button "en" at bounding box center [680, 414] width 15 height 11
click at [760, 319] on div "Add Column" at bounding box center [458, 244] width 841 height 340
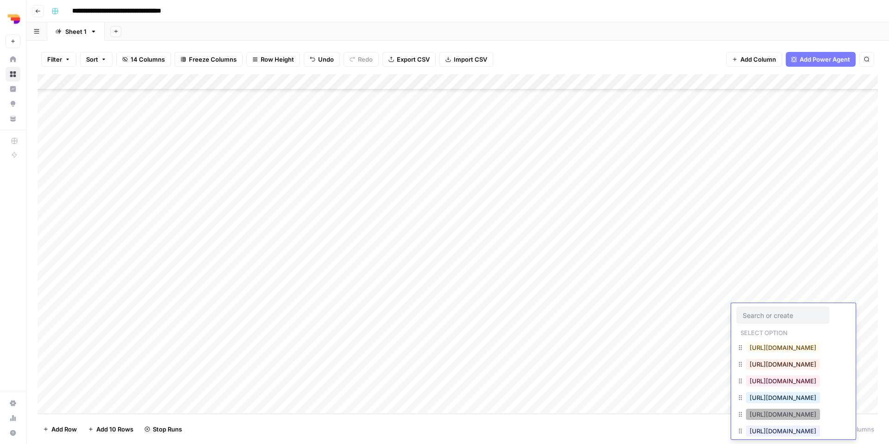
click at [764, 417] on button "https://www.teamleader.eu/sitemap.xml" at bounding box center [783, 414] width 74 height 11
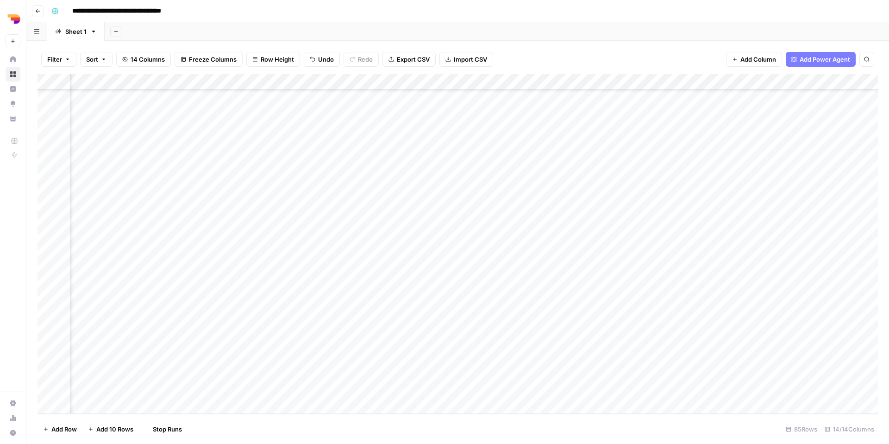
scroll to position [1030, 464]
click at [433, 309] on div "Add Column" at bounding box center [458, 244] width 841 height 340
click at [291, 322] on div "Add Column" at bounding box center [458, 244] width 841 height 340
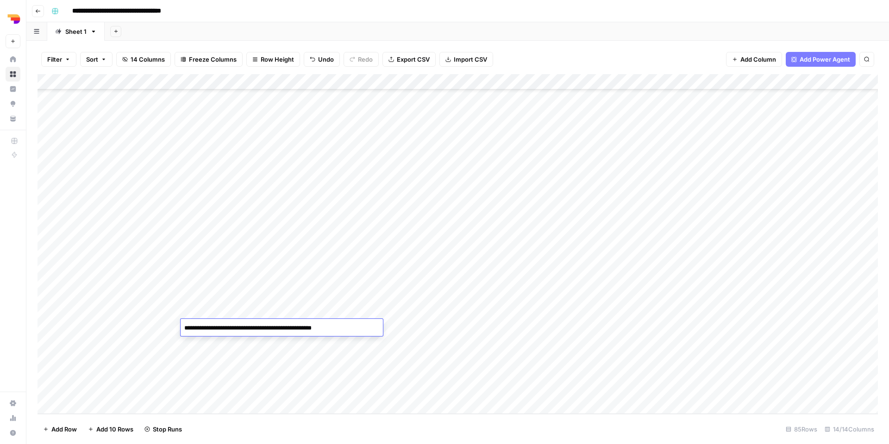
type textarea "**********"
click at [426, 331] on div "Add Column" at bounding box center [458, 244] width 841 height 340
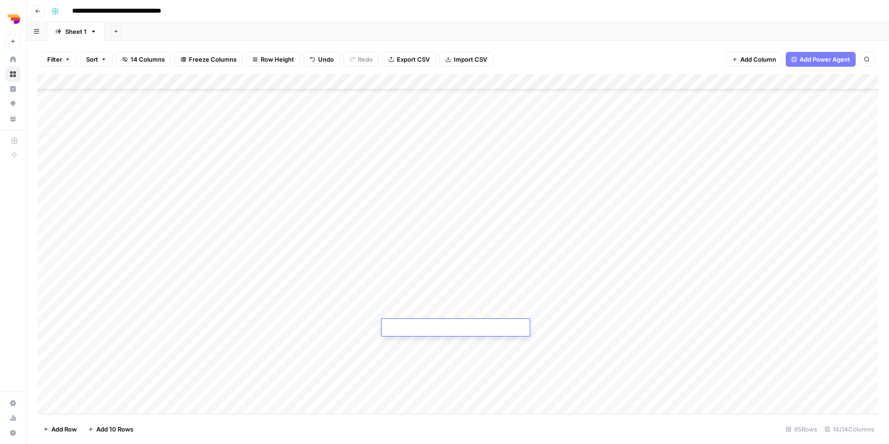
type textarea "**********"
click at [471, 394] on div "Add Column" at bounding box center [458, 244] width 841 height 340
click at [484, 331] on div "Add Column" at bounding box center [458, 244] width 841 height 340
type textarea "**********"
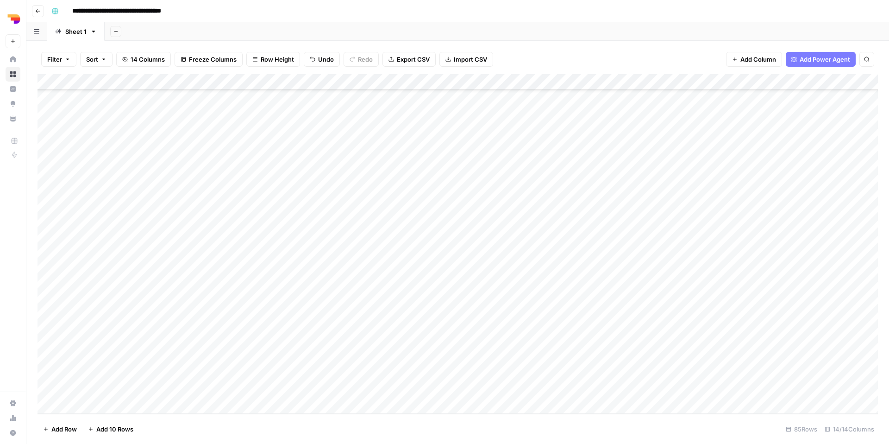
click at [548, 353] on div "Add Column" at bounding box center [458, 244] width 841 height 340
click at [563, 328] on div "Add Column" at bounding box center [458, 244] width 841 height 340
click at [569, 378] on button "TL Orbit" at bounding box center [569, 379] width 30 height 11
click at [612, 330] on div "Add Column" at bounding box center [458, 244] width 841 height 340
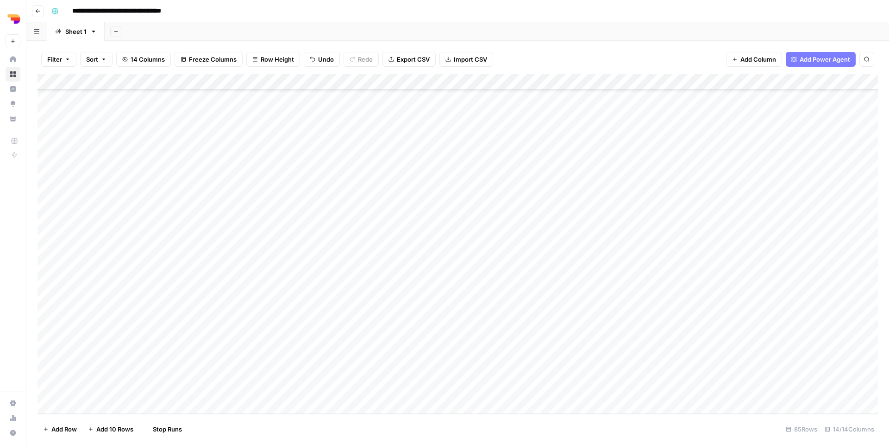
click at [612, 330] on div "Add Column" at bounding box center [458, 244] width 841 height 340
click at [615, 431] on button "uk" at bounding box center [616, 429] width 14 height 11
click at [685, 334] on div "Add Column" at bounding box center [458, 244] width 841 height 340
click at [683, 432] on button "en" at bounding box center [680, 429] width 15 height 11
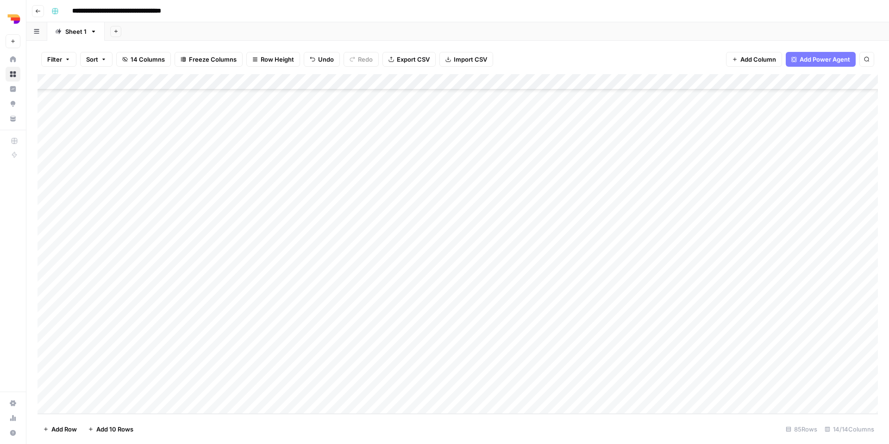
click at [759, 321] on div "Add Column" at bounding box center [458, 244] width 841 height 340
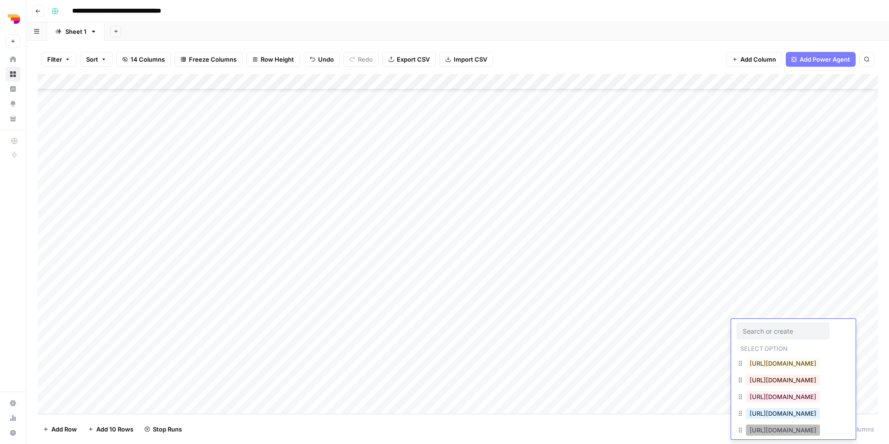
click at [768, 428] on button "https://www.teamleader.eu/sitemap.xml" at bounding box center [783, 429] width 74 height 11
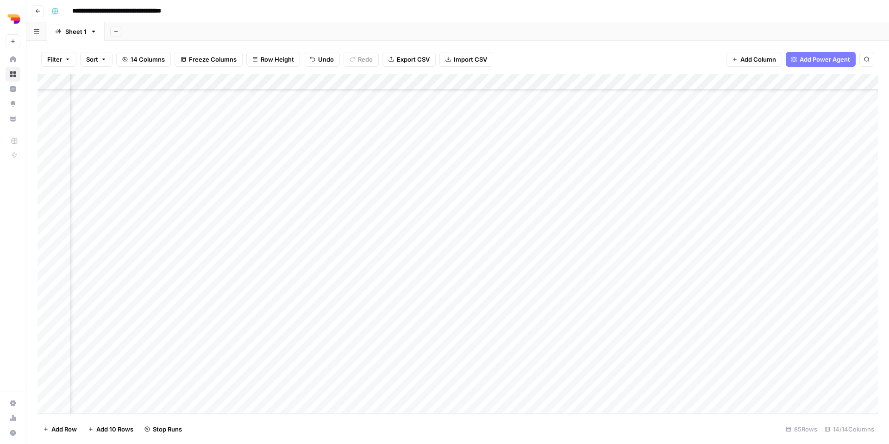
scroll to position [1030, 409]
click at [500, 326] on div "Add Column" at bounding box center [458, 244] width 841 height 340
click at [704, 246] on div "Add Column" at bounding box center [458, 244] width 841 height 340
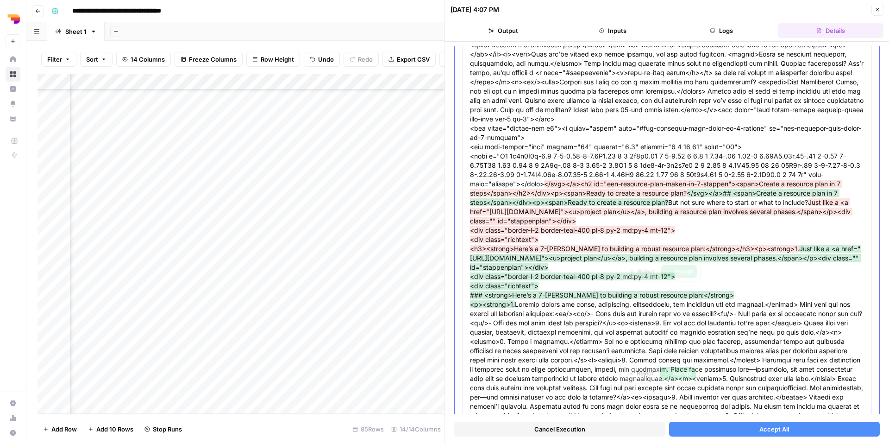
scroll to position [1356, 0]
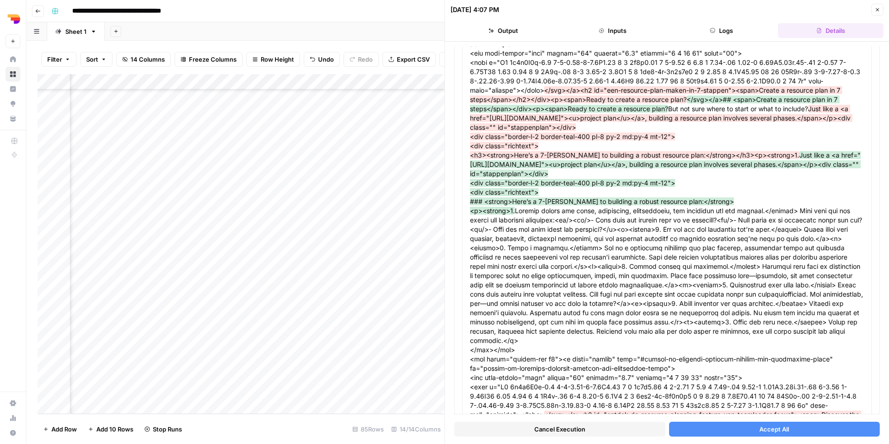
click at [722, 423] on button "Accept All" at bounding box center [774, 429] width 211 height 15
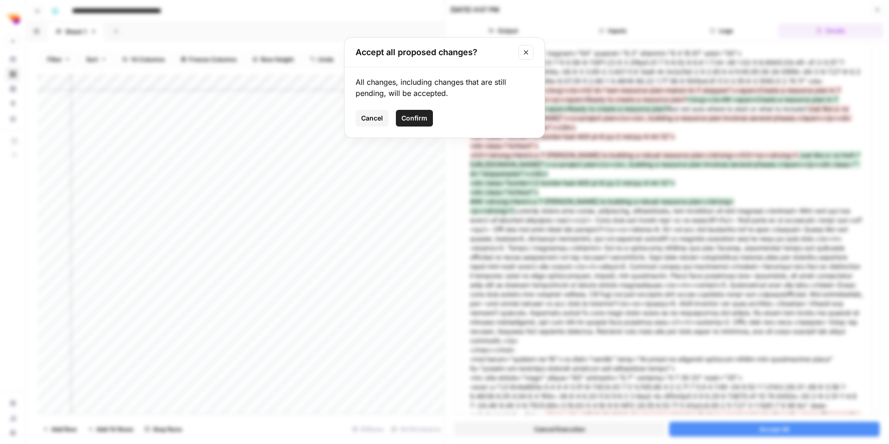
click at [414, 118] on span "Confirm" at bounding box center [415, 117] width 26 height 9
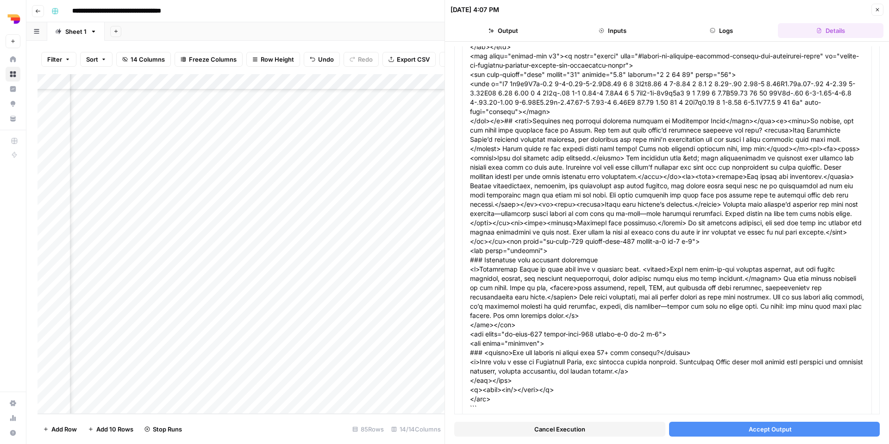
scroll to position [1341, 0]
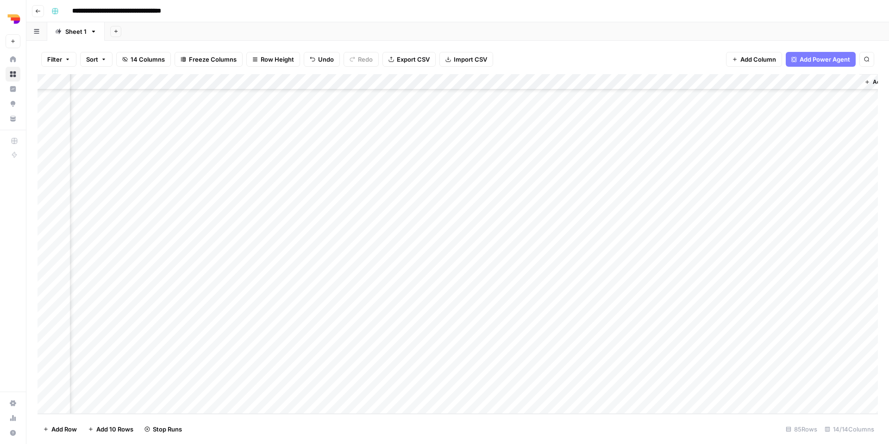
scroll to position [1030, 515]
click at [572, 293] on div "Add Column" at bounding box center [458, 244] width 841 height 340
click at [239, 340] on div "Add Column" at bounding box center [458, 244] width 841 height 340
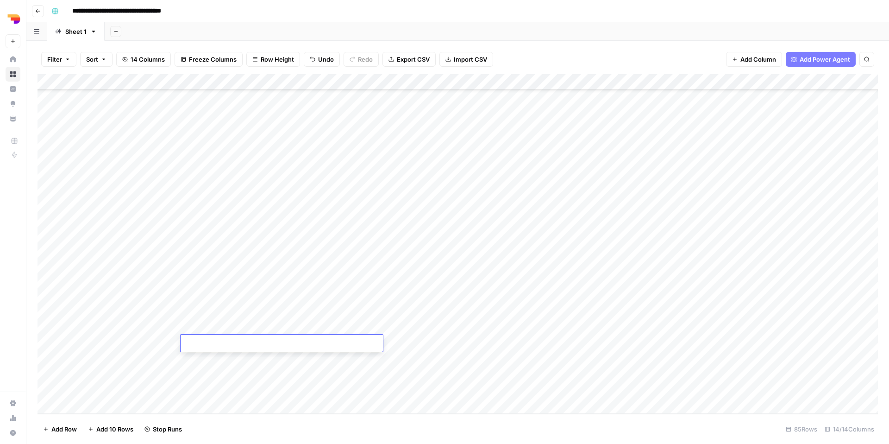
type textarea "**********"
click at [411, 341] on div "Add Column" at bounding box center [458, 244] width 841 height 340
click at [432, 340] on div "Add Column" at bounding box center [458, 244] width 841 height 340
type textarea "**********"
click at [538, 342] on div "Add Column" at bounding box center [458, 244] width 841 height 340
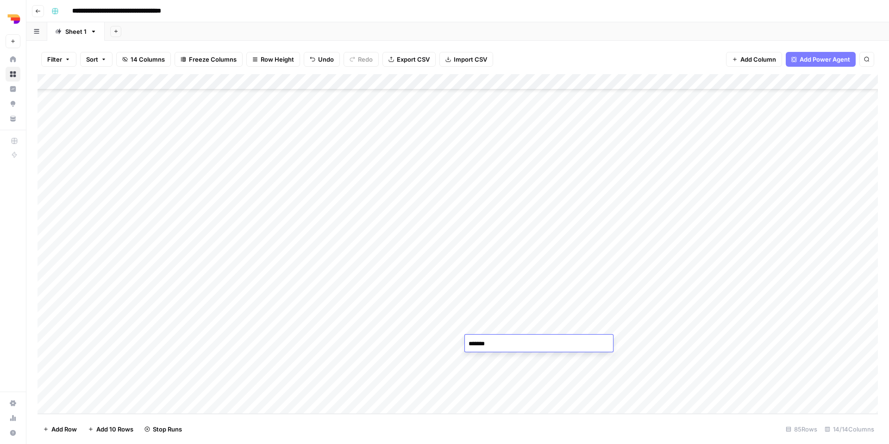
type textarea "********"
click at [610, 357] on div "Add Column" at bounding box center [458, 244] width 841 height 340
click at [575, 343] on div "Add Column" at bounding box center [458, 244] width 841 height 340
click at [569, 396] on button "TL Orbit" at bounding box center [569, 395] width 30 height 11
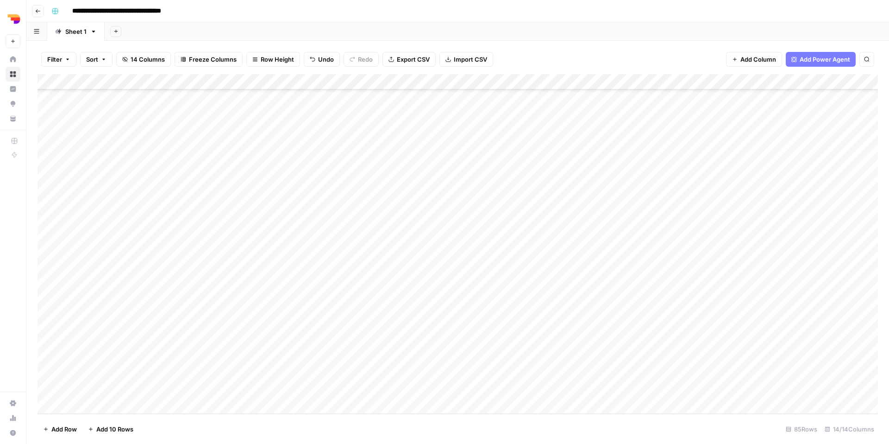
click at [611, 347] on div "Add Column" at bounding box center [458, 244] width 841 height 340
click at [620, 394] on button "uk" at bounding box center [616, 394] width 14 height 11
click at [681, 346] on div "Add Column" at bounding box center [458, 244] width 841 height 340
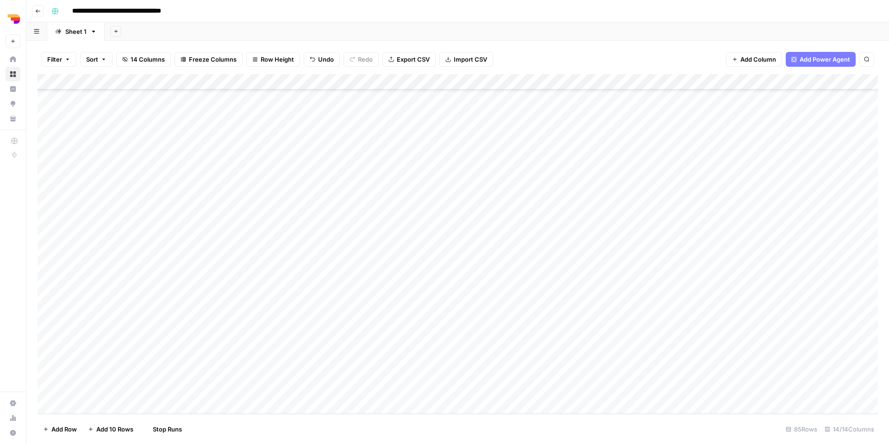
click at [681, 346] on div "Add Column" at bounding box center [458, 244] width 841 height 340
click at [682, 430] on button "en" at bounding box center [680, 430] width 15 height 11
click at [748, 347] on div "Add Column" at bounding box center [458, 244] width 841 height 340
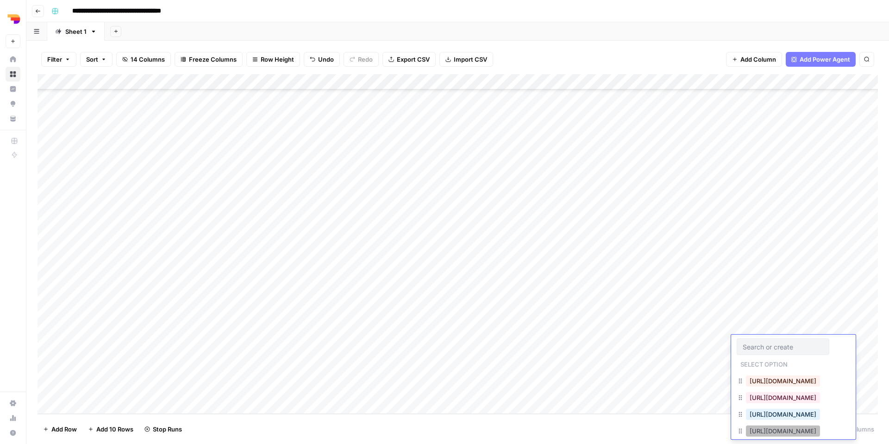
click at [764, 430] on button "https://www.teamleader.eu/sitemap.xml" at bounding box center [783, 430] width 74 height 11
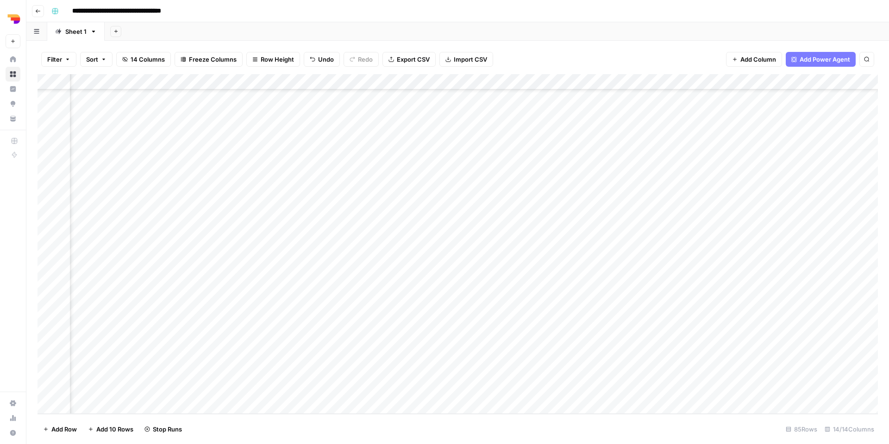
scroll to position [1030, 271]
click at [635, 340] on div "Add Column" at bounding box center [458, 244] width 841 height 340
click at [653, 233] on div "Add Column" at bounding box center [458, 244] width 841 height 340
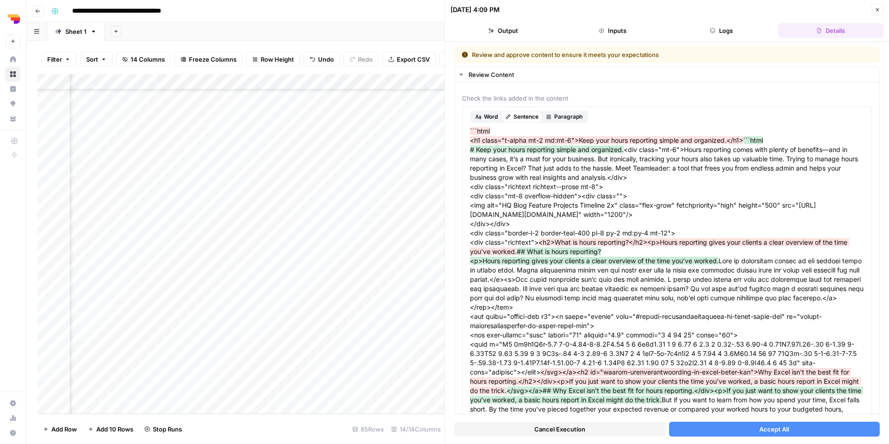
click at [704, 428] on button "Accept All" at bounding box center [774, 429] width 211 height 15
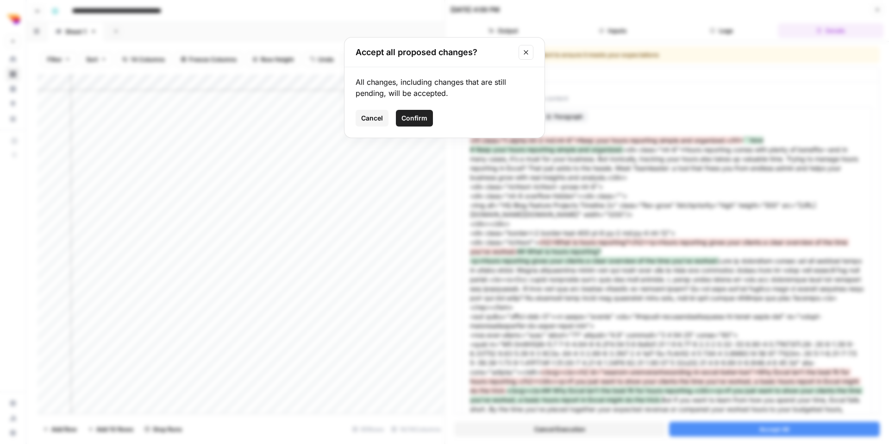
click at [426, 114] on span "Confirm" at bounding box center [415, 117] width 26 height 9
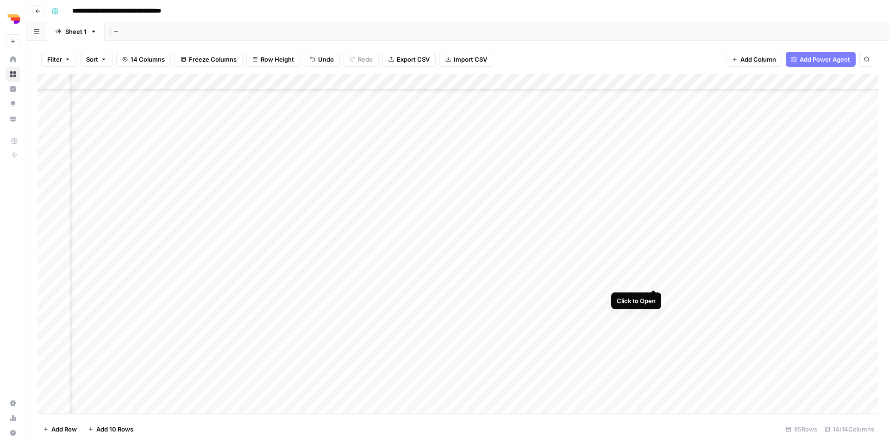
click at [654, 279] on div "Add Column" at bounding box center [458, 244] width 841 height 340
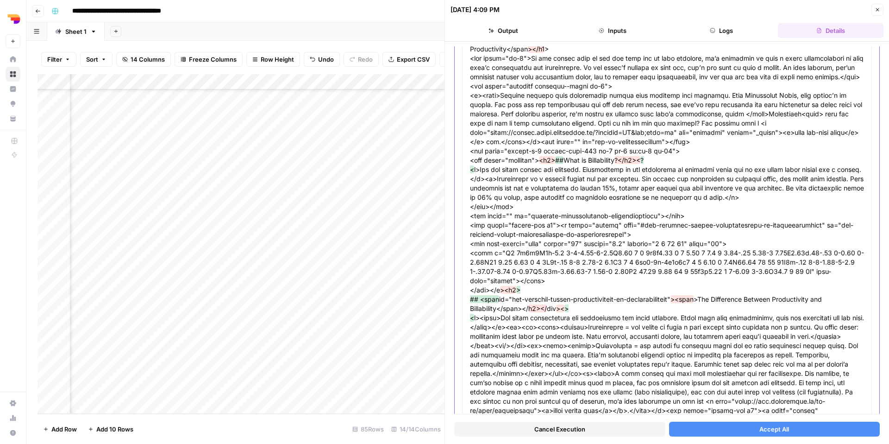
scroll to position [131, 0]
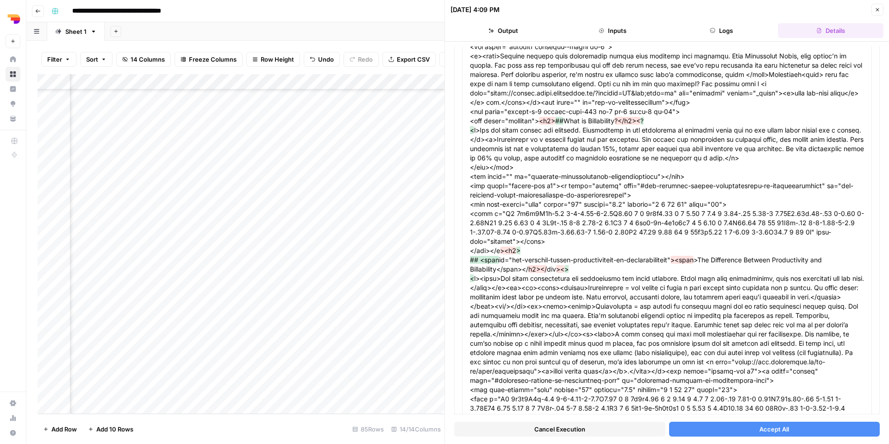
click at [786, 429] on span "Accept All" at bounding box center [775, 428] width 30 height 9
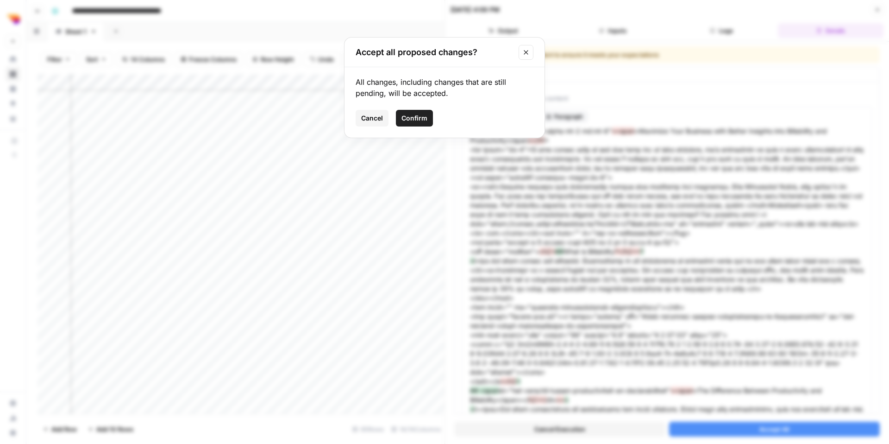
scroll to position [131, 0]
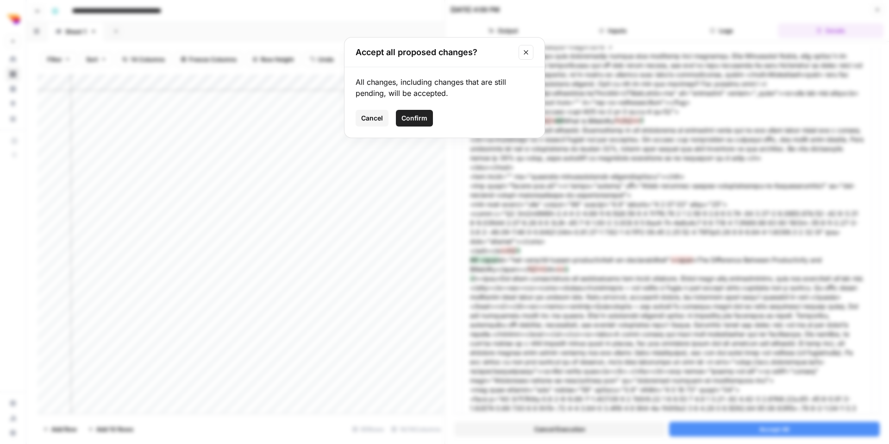
click at [423, 117] on span "Confirm" at bounding box center [415, 117] width 26 height 9
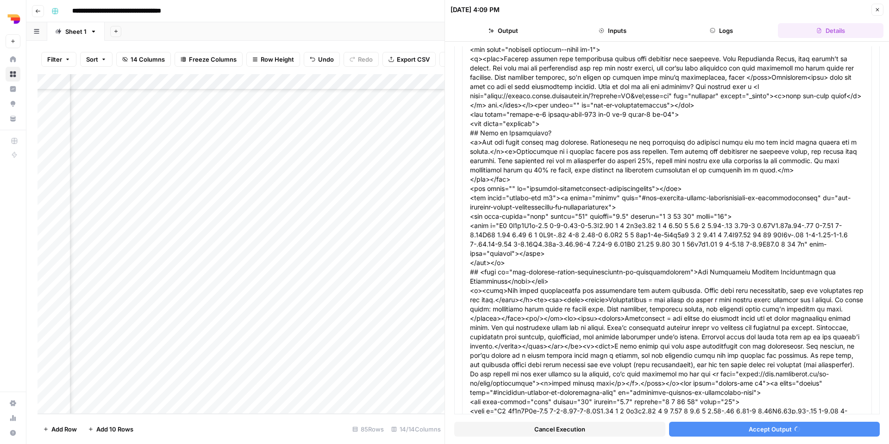
scroll to position [115, 0]
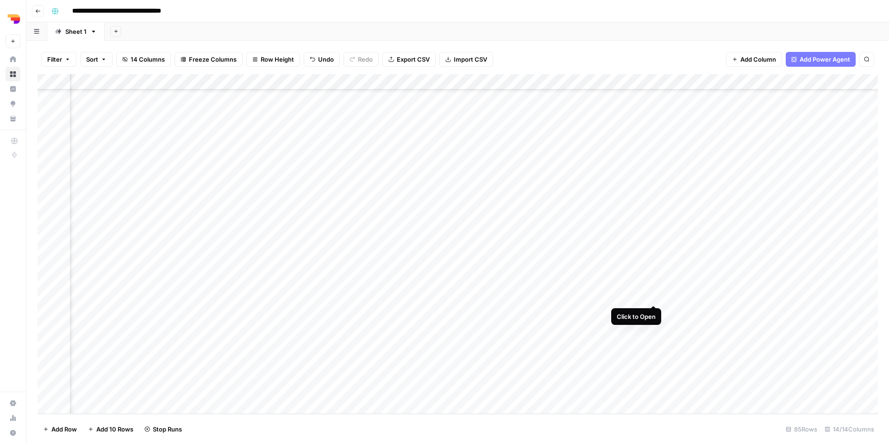
click at [653, 296] on div "Add Column" at bounding box center [458, 244] width 841 height 340
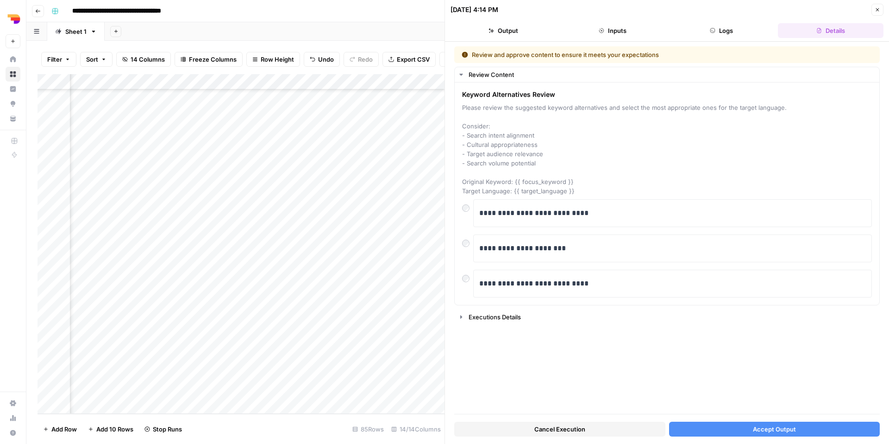
scroll to position [1030, 255]
click at [525, 220] on div "**********" at bounding box center [672, 212] width 387 height 19
click at [527, 218] on p "**********" at bounding box center [672, 213] width 387 height 12
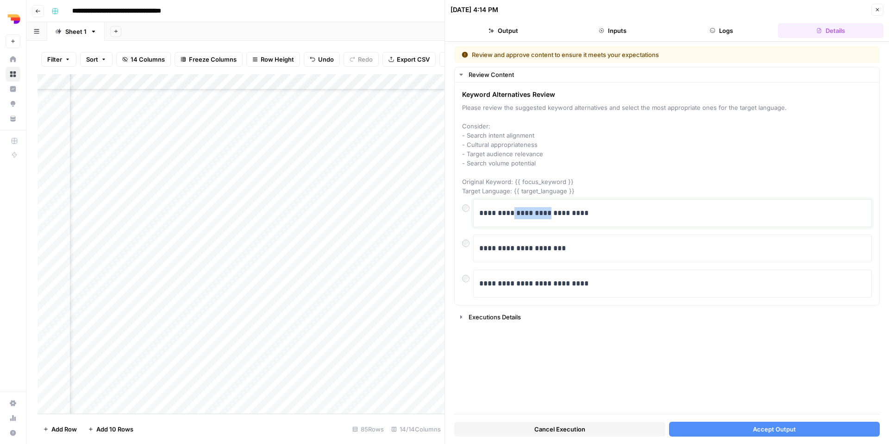
click at [527, 218] on p "**********" at bounding box center [672, 213] width 387 height 12
click at [526, 211] on p "**********" at bounding box center [672, 213] width 387 height 12
click at [561, 215] on p "**********" at bounding box center [672, 213] width 387 height 12
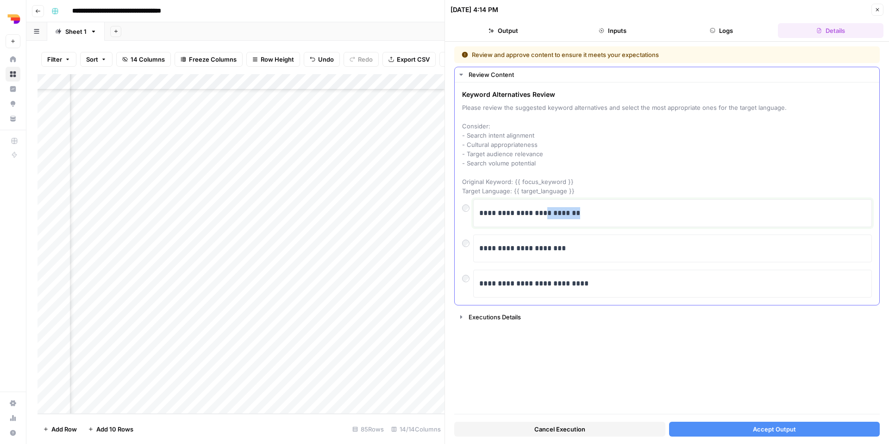
click at [561, 215] on p "**********" at bounding box center [672, 213] width 387 height 12
click at [800, 435] on button "Accept Output" at bounding box center [774, 429] width 211 height 15
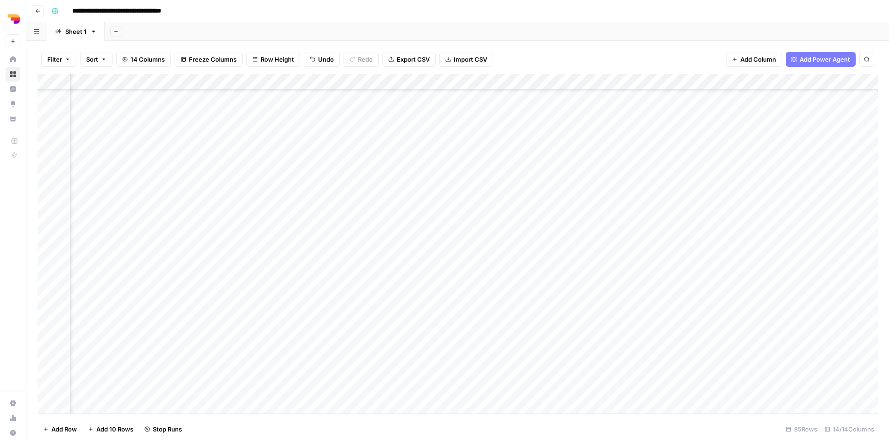
scroll to position [1030, 422]
click at [669, 315] on div "Add Column" at bounding box center [458, 244] width 841 height 340
click at [665, 324] on div "Add Column" at bounding box center [458, 244] width 841 height 340
click at [664, 341] on div "Add Column" at bounding box center [458, 244] width 841 height 340
click at [691, 263] on div "Add Column" at bounding box center [458, 244] width 841 height 340
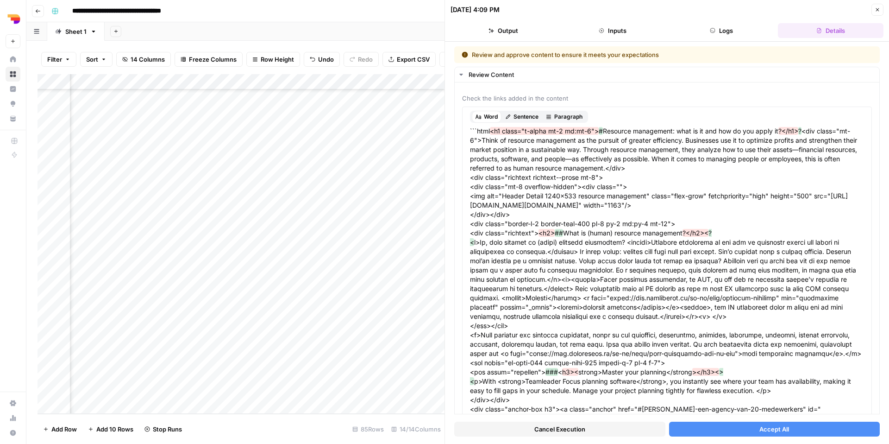
click at [730, 425] on button "Accept All" at bounding box center [774, 429] width 211 height 15
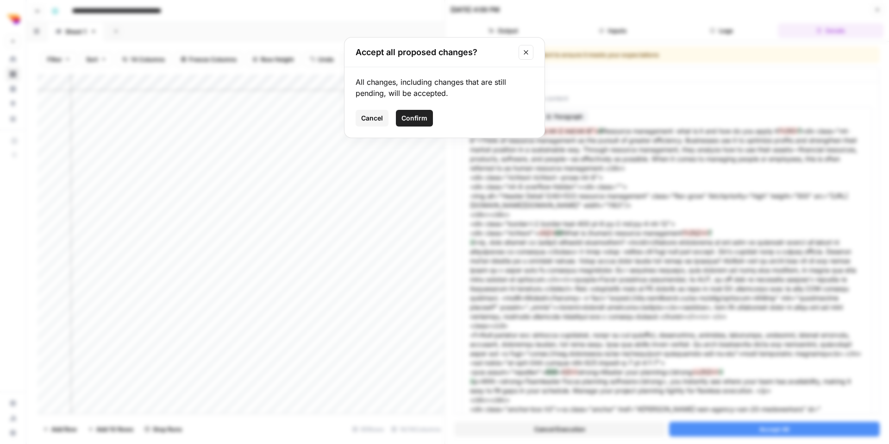
click at [414, 120] on span "Confirm" at bounding box center [415, 117] width 26 height 9
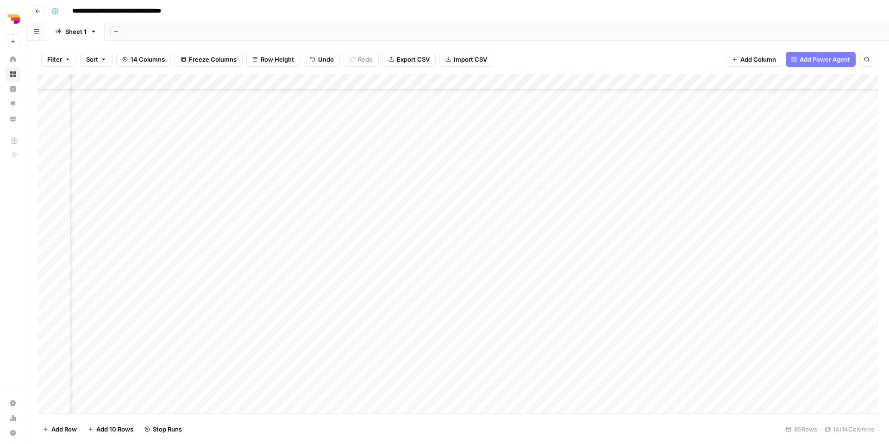
scroll to position [1030, 212]
click at [349, 183] on div "Add Column" at bounding box center [458, 244] width 841 height 340
click at [356, 235] on button "TL Orbit" at bounding box center [357, 238] width 30 height 11
click at [747, 184] on div "Add Column" at bounding box center [458, 244] width 841 height 340
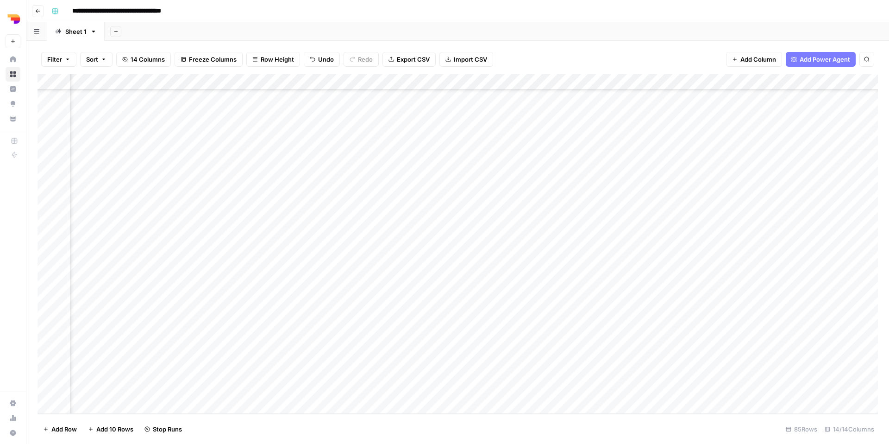
scroll to position [1030, 327]
click at [789, 186] on div "Add Column" at bounding box center [458, 244] width 841 height 340
click at [297, 361] on div "Add Column" at bounding box center [458, 244] width 841 height 340
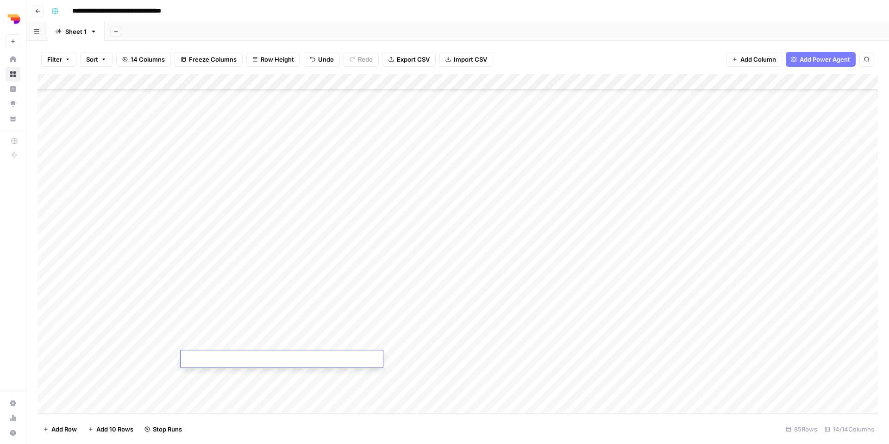
type textarea "**********"
click at [403, 359] on div "Add Column" at bounding box center [458, 244] width 841 height 340
type textarea "*"
click at [416, 358] on textarea at bounding box center [456, 359] width 148 height 13
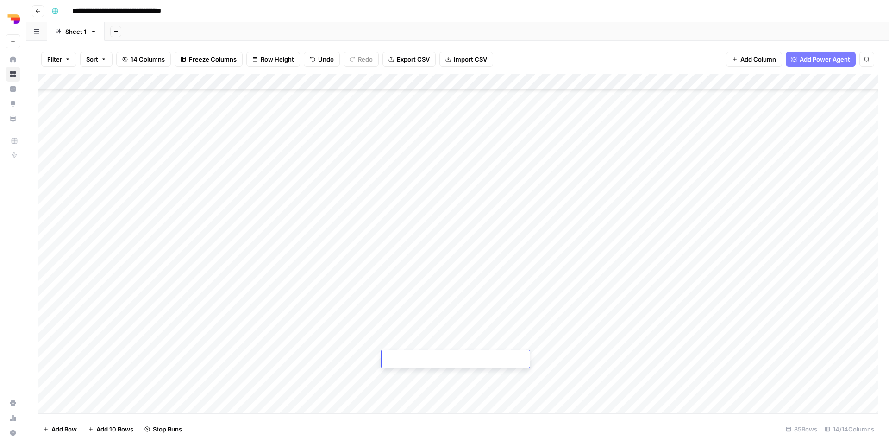
click at [416, 358] on textarea at bounding box center [456, 359] width 148 height 13
paste textarea "**********"
type textarea "**********"
click at [533, 357] on div "Add Column" at bounding box center [458, 244] width 841 height 340
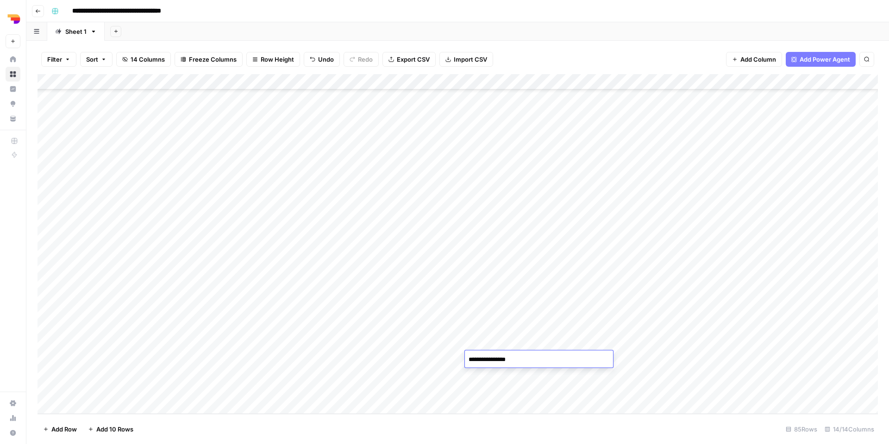
type textarea "**********"
click at [607, 367] on div "**********" at bounding box center [539, 358] width 148 height 17
click at [553, 384] on div "Add Column" at bounding box center [458, 244] width 841 height 340
click at [560, 352] on div "Add Column" at bounding box center [458, 244] width 841 height 340
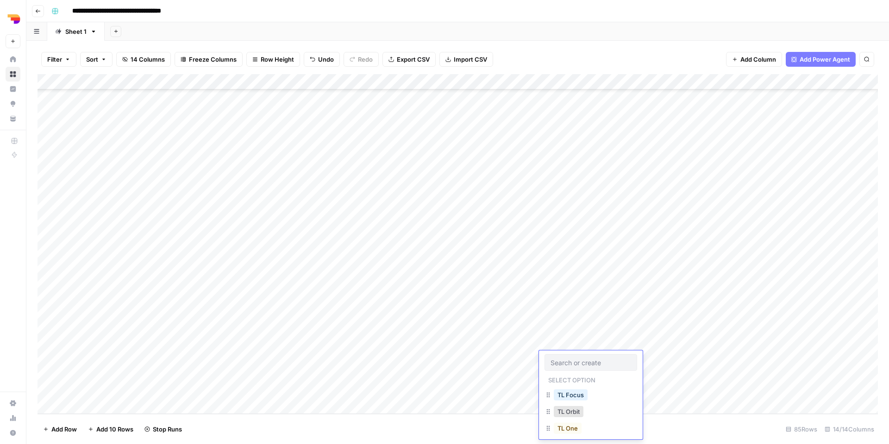
click at [570, 422] on div "TL One" at bounding box center [568, 428] width 32 height 13
click at [570, 418] on div "TL Orbit" at bounding box center [591, 412] width 93 height 17
click at [572, 412] on button "TL Orbit" at bounding box center [569, 411] width 30 height 11
click at [618, 367] on div "Add Column" at bounding box center [458, 244] width 841 height 340
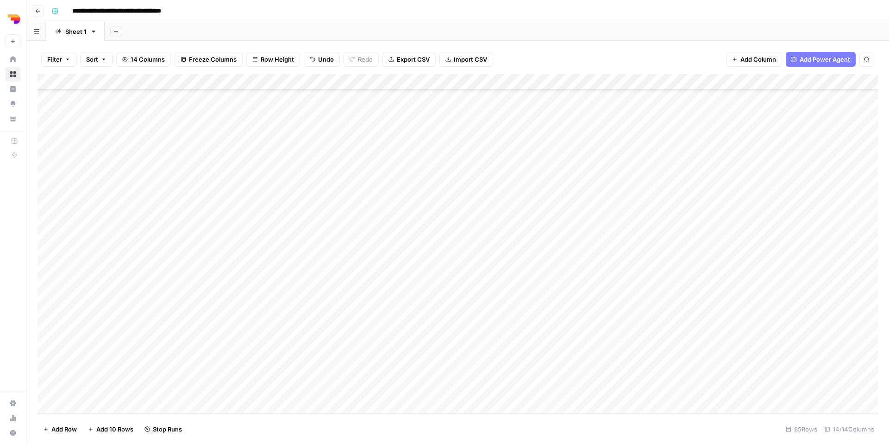
click at [615, 358] on div "Add Column" at bounding box center [458, 244] width 841 height 340
click at [616, 410] on button "uk" at bounding box center [616, 408] width 14 height 11
click at [637, 400] on div "Add Column" at bounding box center [458, 244] width 841 height 340
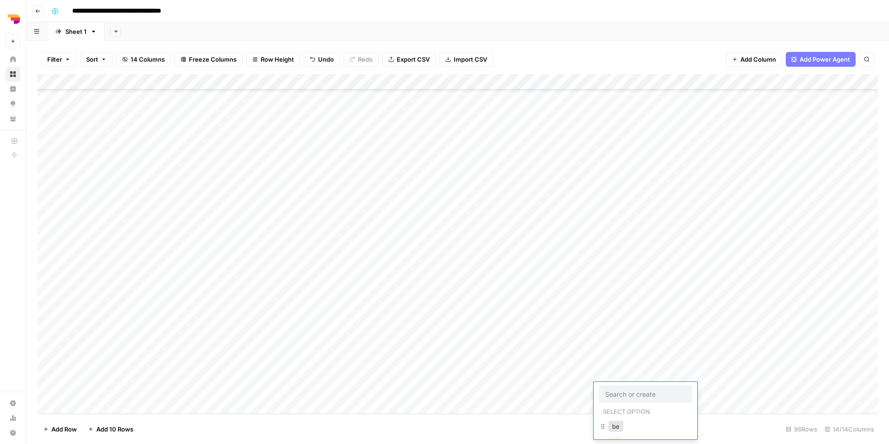
click at [575, 400] on div "Add Column" at bounding box center [458, 244] width 841 height 340
click at [507, 404] on div "Add Column" at bounding box center [458, 244] width 841 height 340
click at [673, 309] on div "Add Column" at bounding box center [458, 244] width 841 height 340
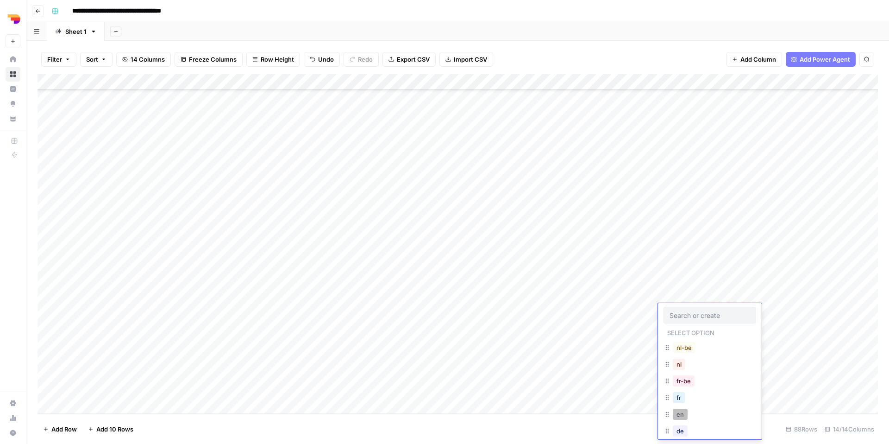
click at [679, 411] on button "en" at bounding box center [680, 414] width 15 height 11
click at [757, 309] on div "Add Column" at bounding box center [458, 244] width 841 height 340
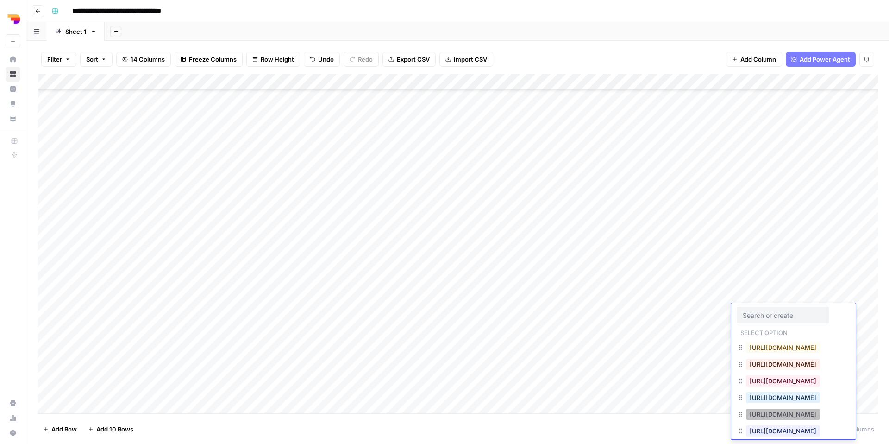
click at [767, 410] on button "https://www.teamleader.eu/sitemap.xml" at bounding box center [783, 414] width 74 height 11
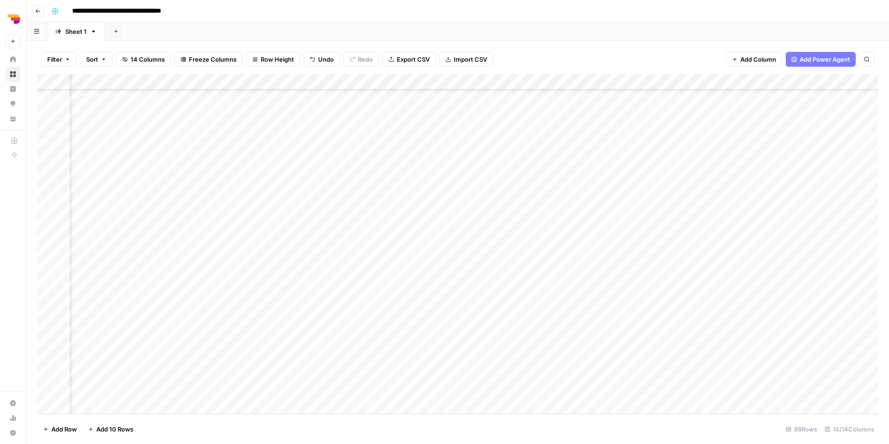
scroll to position [1077, 282]
click at [628, 309] on div "Add Column" at bounding box center [458, 244] width 841 height 340
click at [597, 137] on div "Add Column" at bounding box center [458, 244] width 841 height 340
click at [598, 263] on div "Add Column" at bounding box center [458, 244] width 841 height 340
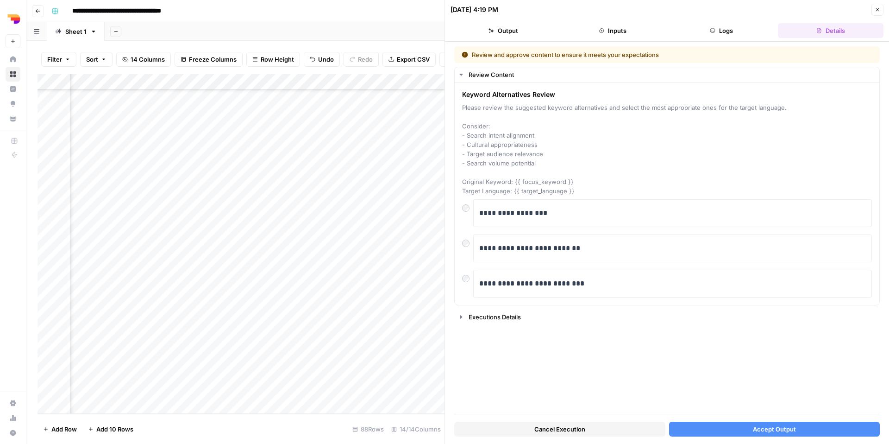
scroll to position [1077, 182]
click at [529, 219] on p "**********" at bounding box center [672, 213] width 387 height 12
click at [743, 430] on button "Accept Output" at bounding box center [774, 429] width 211 height 15
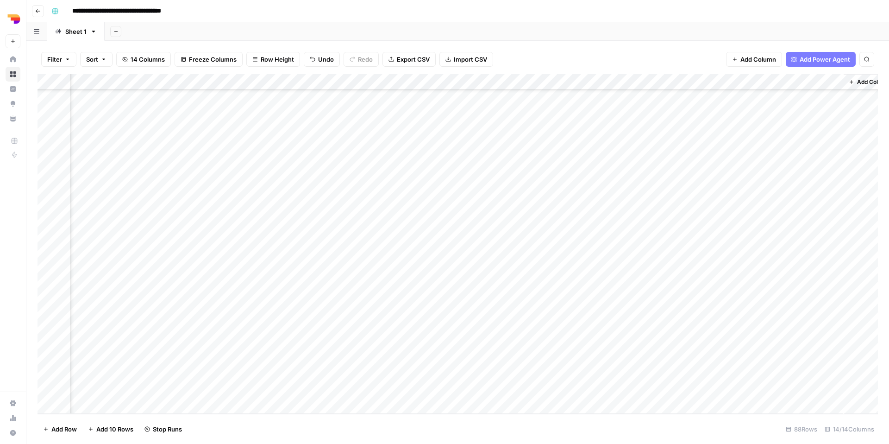
scroll to position [1077, 515]
click at [598, 282] on div "Add Column" at bounding box center [458, 244] width 841 height 340
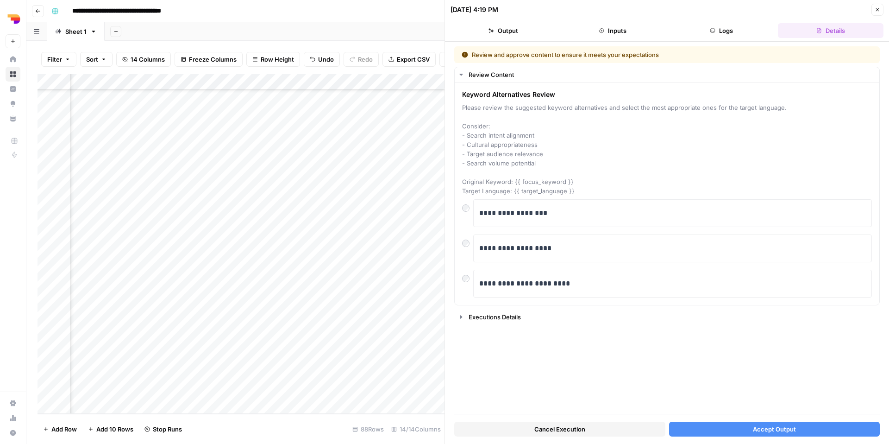
scroll to position [1077, 105]
click at [522, 211] on p "**********" at bounding box center [672, 213] width 387 height 12
click at [785, 429] on span "Accept Output" at bounding box center [774, 428] width 43 height 9
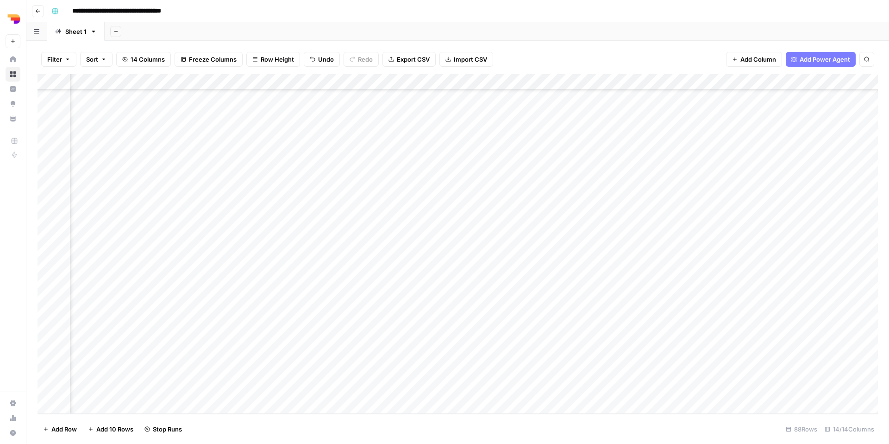
scroll to position [1077, 336]
click at [773, 295] on div "Add Column" at bounding box center [458, 244] width 841 height 340
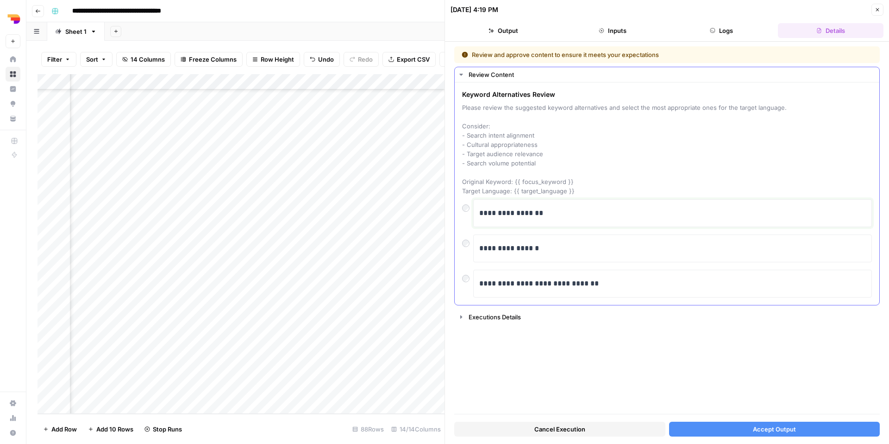
click at [529, 208] on p "**********" at bounding box center [672, 213] width 387 height 12
click at [512, 215] on p "*********" at bounding box center [672, 213] width 387 height 12
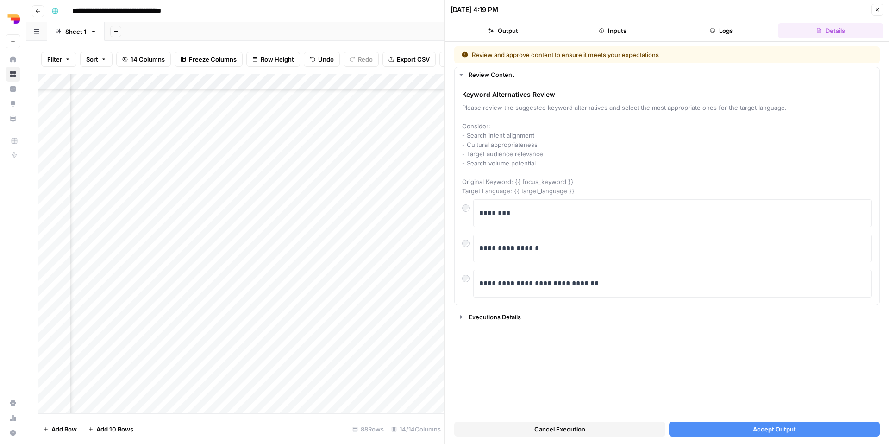
click at [731, 434] on button "Accept Output" at bounding box center [774, 429] width 211 height 15
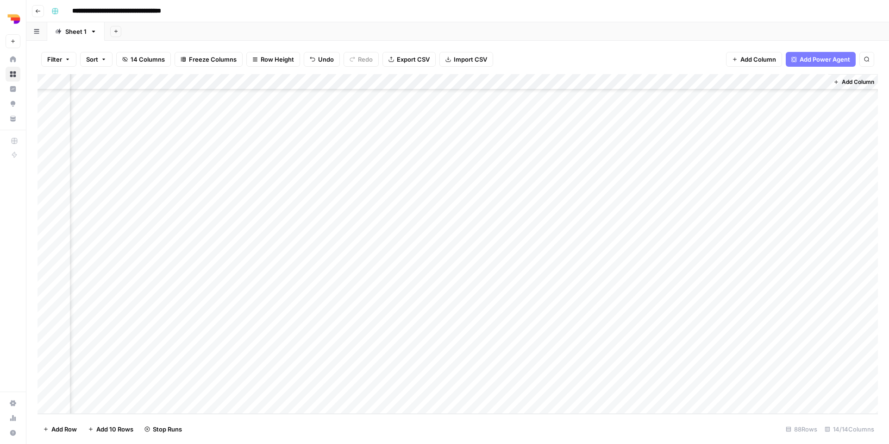
scroll to position [1077, 515]
click at [571, 312] on div "Add Column" at bounding box center [458, 244] width 841 height 340
click at [212, 331] on div "Add Column" at bounding box center [458, 244] width 841 height 340
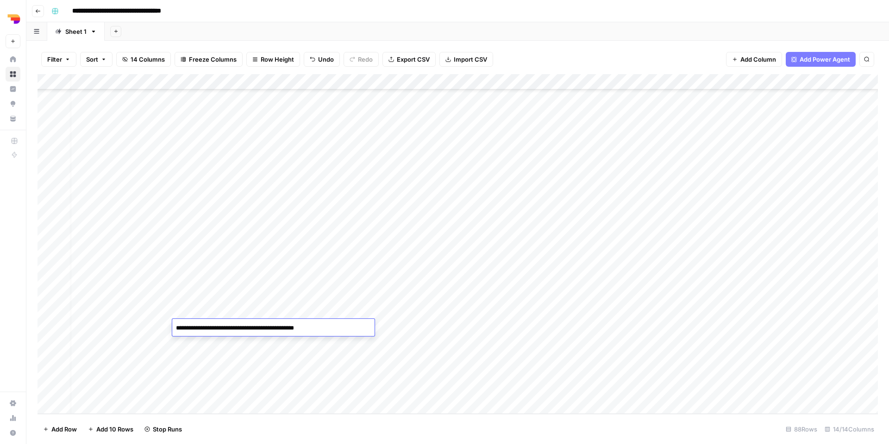
type textarea "**********"
click at [424, 324] on div "Add Column" at bounding box center [458, 244] width 841 height 340
type textarea "**********"
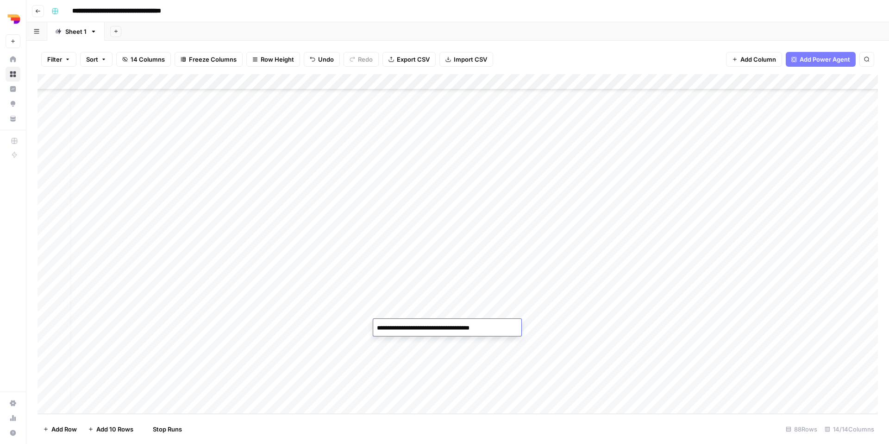
click at [502, 361] on div "Add Column" at bounding box center [458, 244] width 841 height 340
click at [487, 330] on div "Add Column" at bounding box center [458, 244] width 841 height 340
type textarea "**********"
click at [557, 390] on div "Add Column" at bounding box center [458, 244] width 841 height 340
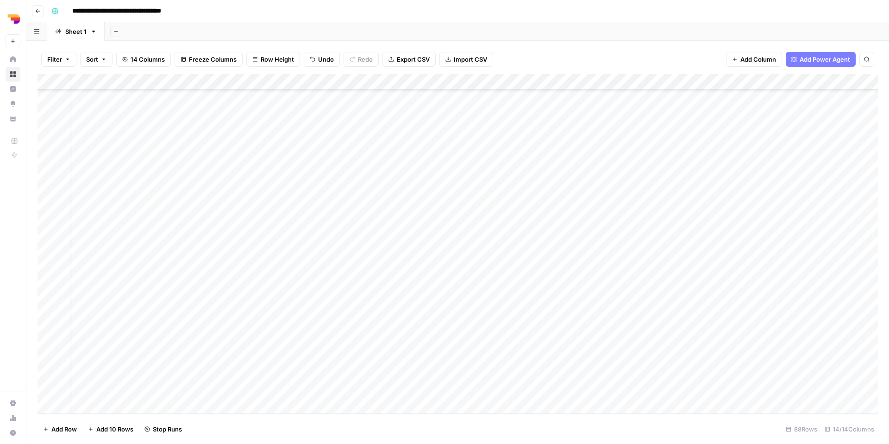
click at [565, 324] on div "Add Column" at bounding box center [458, 244] width 841 height 340
click at [559, 383] on button "TL Orbit" at bounding box center [561, 379] width 30 height 11
click at [612, 322] on div "Add Column" at bounding box center [458, 244] width 841 height 340
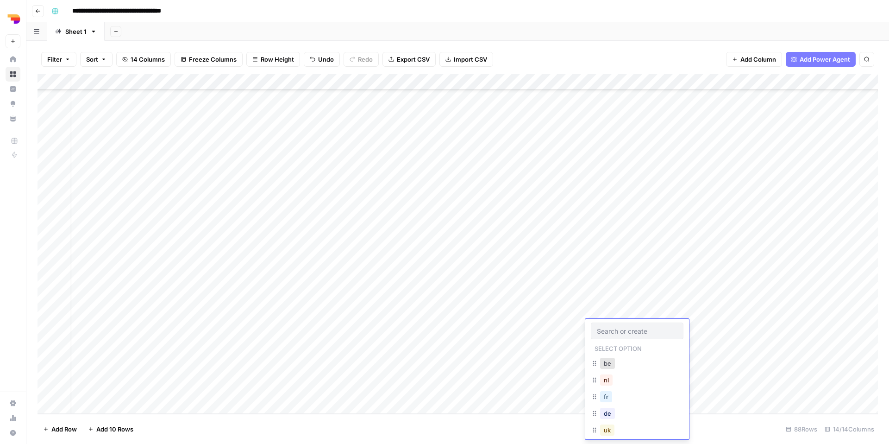
click at [610, 431] on button "uk" at bounding box center [607, 429] width 14 height 11
click at [678, 326] on div "Add Column" at bounding box center [458, 244] width 841 height 340
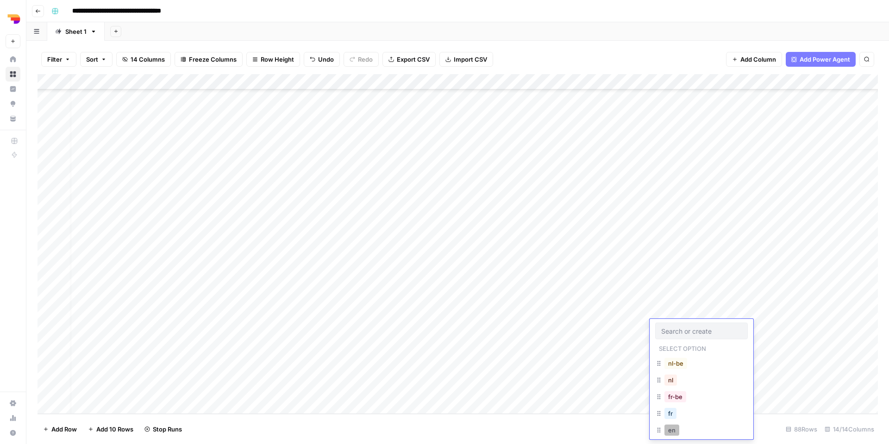
click at [670, 433] on button "en" at bounding box center [672, 429] width 15 height 11
click at [759, 326] on div "Add Column" at bounding box center [458, 244] width 841 height 340
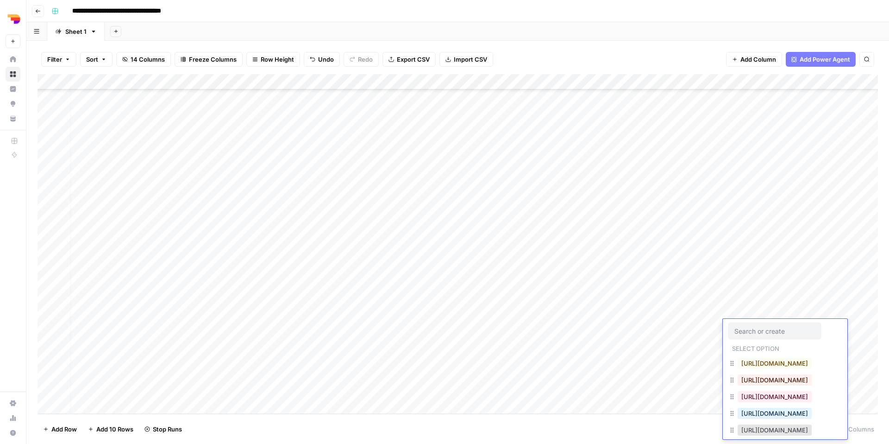
click at [774, 429] on button "https://www.teamleader.eu/sitemap.xml" at bounding box center [775, 429] width 74 height 11
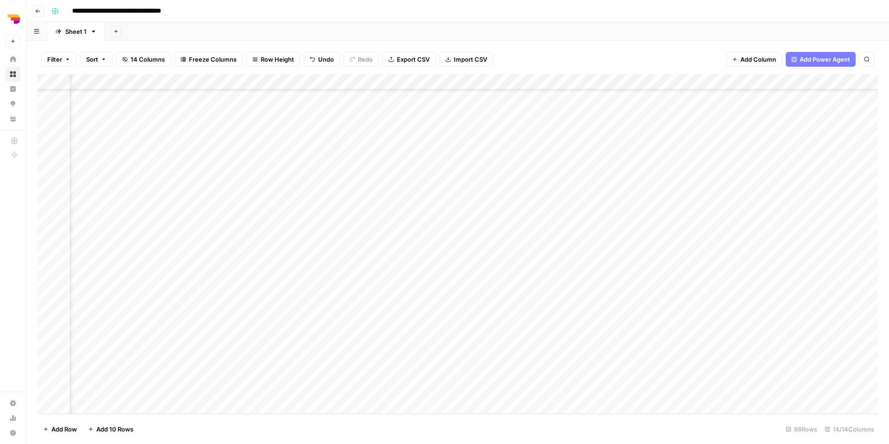
scroll to position [1077, 385]
click at [523, 323] on div "Add Column" at bounding box center [458, 244] width 841 height 340
click at [596, 258] on div "Add Column" at bounding box center [458, 244] width 841 height 340
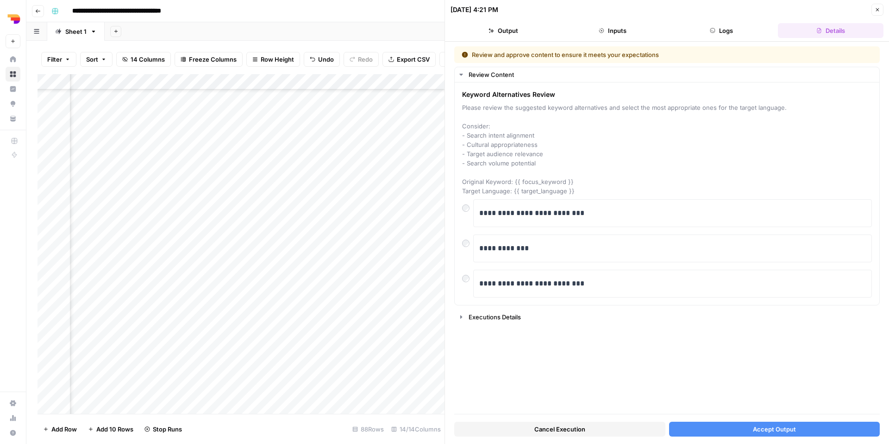
click at [731, 430] on button "Accept Output" at bounding box center [774, 429] width 211 height 15
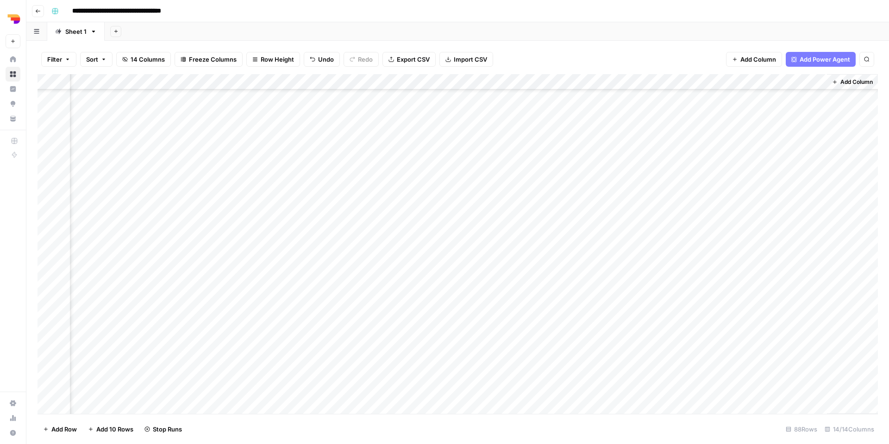
scroll to position [1077, 515]
click at [586, 328] on div "Add Column" at bounding box center [458, 244] width 841 height 340
click at [598, 279] on div "Add Column" at bounding box center [458, 244] width 841 height 340
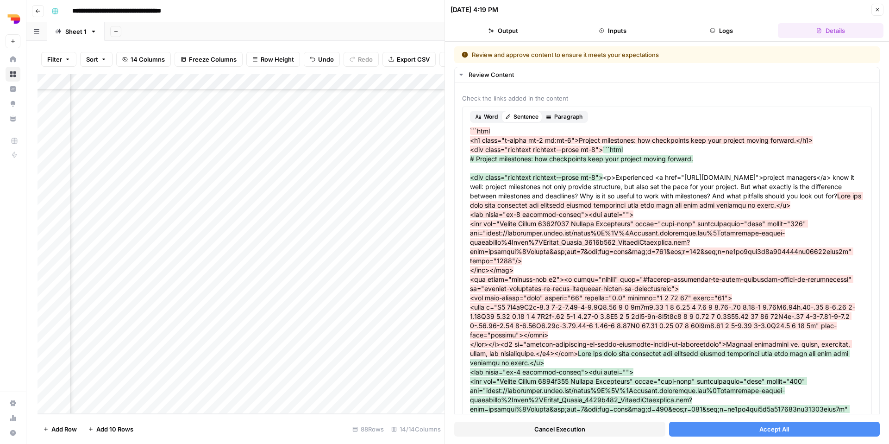
click at [767, 429] on span "Accept All" at bounding box center [775, 428] width 30 height 9
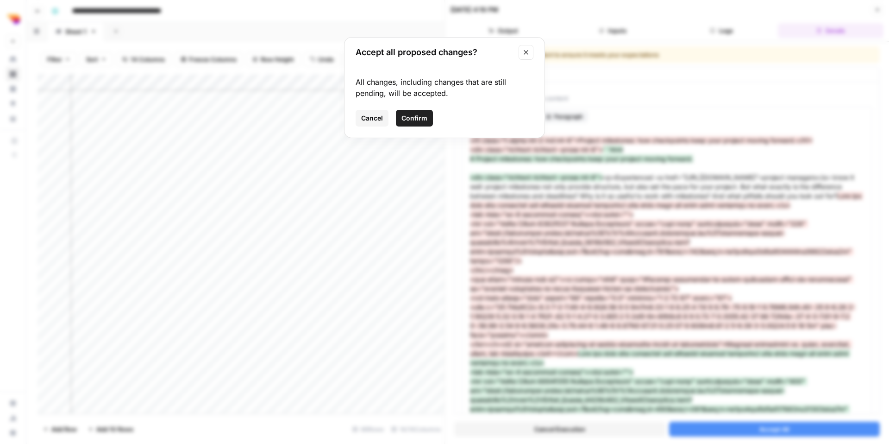
click at [412, 110] on button "Confirm" at bounding box center [414, 118] width 37 height 17
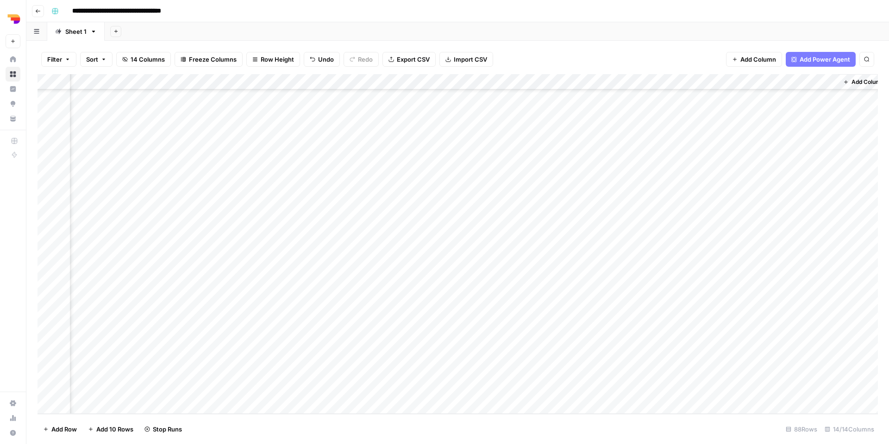
scroll to position [1077, 504]
click at [610, 312] on div "Add Column" at bounding box center [458, 244] width 841 height 340
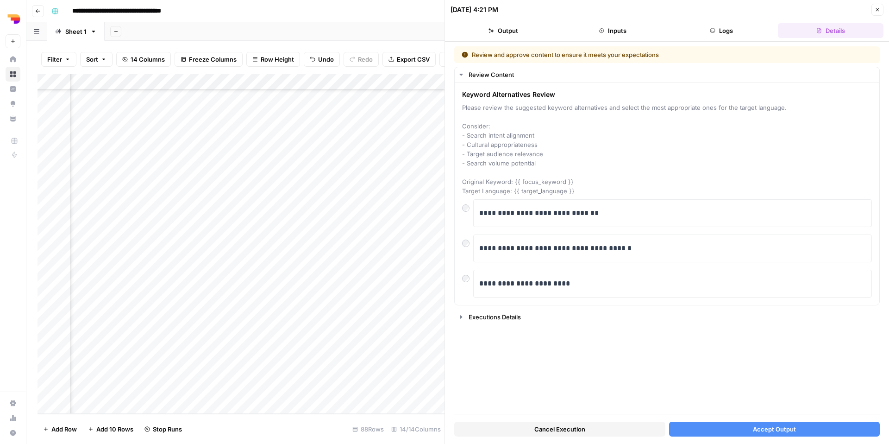
scroll to position [1077, 129]
click at [712, 429] on button "Accept Output" at bounding box center [774, 429] width 211 height 15
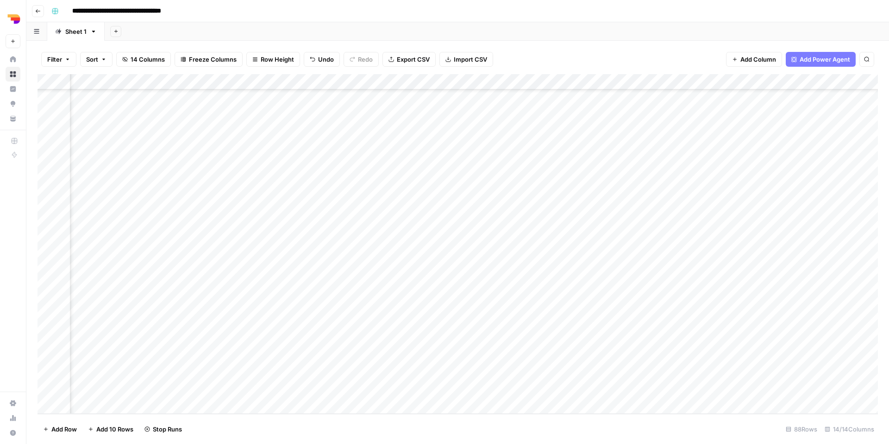
scroll to position [1077, 515]
click at [594, 326] on div "Add Column" at bounding box center [458, 244] width 841 height 340
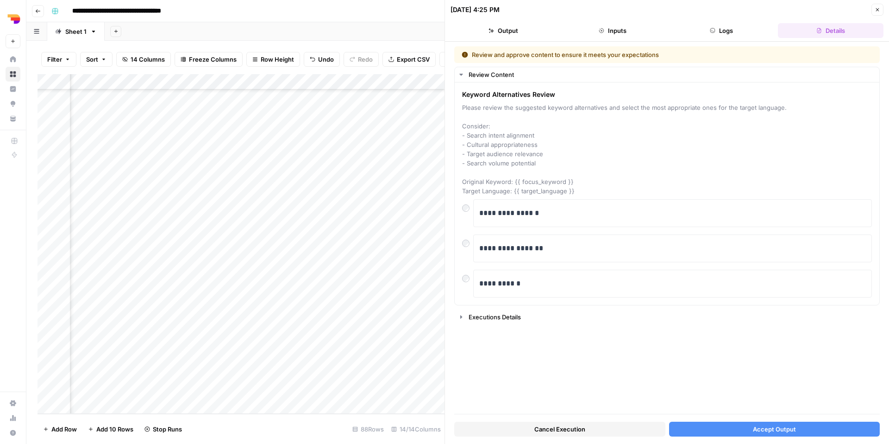
scroll to position [1077, 129]
click at [525, 211] on p "**********" at bounding box center [672, 213] width 387 height 12
click at [470, 246] on div at bounding box center [467, 240] width 11 height 13
click at [461, 240] on div "**********" at bounding box center [667, 193] width 425 height 222
click at [468, 248] on div "**********" at bounding box center [667, 248] width 410 height 28
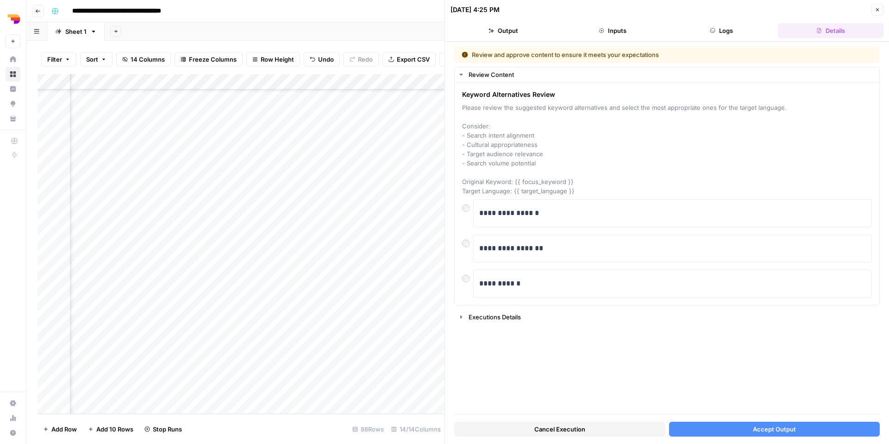
click at [807, 426] on button "Accept Output" at bounding box center [774, 429] width 211 height 15
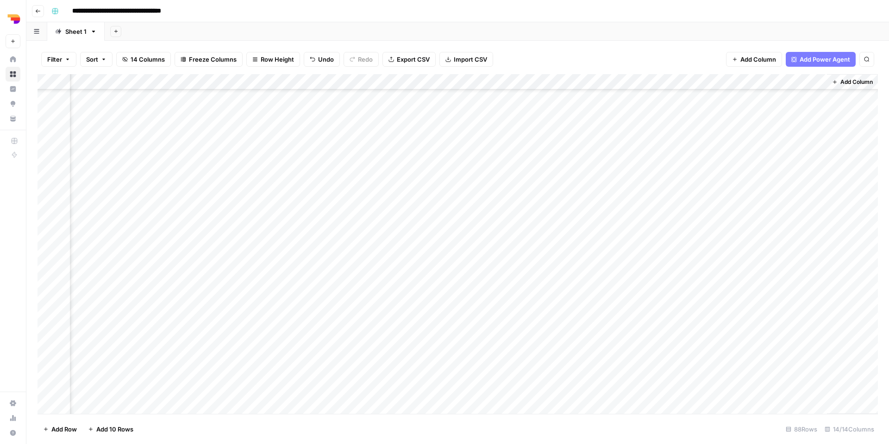
scroll to position [1077, 515]
click at [594, 262] on div "Add Column" at bounding box center [458, 244] width 841 height 340
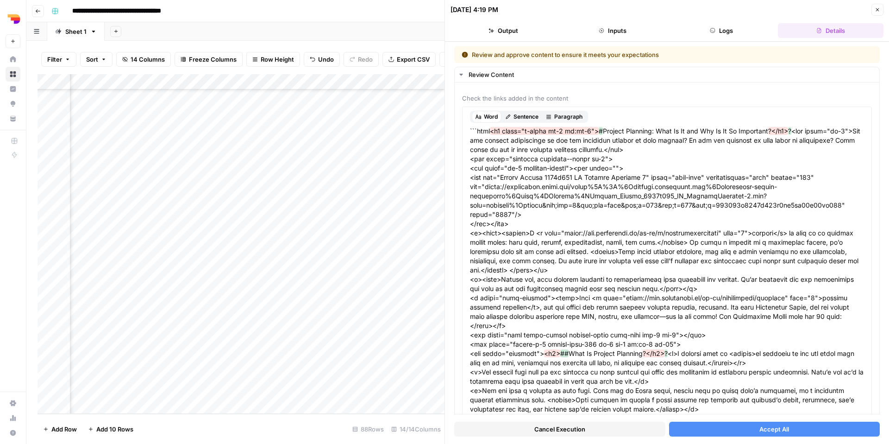
click at [695, 429] on button "Accept All" at bounding box center [774, 429] width 211 height 15
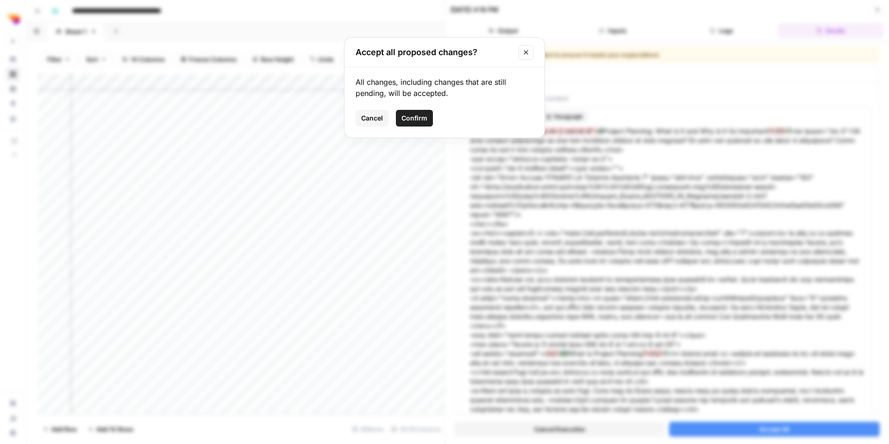
click at [418, 111] on button "Confirm" at bounding box center [414, 118] width 37 height 17
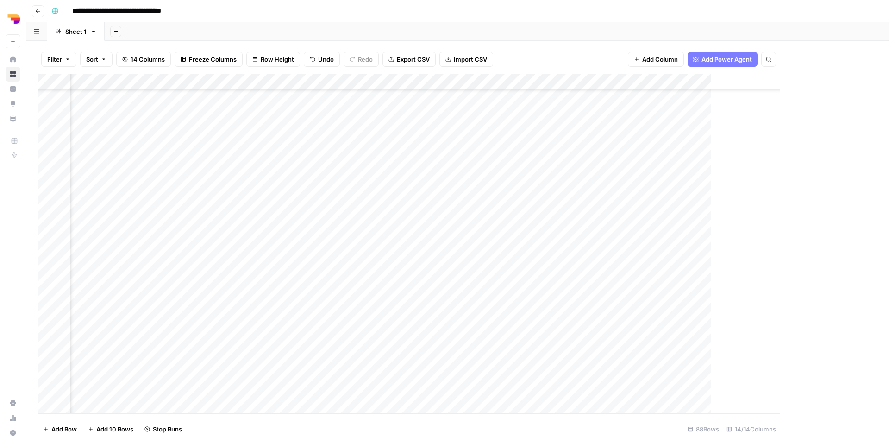
scroll to position [1077, 504]
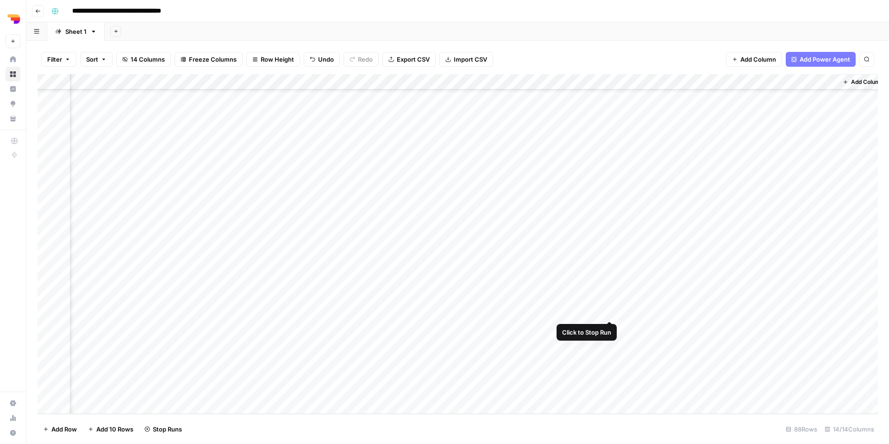
click at [609, 297] on div "Add Column" at bounding box center [458, 244] width 841 height 340
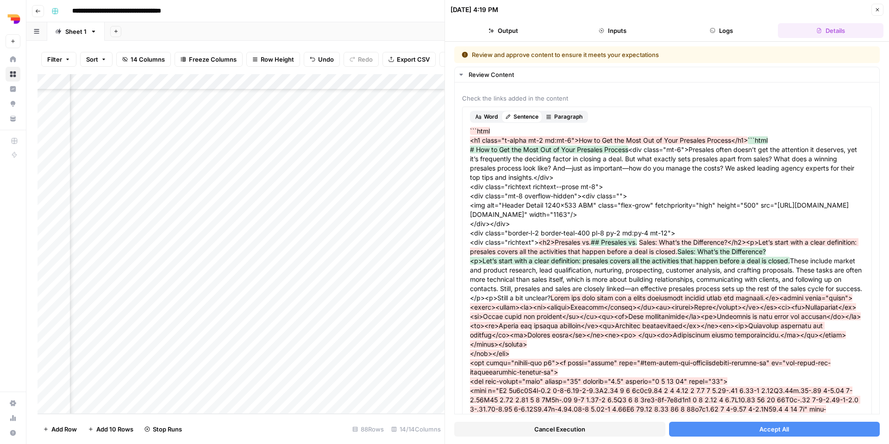
click at [741, 426] on button "Accept All" at bounding box center [774, 429] width 211 height 15
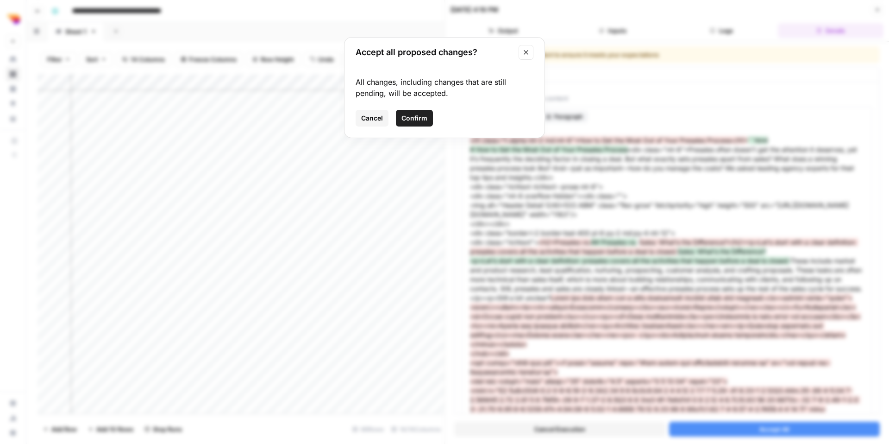
click at [420, 113] on button "Confirm" at bounding box center [414, 118] width 37 height 17
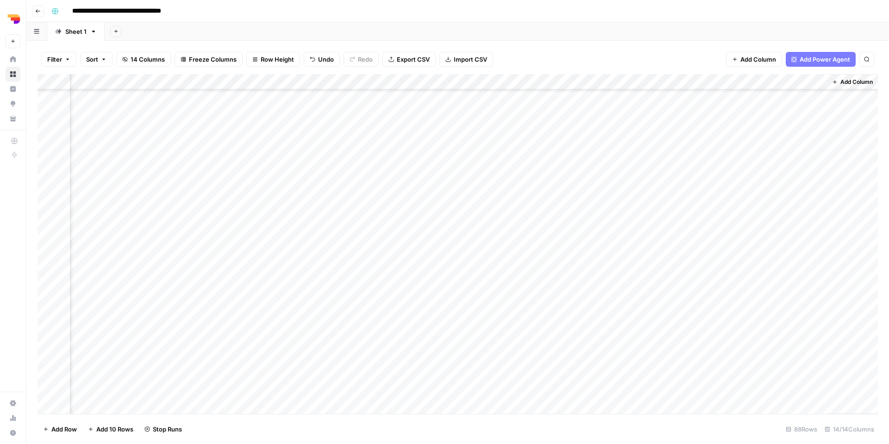
scroll to position [1054, 515]
click at [813, 175] on div "Add Column" at bounding box center [458, 244] width 841 height 340
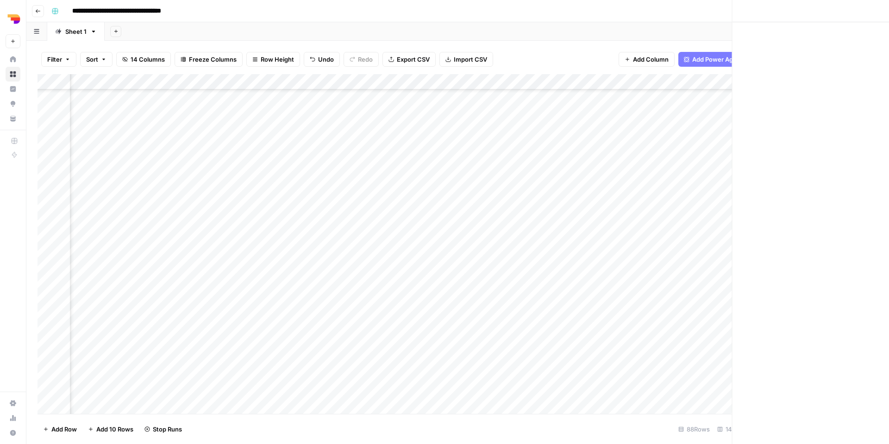
scroll to position [1054, 507]
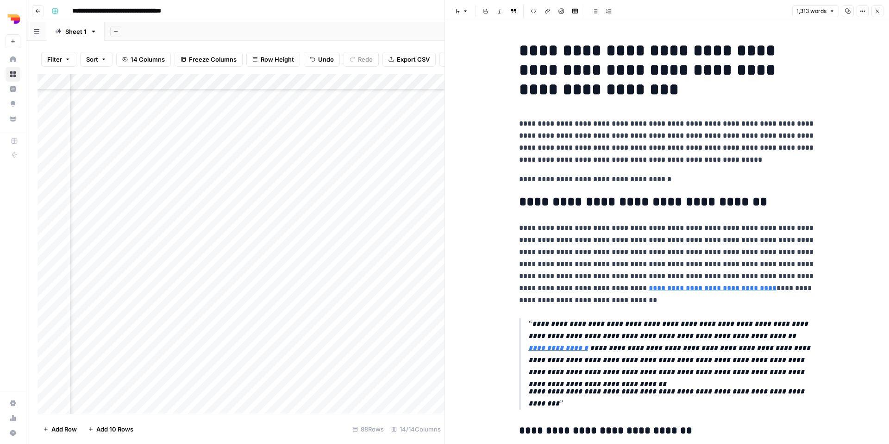
click at [849, 9] on icon "button" at bounding box center [848, 11] width 6 height 6
click at [878, 12] on icon "button" at bounding box center [878, 11] width 6 height 6
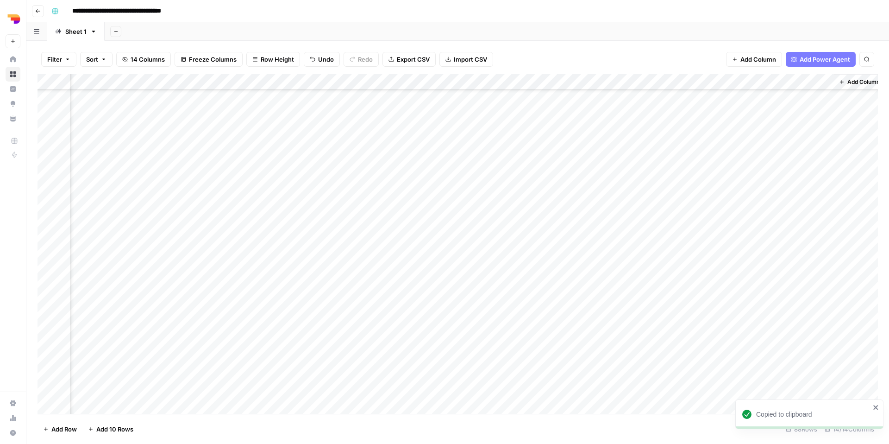
scroll to position [1054, 504]
click at [609, 271] on div "Add Column" at bounding box center [458, 244] width 841 height 340
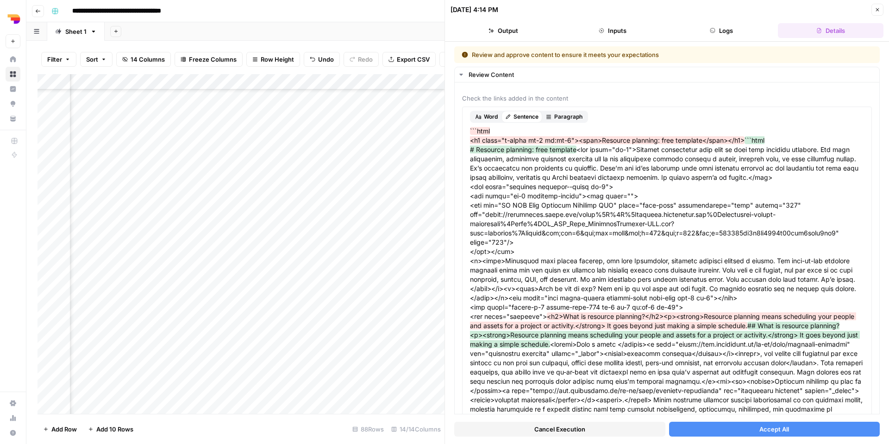
click at [707, 430] on button "Accept All" at bounding box center [774, 429] width 211 height 15
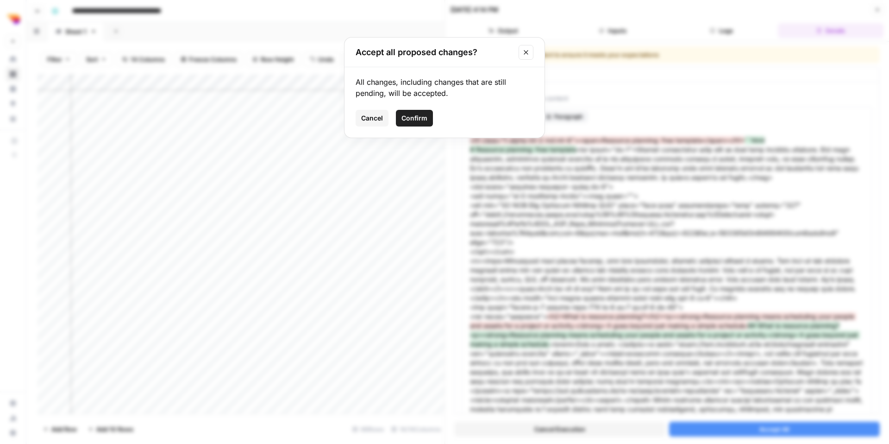
click at [415, 114] on span "Confirm" at bounding box center [415, 117] width 26 height 9
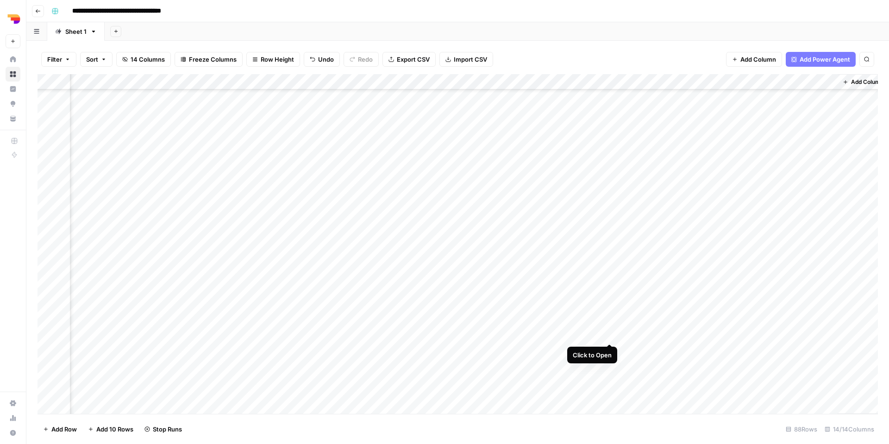
click at [608, 333] on div "Add Column" at bounding box center [458, 244] width 841 height 340
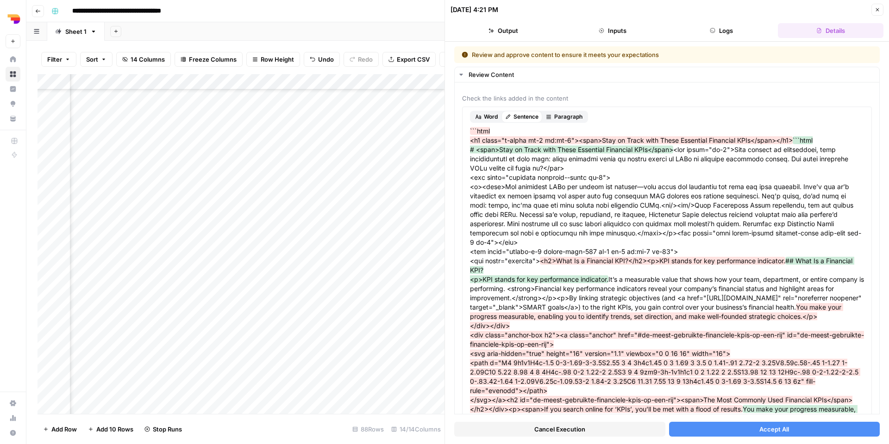
click at [738, 434] on button "Accept All" at bounding box center [774, 429] width 211 height 15
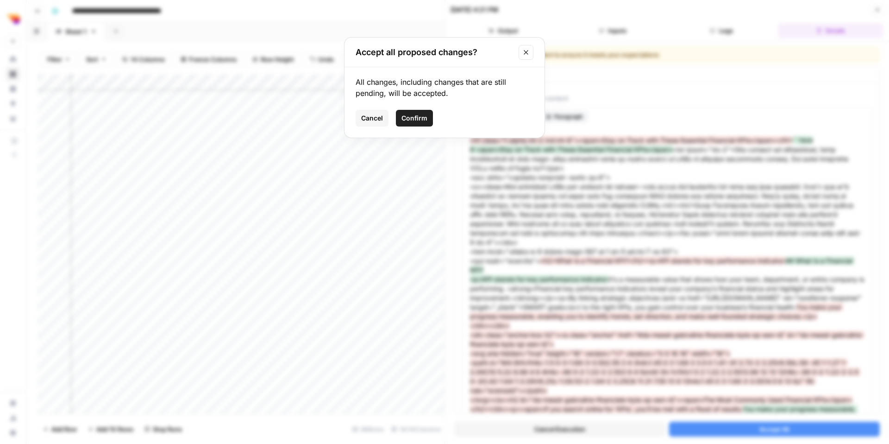
click at [424, 115] on span "Confirm" at bounding box center [415, 117] width 26 height 9
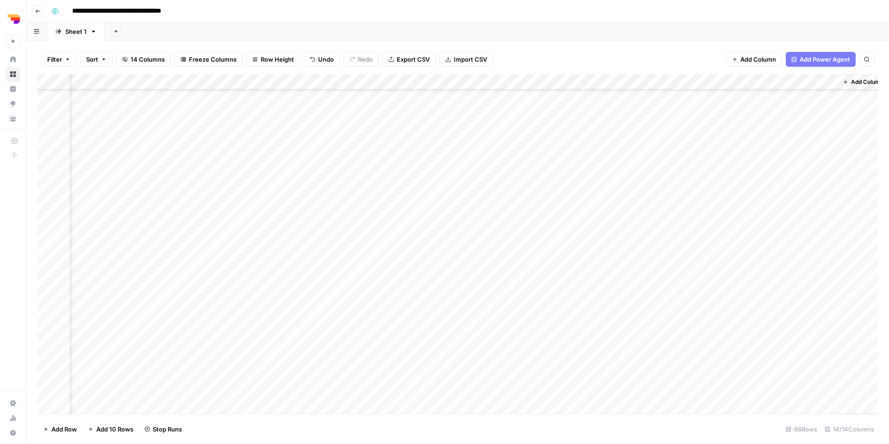
click at [612, 353] on div "Add Column" at bounding box center [458, 244] width 841 height 340
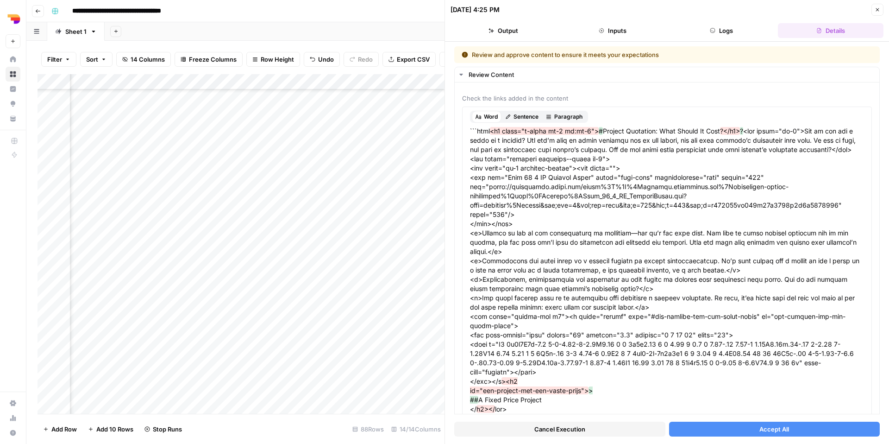
click at [678, 424] on button "Accept All" at bounding box center [774, 429] width 211 height 15
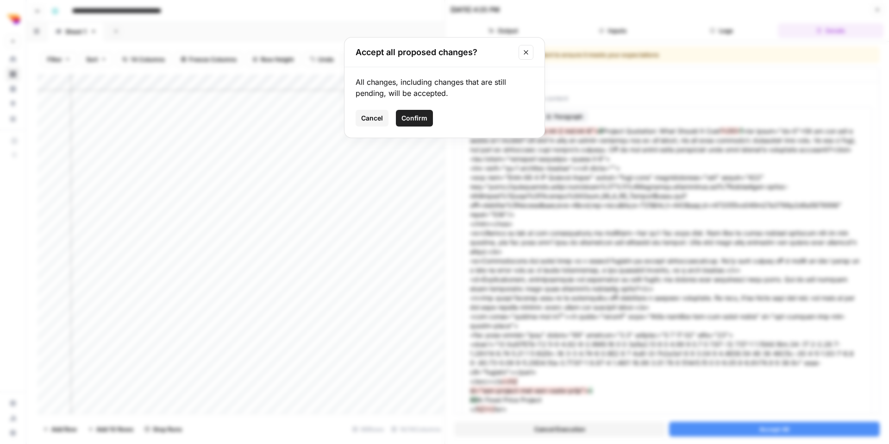
click at [421, 119] on span "Confirm" at bounding box center [415, 117] width 26 height 9
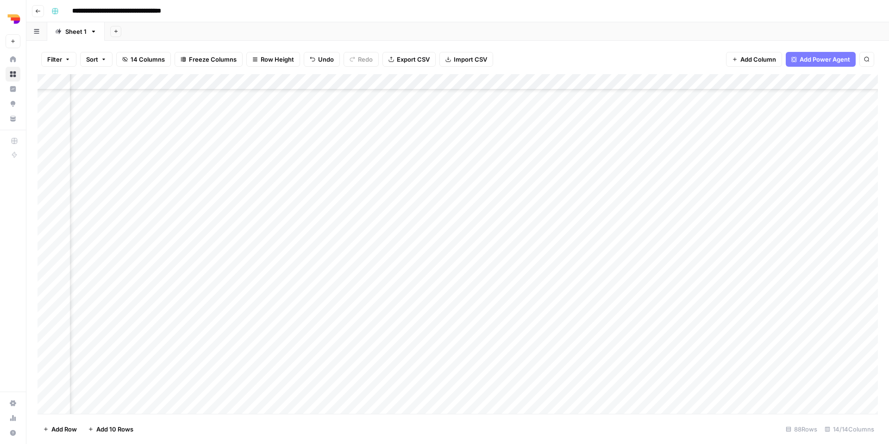
scroll to position [1035, 148]
click at [262, 200] on div "Add Column" at bounding box center [458, 244] width 841 height 340
click at [218, 195] on div "Add Column" at bounding box center [458, 244] width 841 height 340
click at [255, 199] on div "Add Column" at bounding box center [458, 244] width 841 height 340
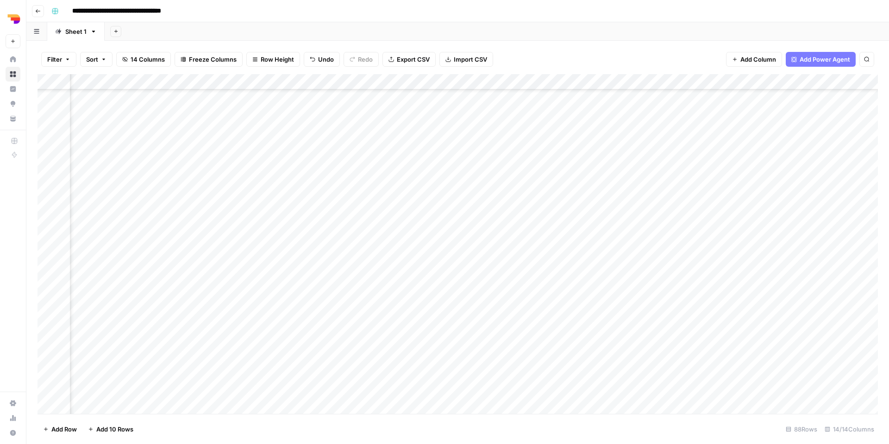
click at [249, 210] on div "Add Column" at bounding box center [458, 244] width 841 height 340
click at [197, 213] on div "Add Column" at bounding box center [458, 244] width 841 height 340
click at [197, 213] on textarea "**********" at bounding box center [133, 217] width 202 height 22
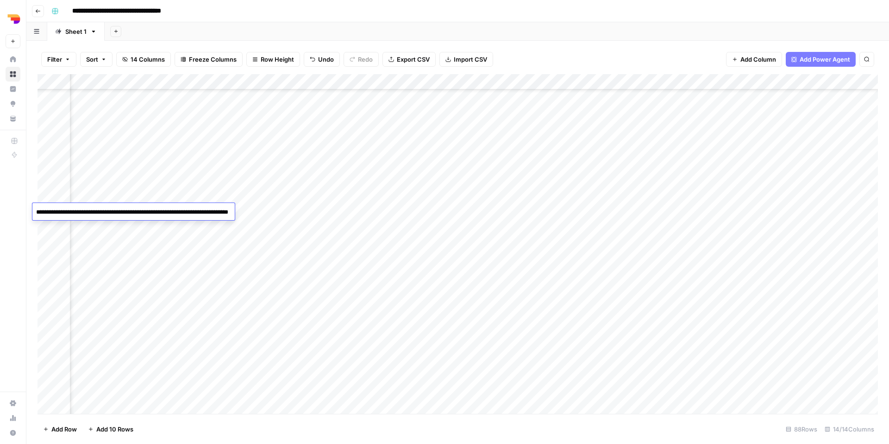
click at [565, 220] on div "Add Column" at bounding box center [458, 244] width 841 height 340
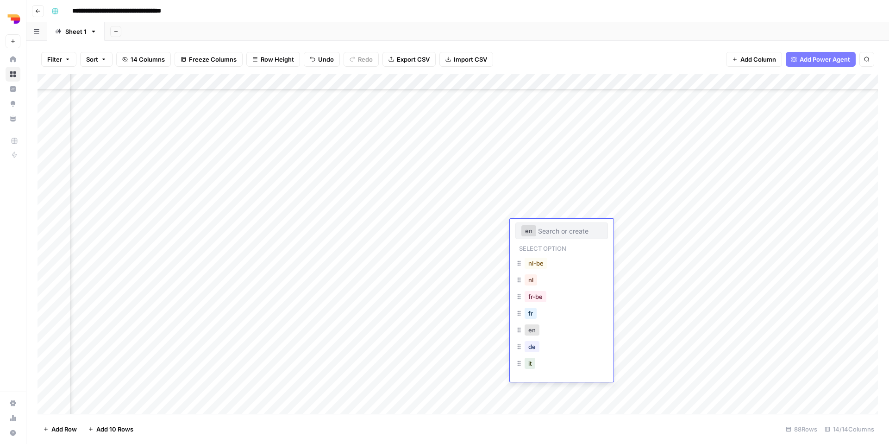
click at [561, 208] on div "Add Column" at bounding box center [458, 244] width 841 height 340
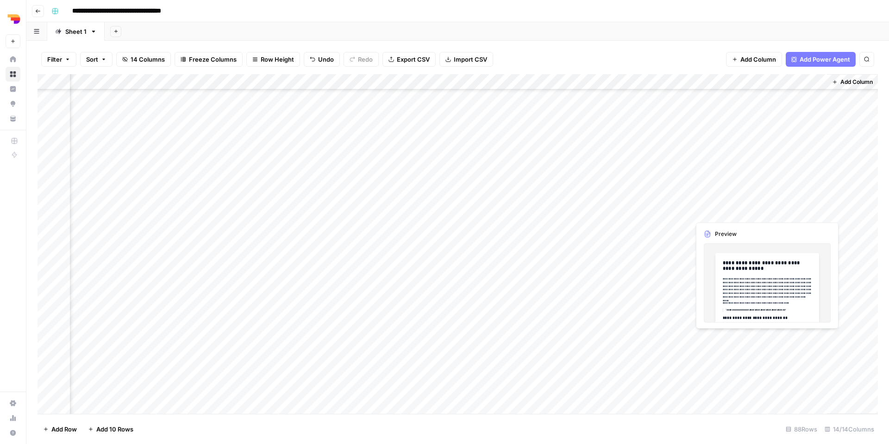
click at [714, 211] on div "Add Column" at bounding box center [458, 244] width 841 height 340
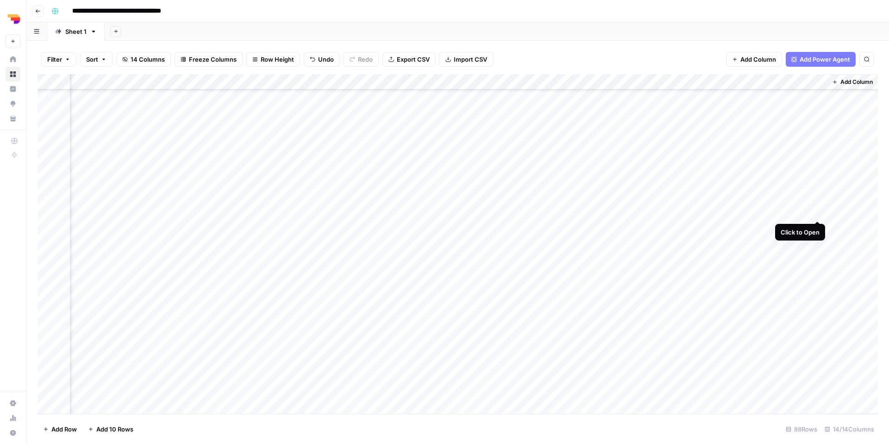
click at [815, 210] on div "Add Column" at bounding box center [458, 244] width 841 height 340
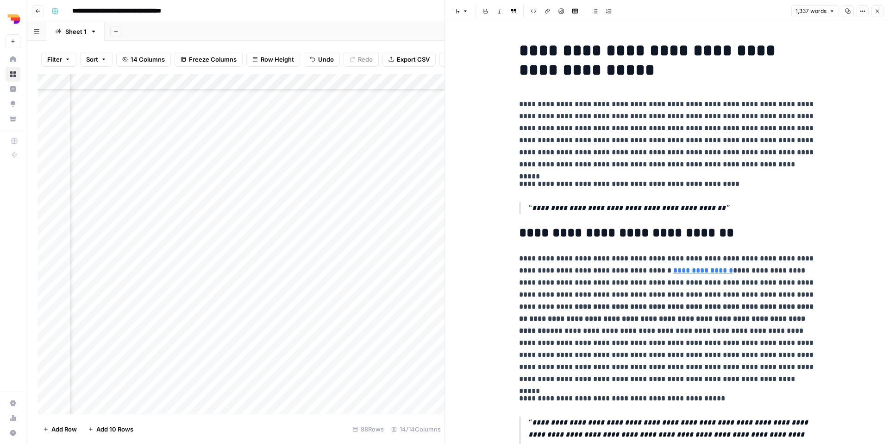
click at [845, 13] on icon "button" at bounding box center [848, 11] width 6 height 6
click at [877, 15] on button "Close" at bounding box center [878, 11] width 12 height 12
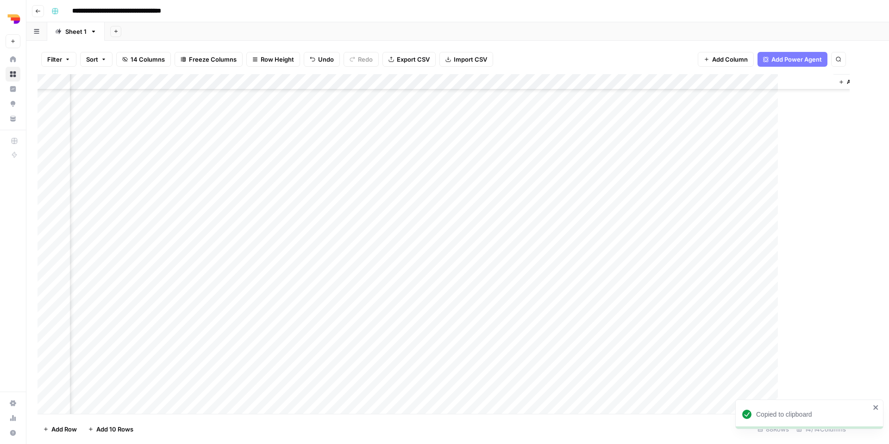
scroll to position [1035, 504]
click at [597, 181] on div "Add Column" at bounding box center [458, 244] width 841 height 340
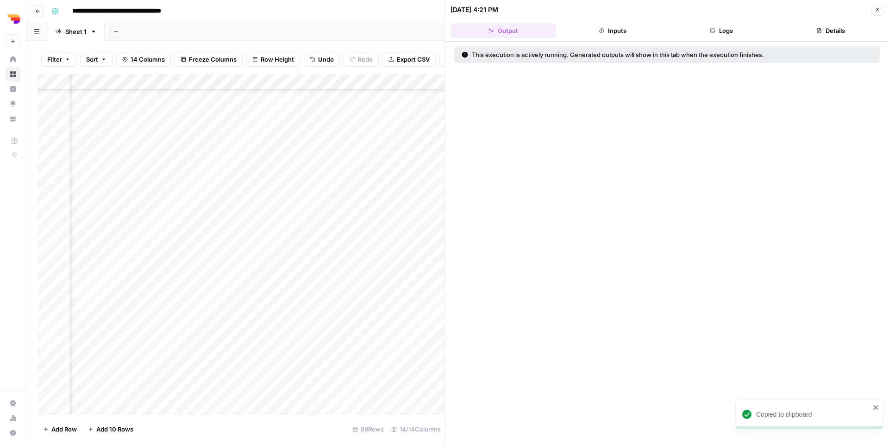
click at [752, 27] on button "Logs" at bounding box center [722, 30] width 106 height 15
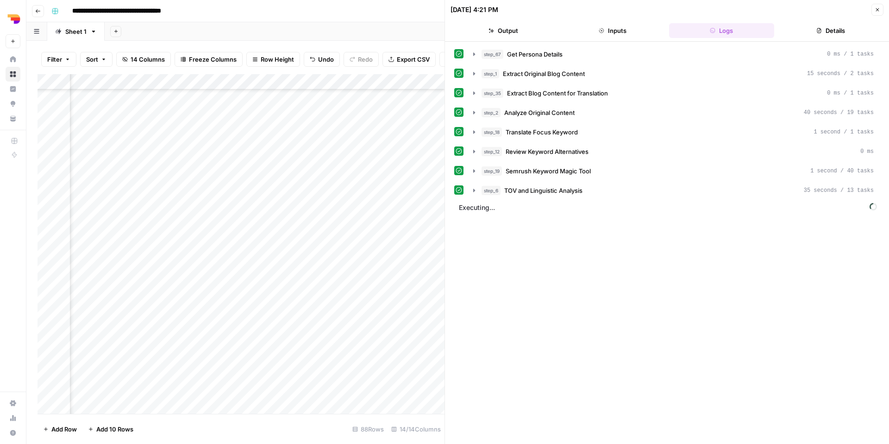
click at [876, 9] on icon "button" at bounding box center [878, 10] width 6 height 6
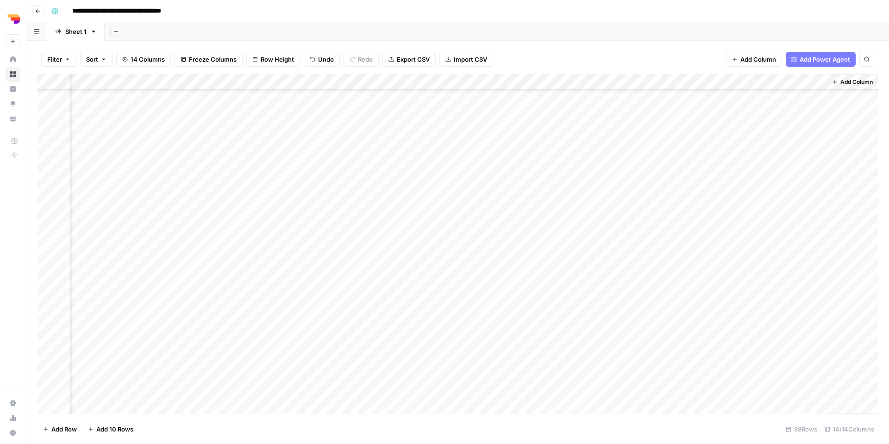
scroll to position [1009, 515]
